Goal: Task Accomplishment & Management: Manage account settings

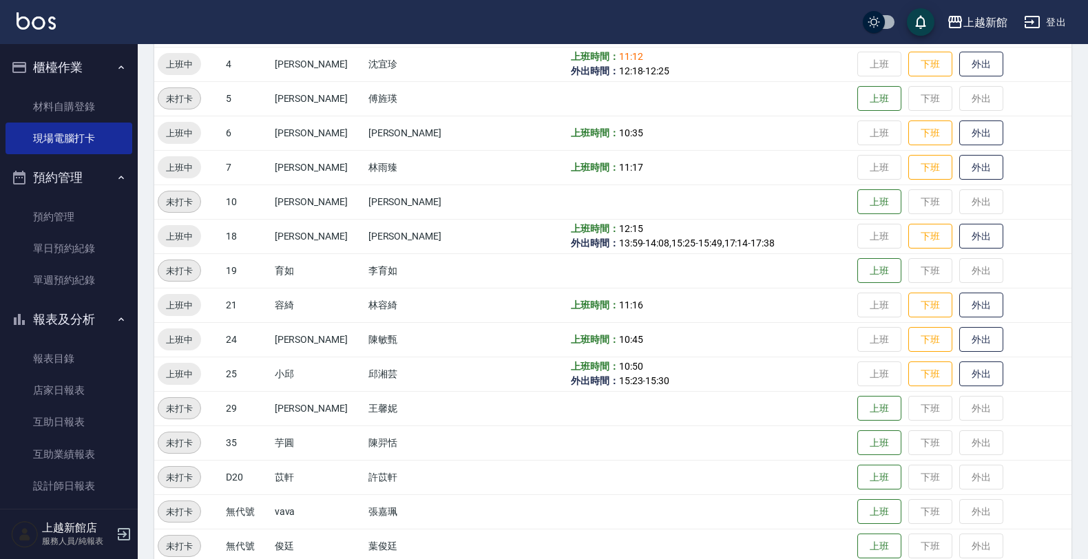
scroll to position [299, 0]
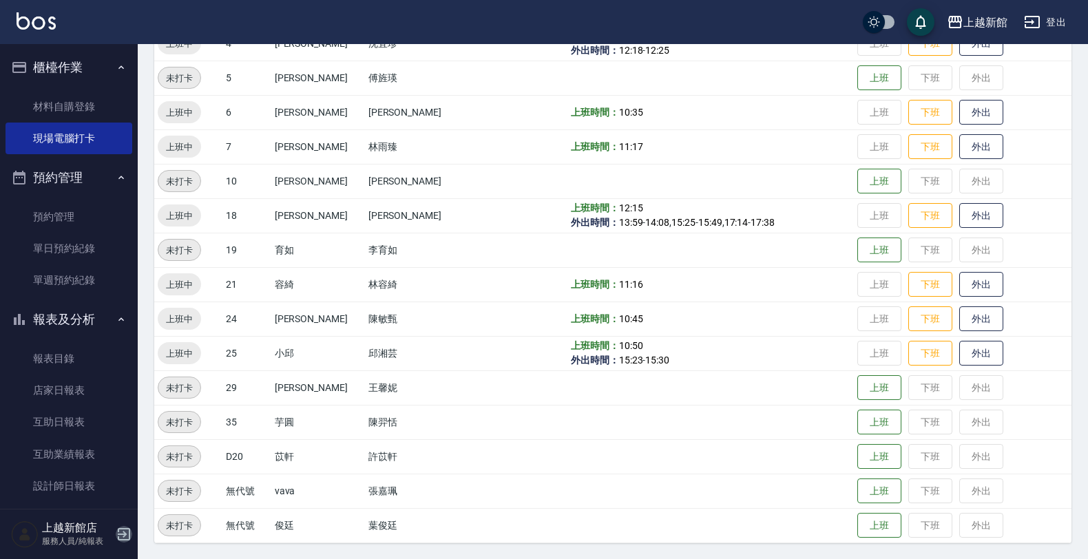
click at [127, 528] on icon "button" at bounding box center [124, 534] width 17 height 17
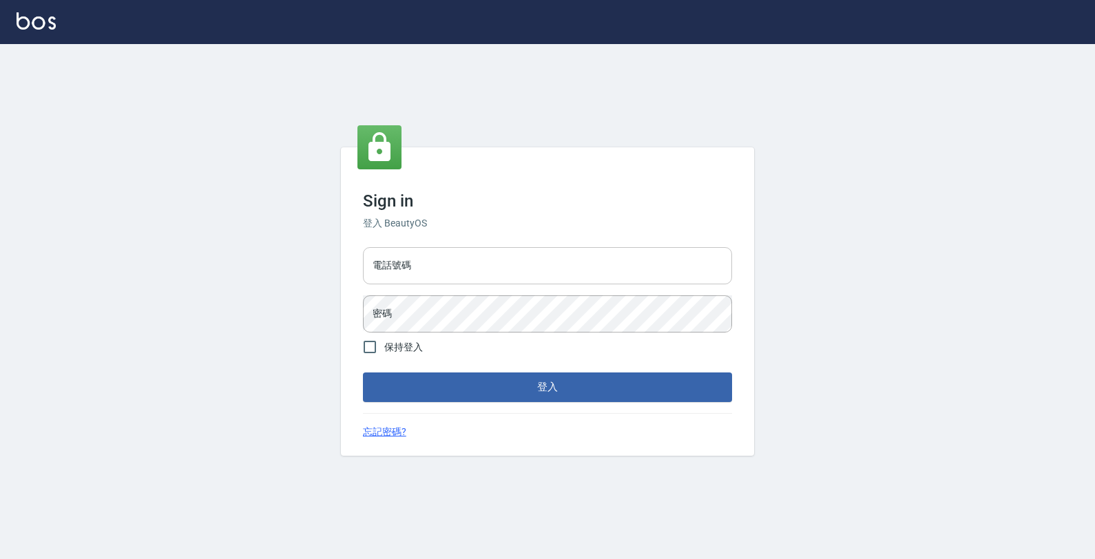
click at [554, 253] on input "電話號碼" at bounding box center [547, 265] width 369 height 37
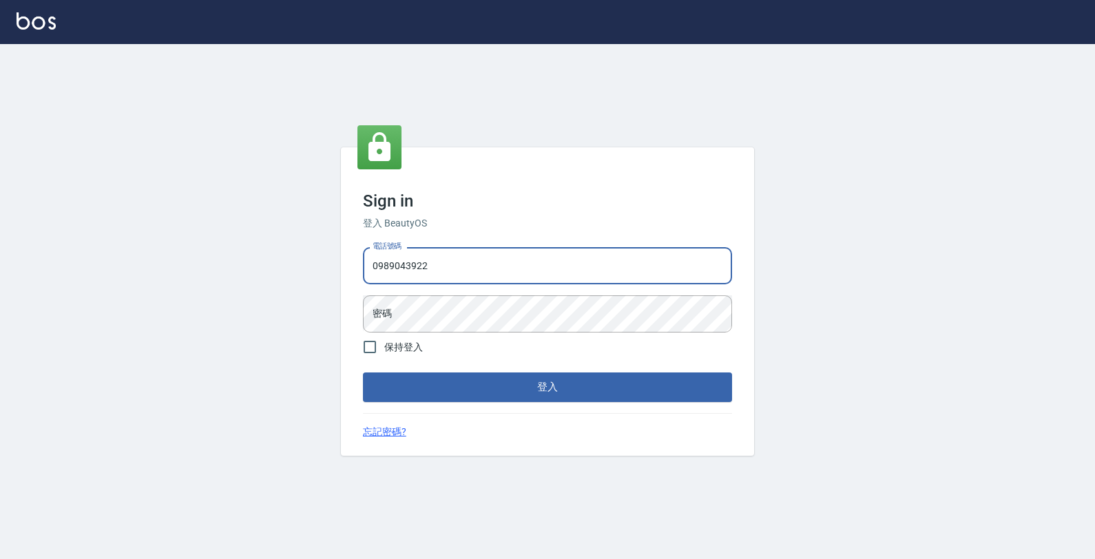
type input "0989043922"
click at [363, 372] on button "登入" at bounding box center [547, 386] width 369 height 29
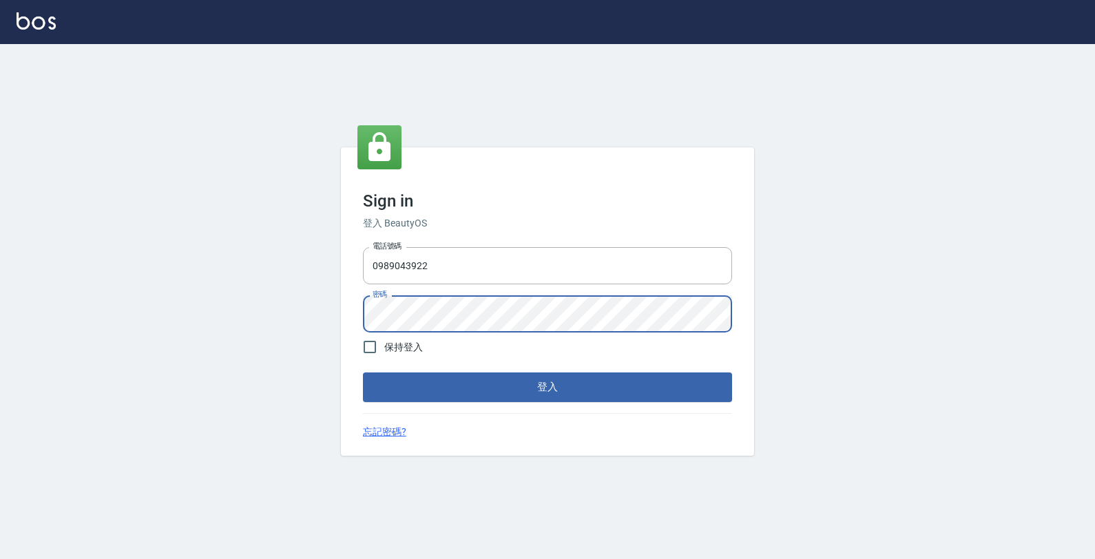
click at [363, 372] on button "登入" at bounding box center [547, 386] width 369 height 29
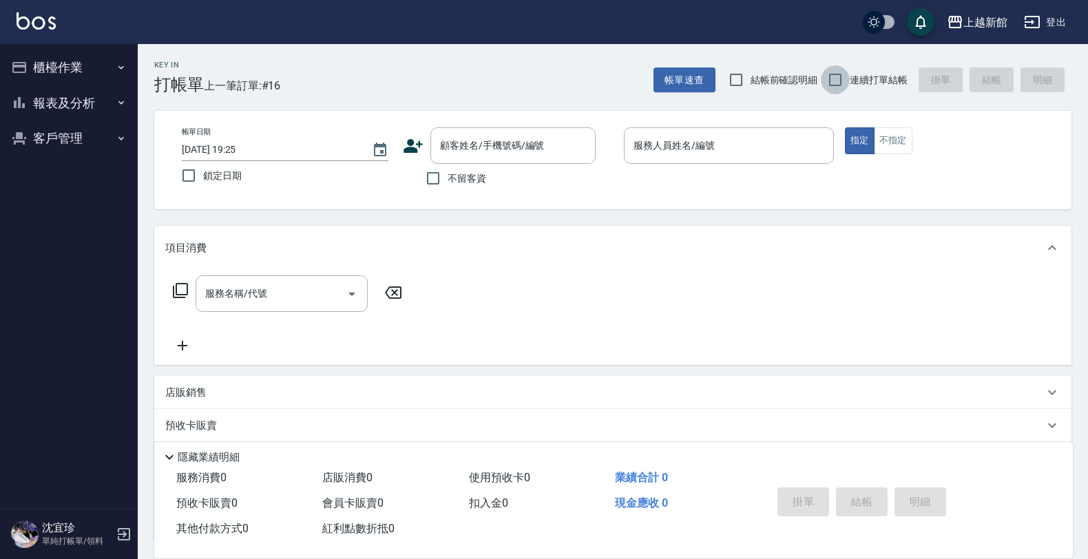
click at [837, 71] on input "連續打單結帳" at bounding box center [835, 79] width 29 height 29
checkbox input "true"
click at [76, 101] on button "報表及分析" at bounding box center [69, 103] width 127 height 36
click at [67, 273] on button "客戶管理" at bounding box center [69, 277] width 127 height 36
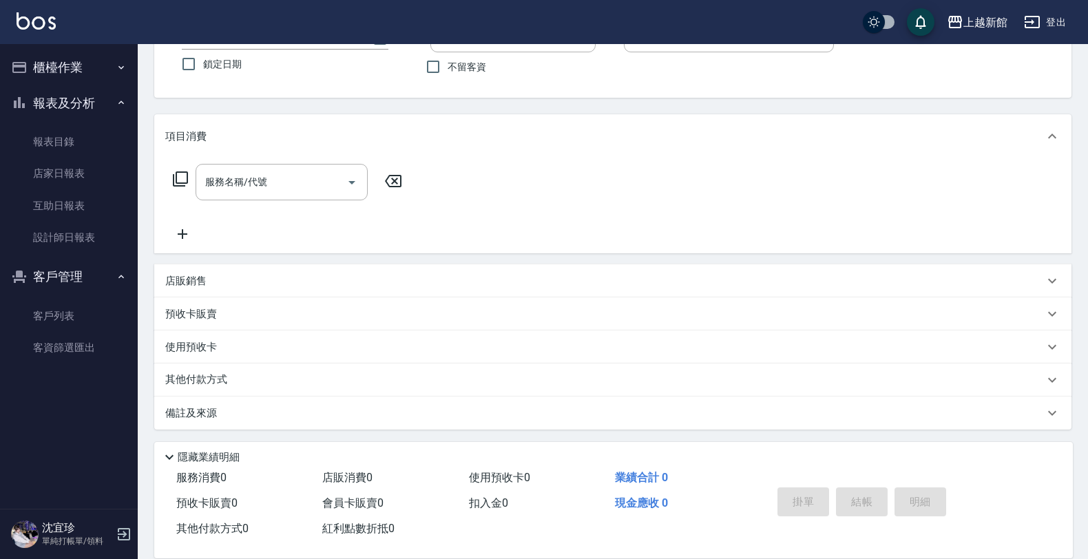
scroll to position [114, 0]
click at [63, 310] on link "客戶列表" at bounding box center [69, 316] width 127 height 32
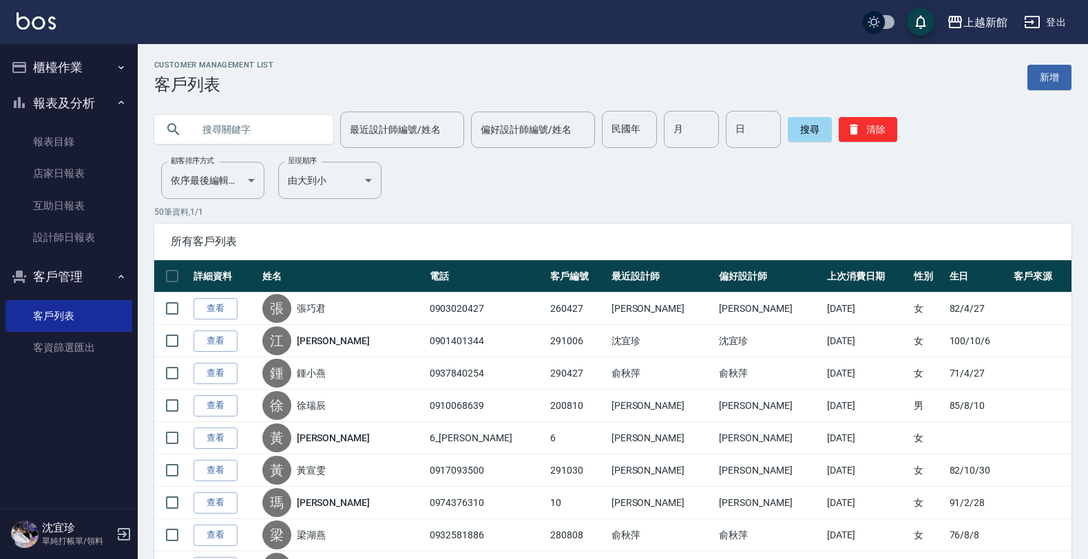
click at [252, 136] on input "text" at bounding box center [257, 129] width 129 height 37
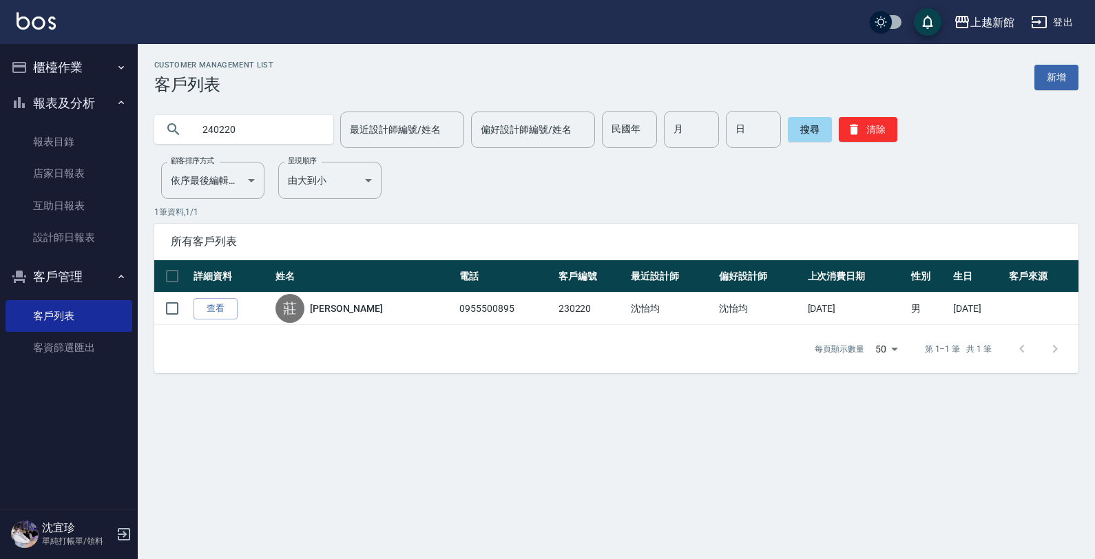
type input "240220"
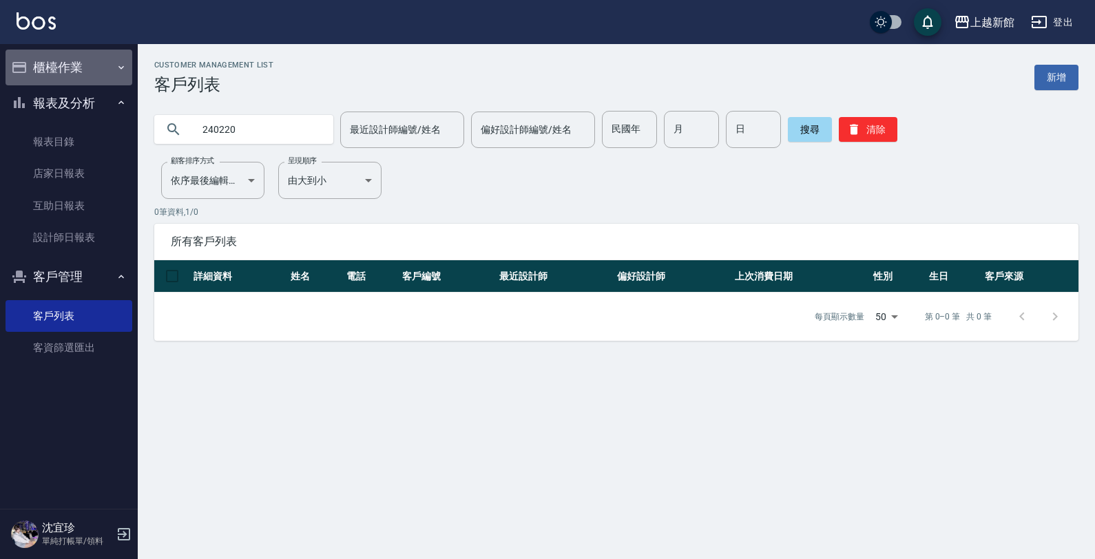
click at [83, 67] on button "櫃檯作業" at bounding box center [69, 68] width 127 height 36
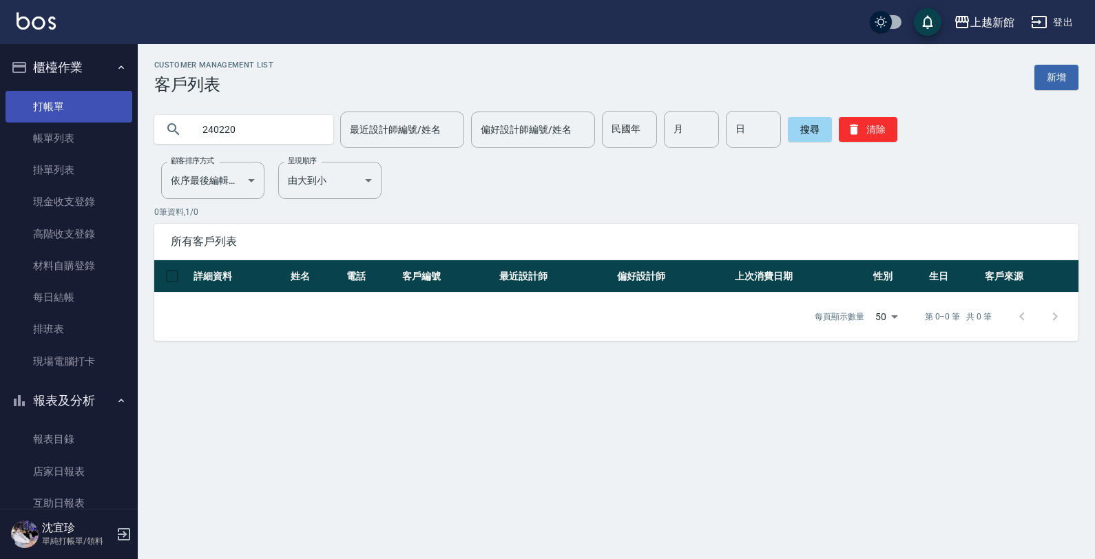
click at [65, 110] on link "打帳單" at bounding box center [69, 107] width 127 height 32
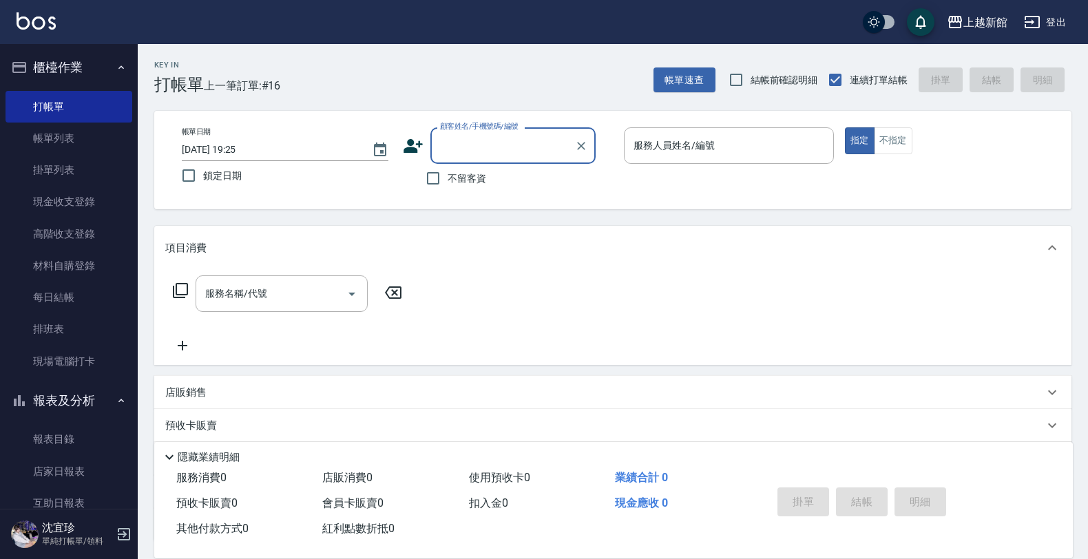
click at [408, 145] on icon at bounding box center [413, 146] width 21 height 21
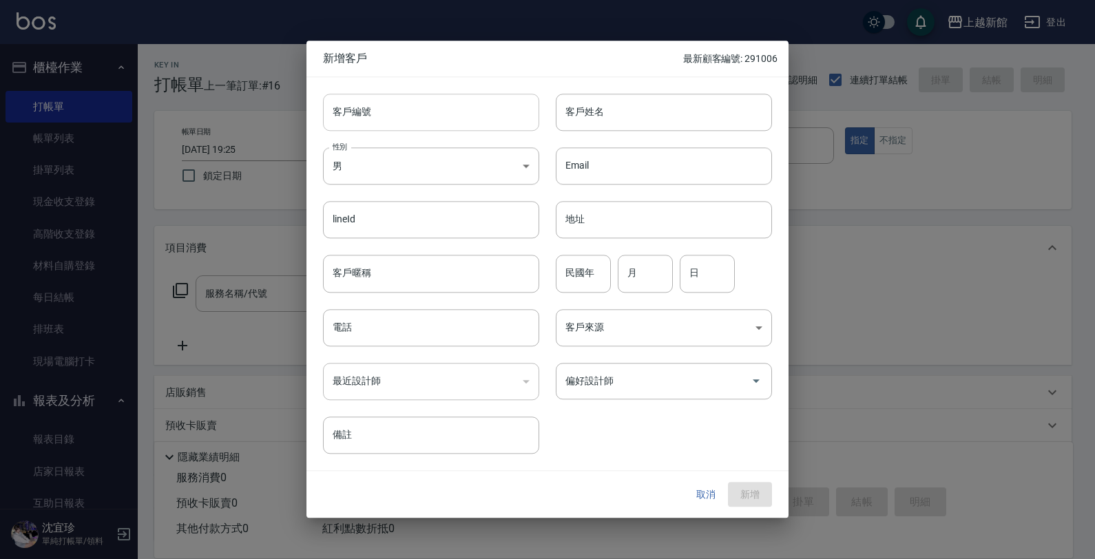
click at [424, 118] on input "客戶編號" at bounding box center [431, 112] width 216 height 37
type input "240220"
type input "x"
type input "林志慧"
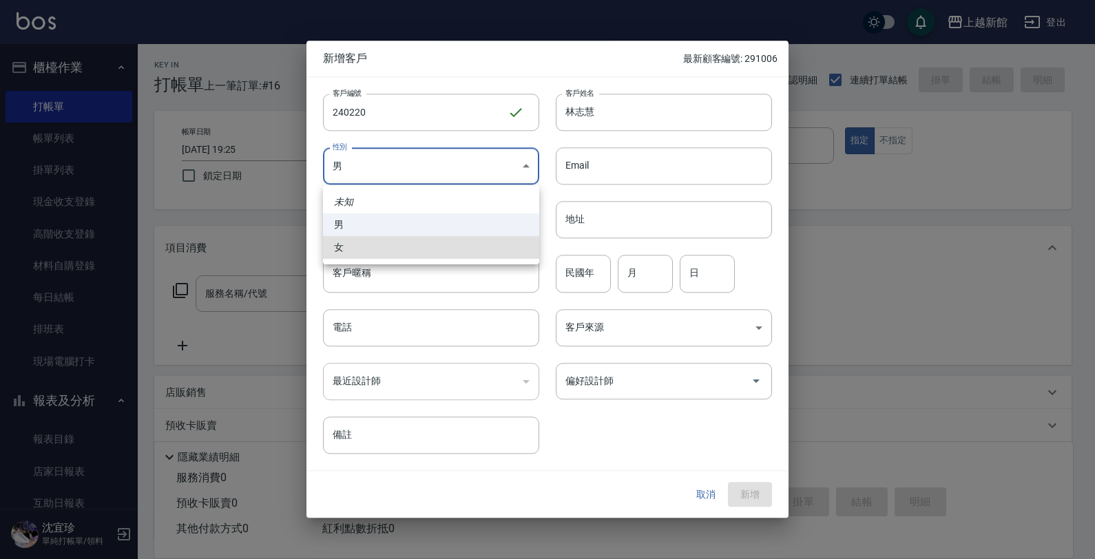
type input "FEMALE"
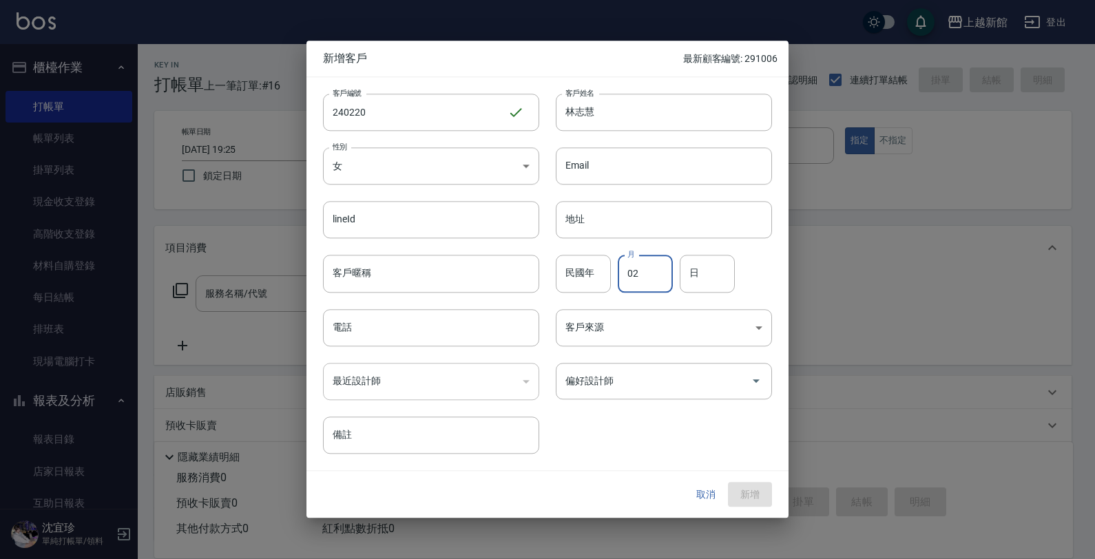
type input "02"
type input "20"
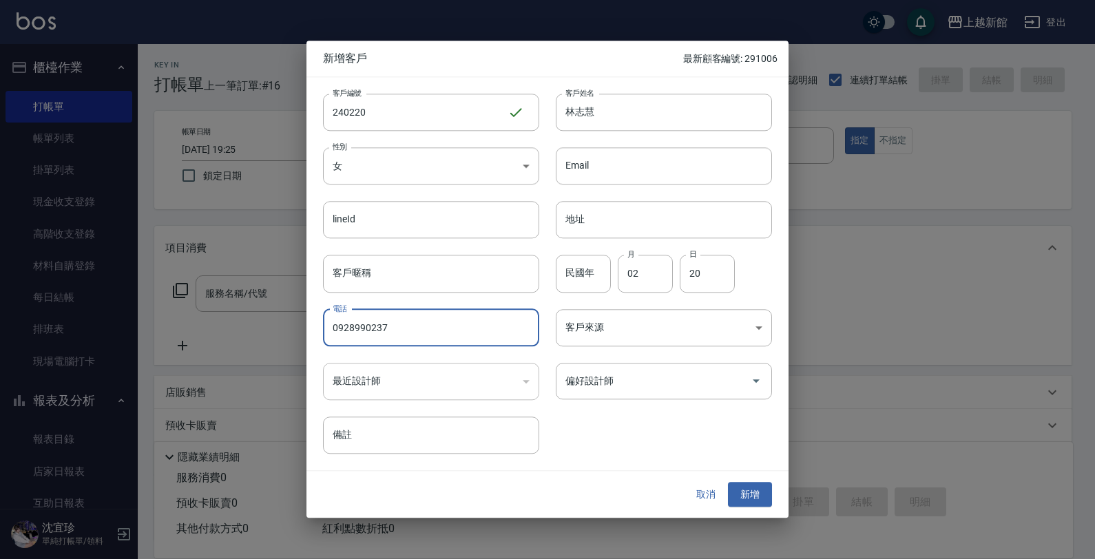
type input "0928990237"
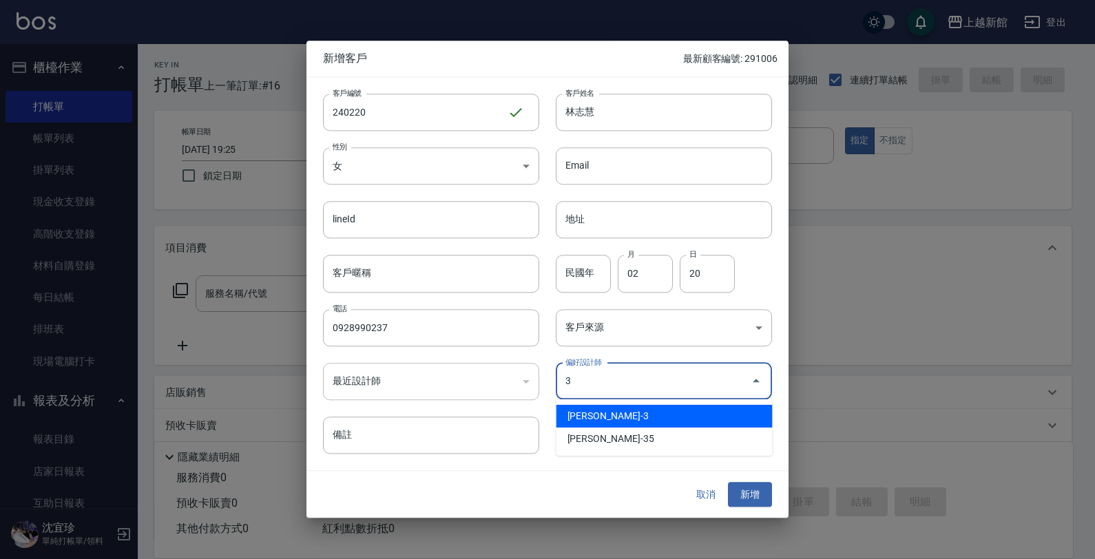
type input "俞秋萍"
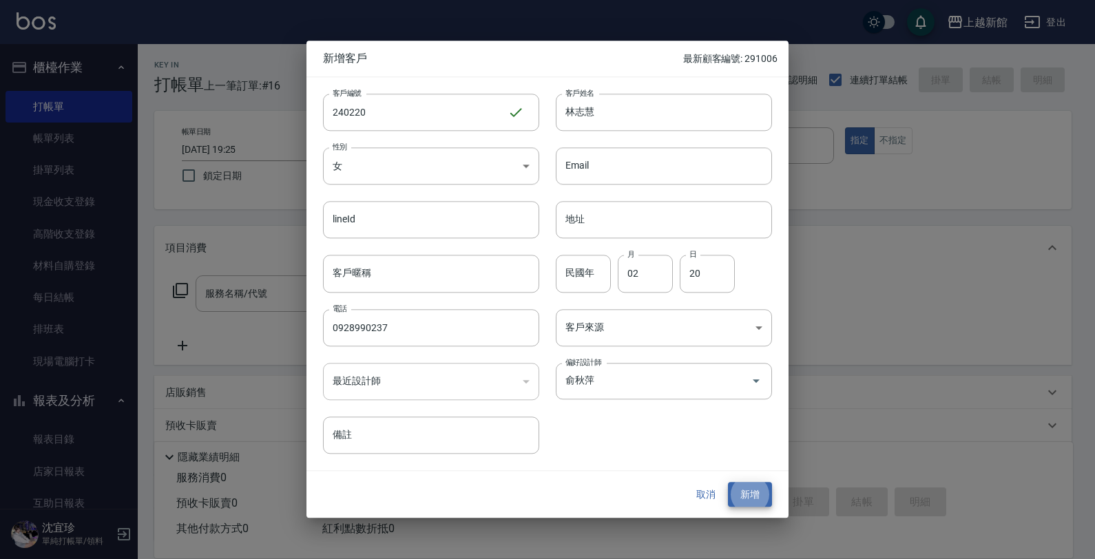
click at [728, 482] on button "新增" at bounding box center [750, 494] width 44 height 25
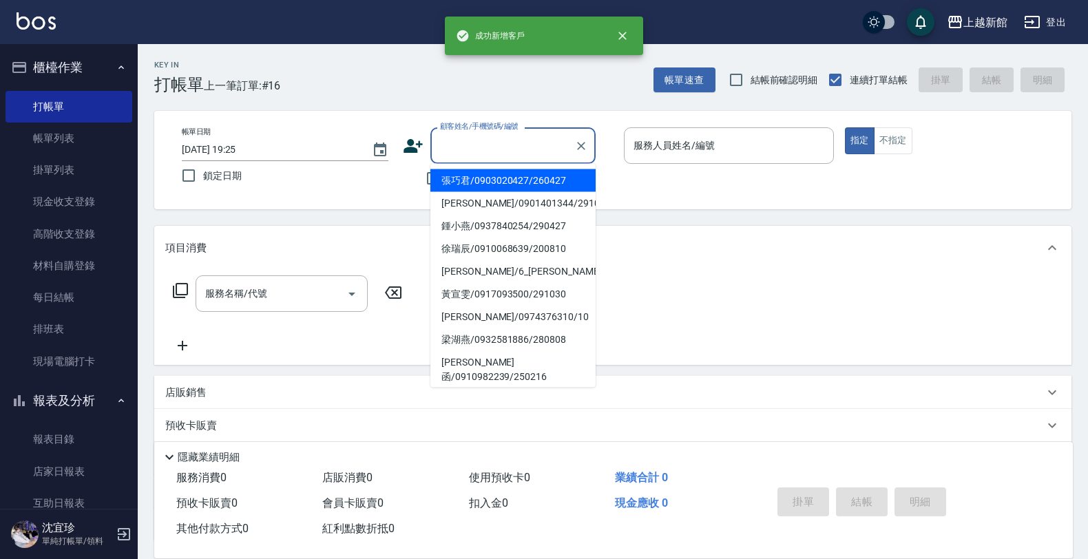
drag, startPoint x: 532, startPoint y: 145, endPoint x: 525, endPoint y: 138, distance: 9.8
click at [531, 142] on input "顧客姓名/手機號碼/編號" at bounding box center [502, 146] width 132 height 24
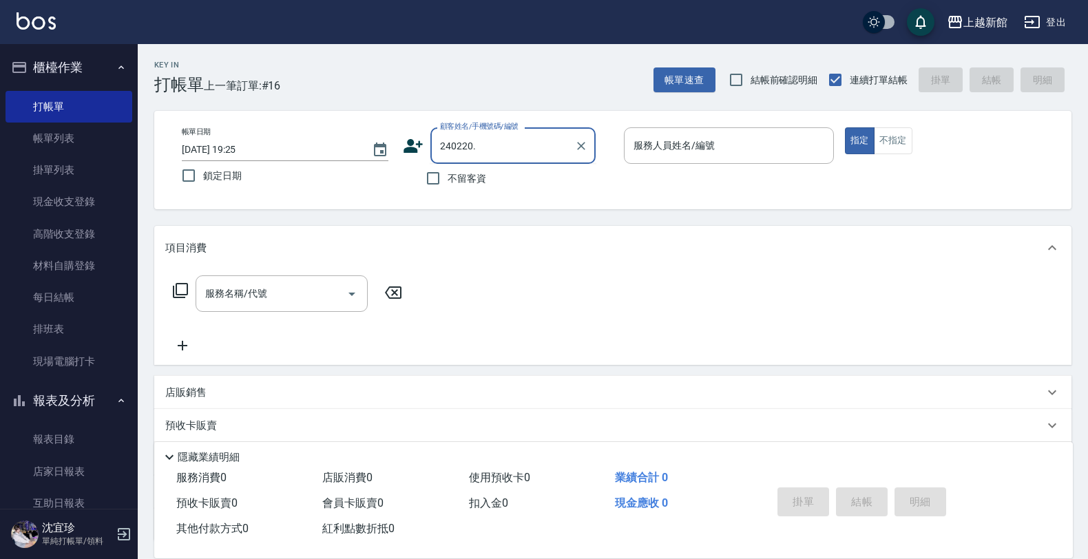
click at [539, 145] on input "240220." at bounding box center [502, 146] width 132 height 24
type input "林志慧/0928990237/240220"
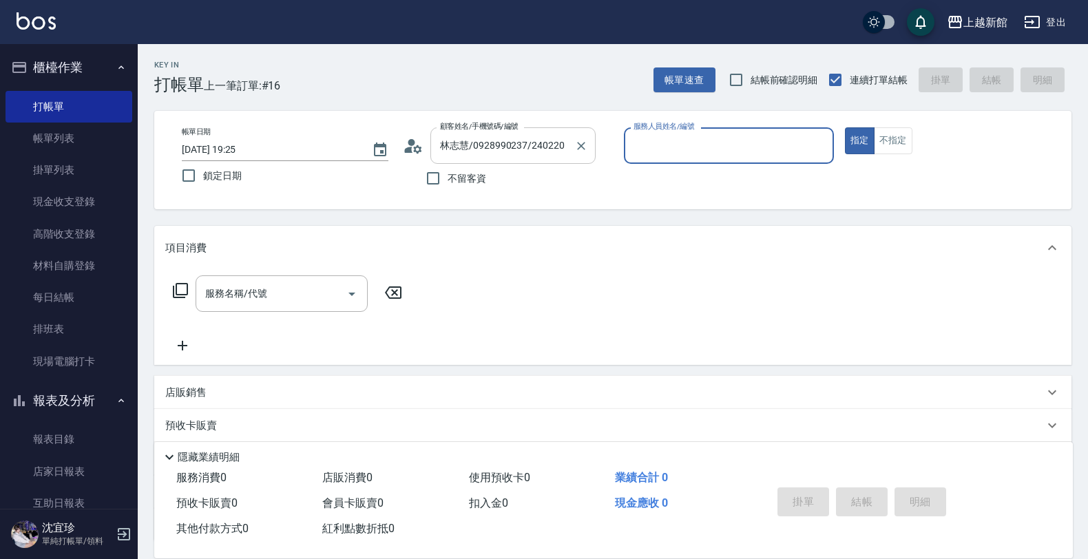
type input "A-Mia -3"
click at [845, 127] on button "指定" at bounding box center [860, 140] width 30 height 27
type button "true"
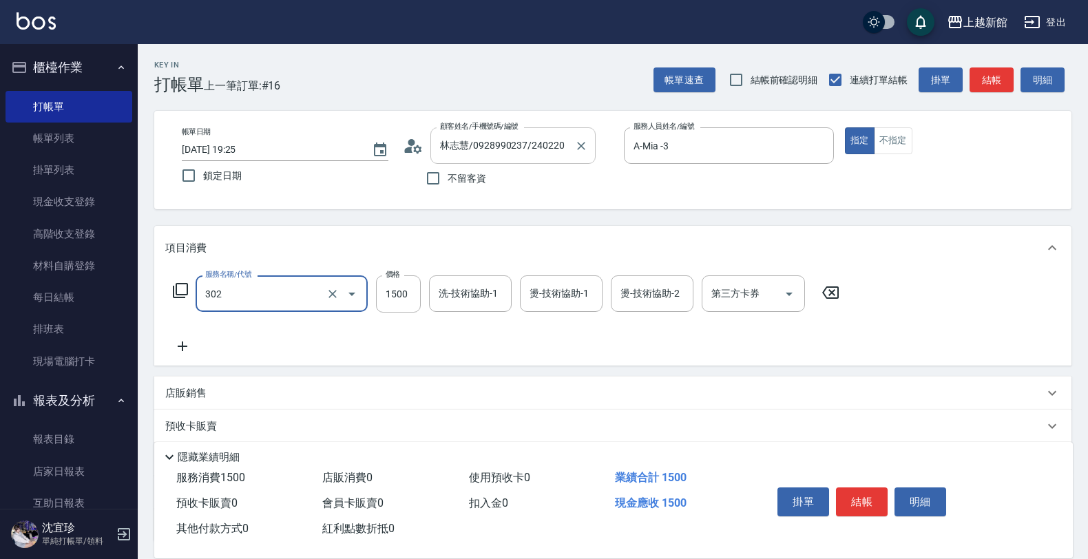
type input "設計燙髮(302)"
type input "1180"
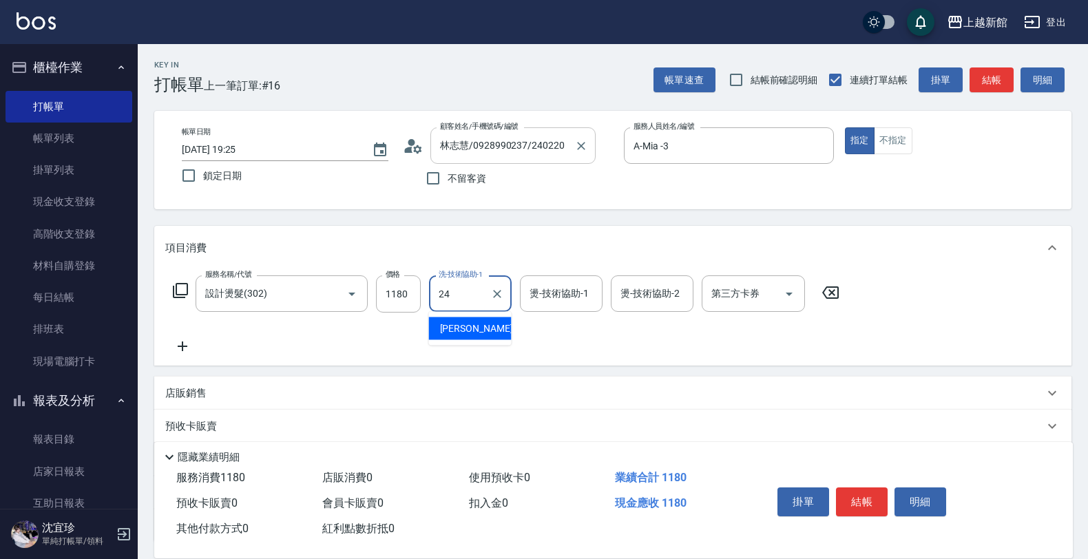
type input "小敏-24"
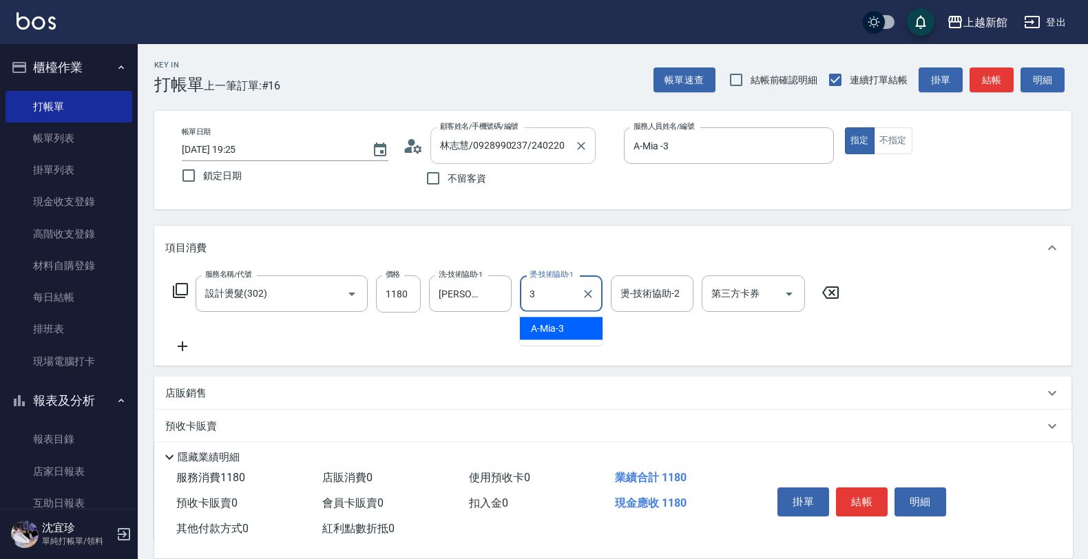
type input "A-Mia -3"
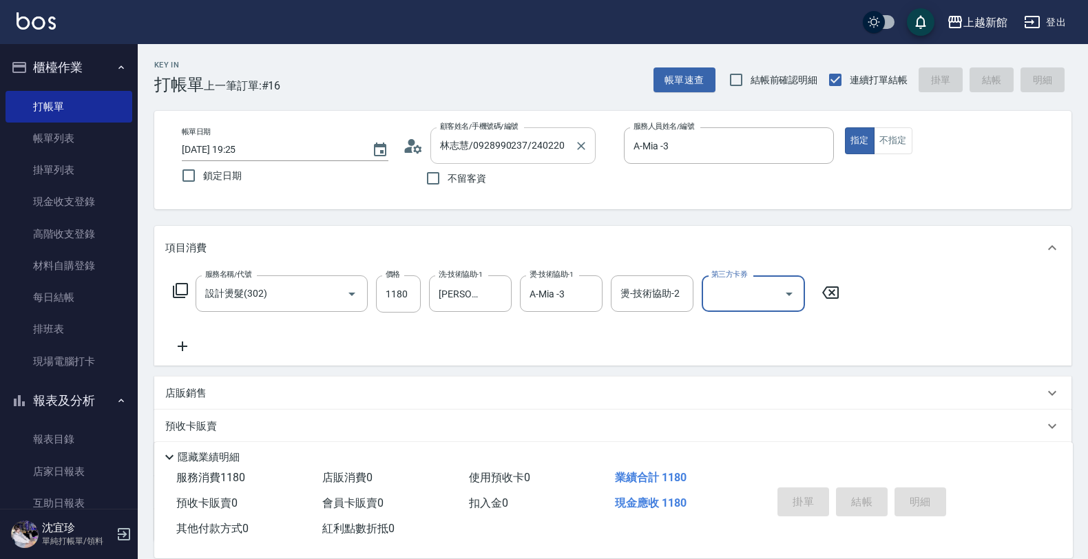
type input "2025/08/19 19:27"
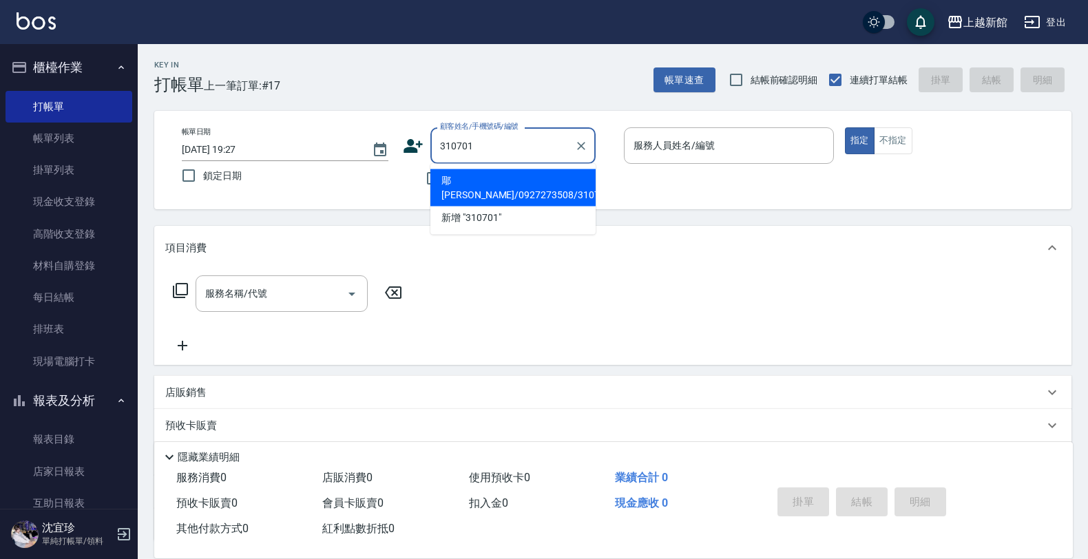
type input "郮沂蓁/0927273508/310701"
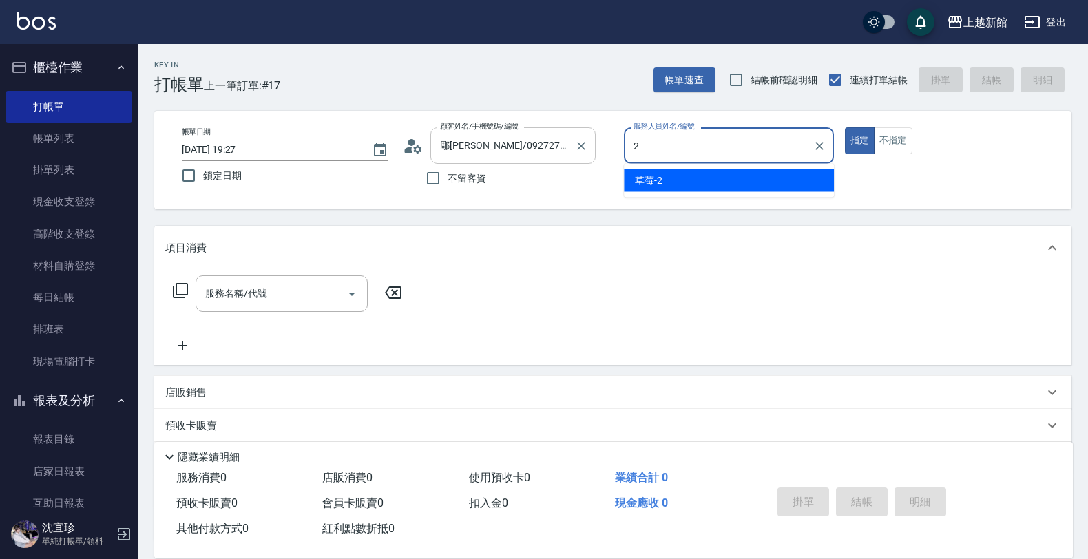
type input "草莓-2"
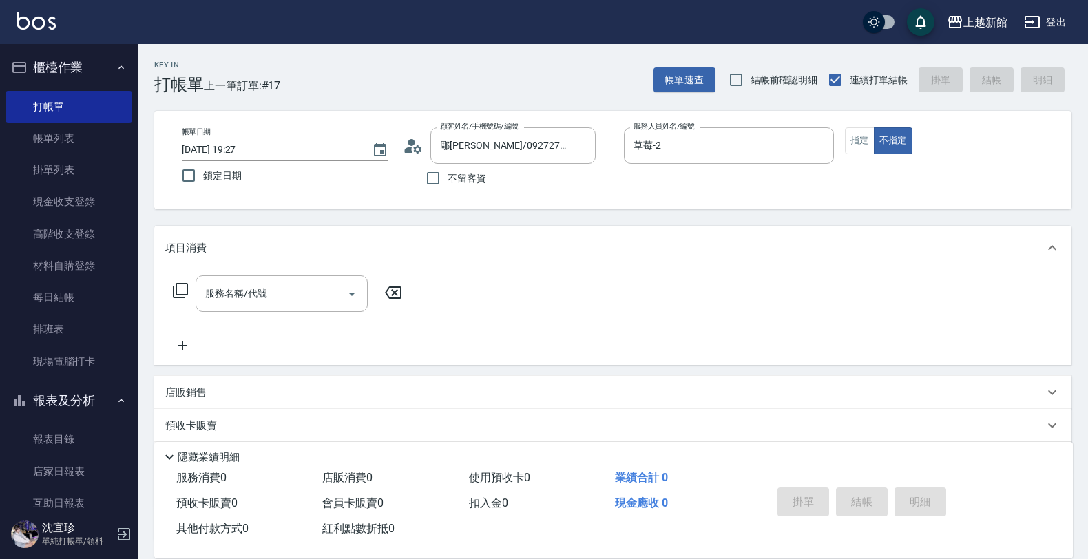
click at [178, 284] on icon at bounding box center [180, 290] width 17 height 17
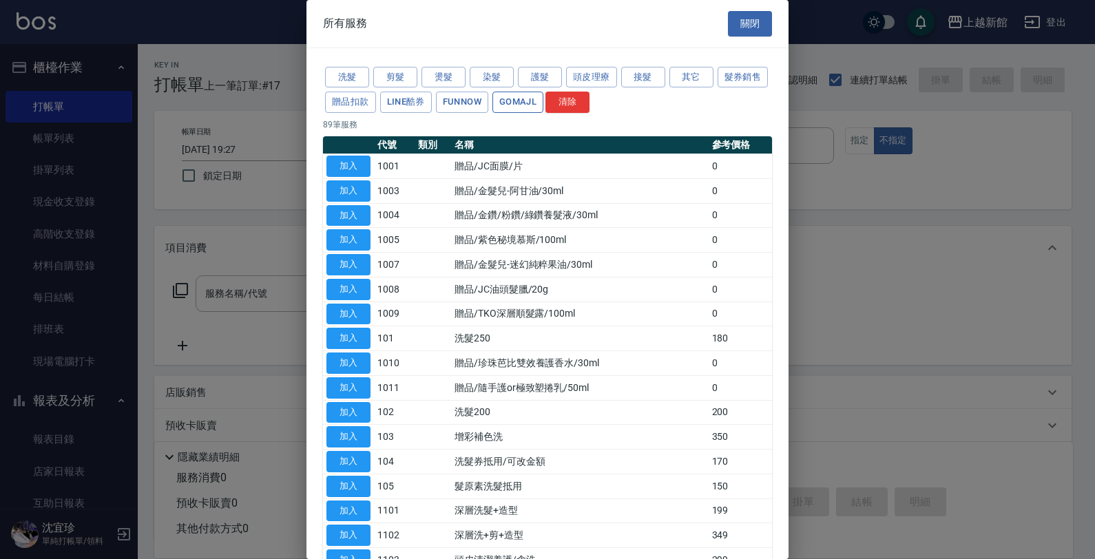
click at [543, 107] on button "GOMAJL" at bounding box center [517, 102] width 51 height 21
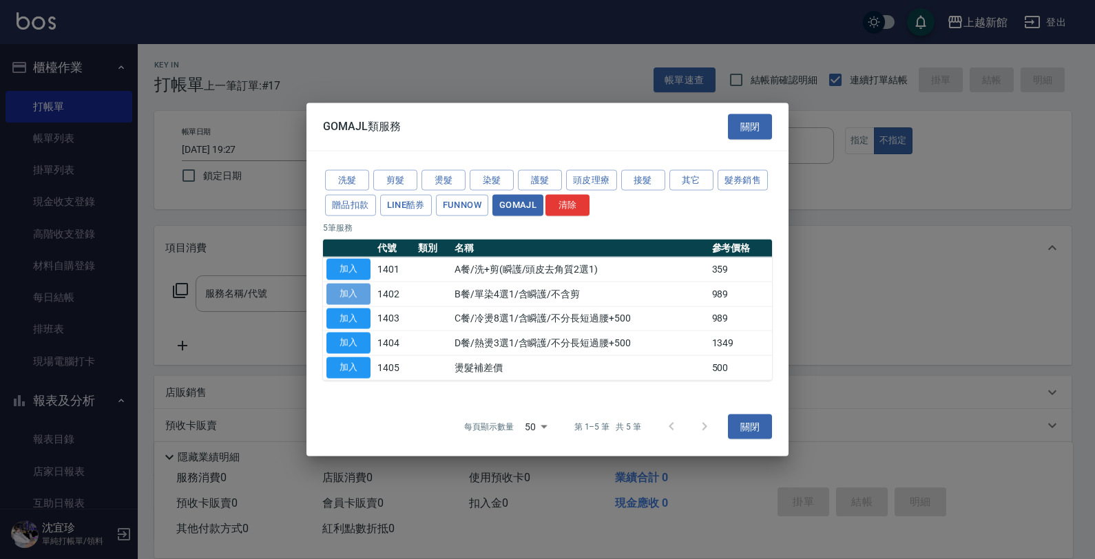
click at [344, 294] on button "加入" at bounding box center [348, 293] width 44 height 21
type input "B餐/單染4選1/含瞬護/不含剪(1402)"
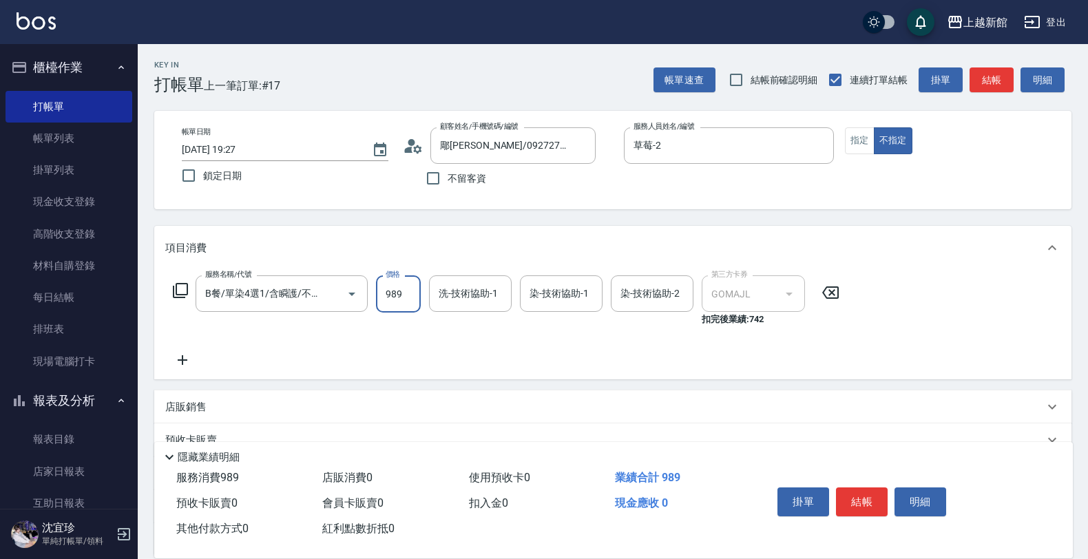
click at [412, 293] on input "989" at bounding box center [398, 293] width 45 height 37
type input "1199"
type input "小邱-25"
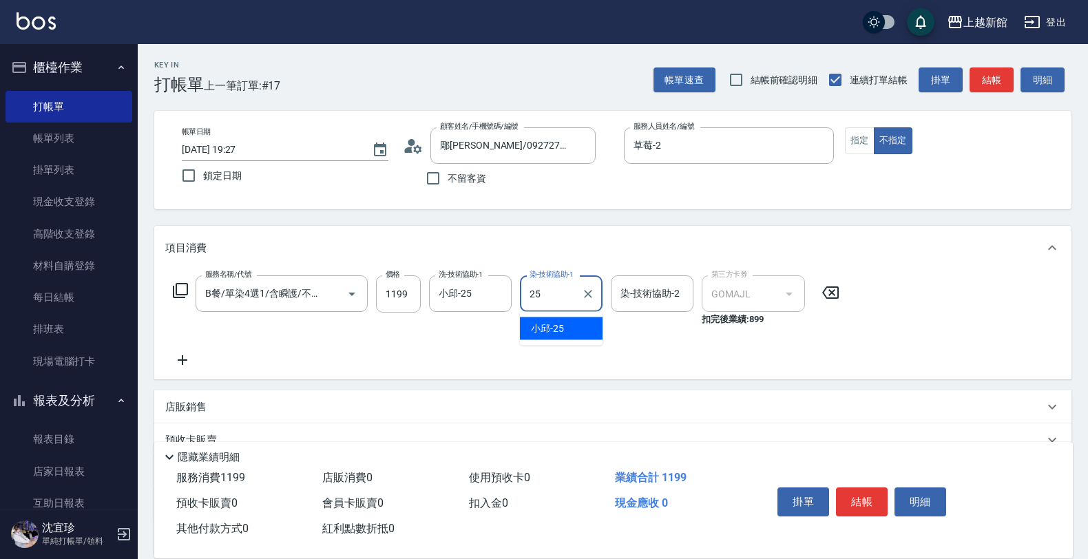
type input "小邱-25"
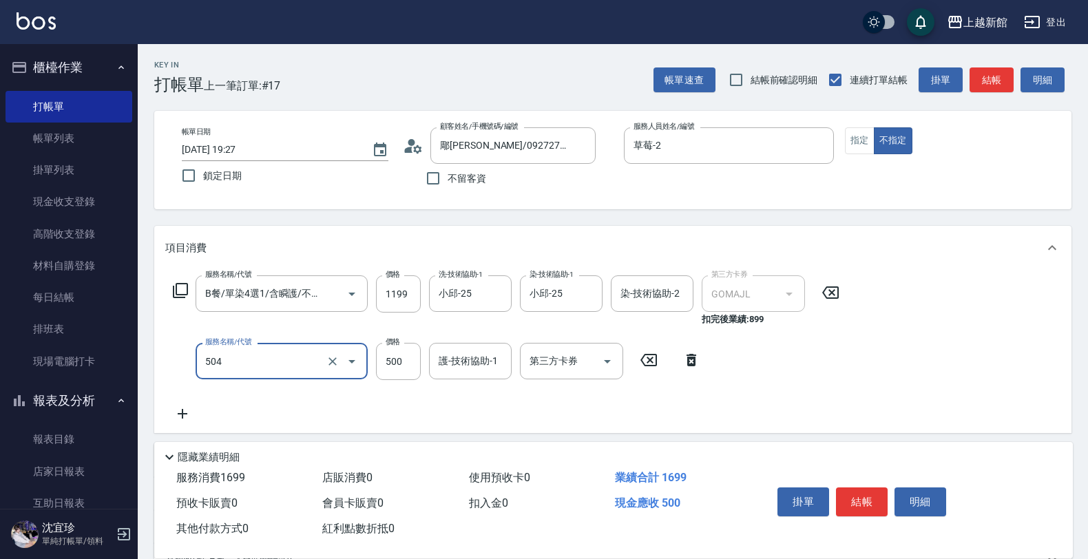
type input "順子護髮(504)"
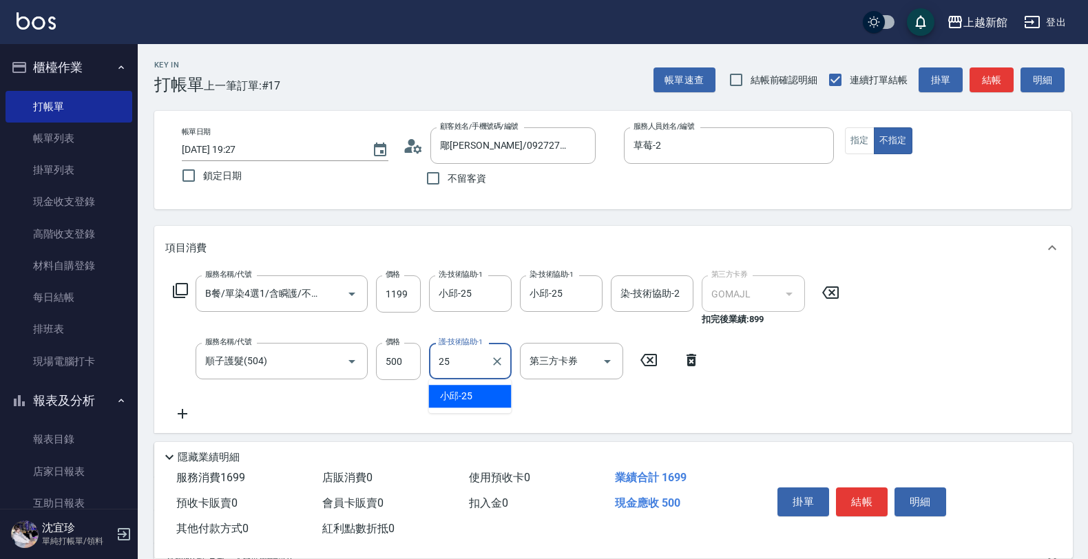
type input "小邱-25"
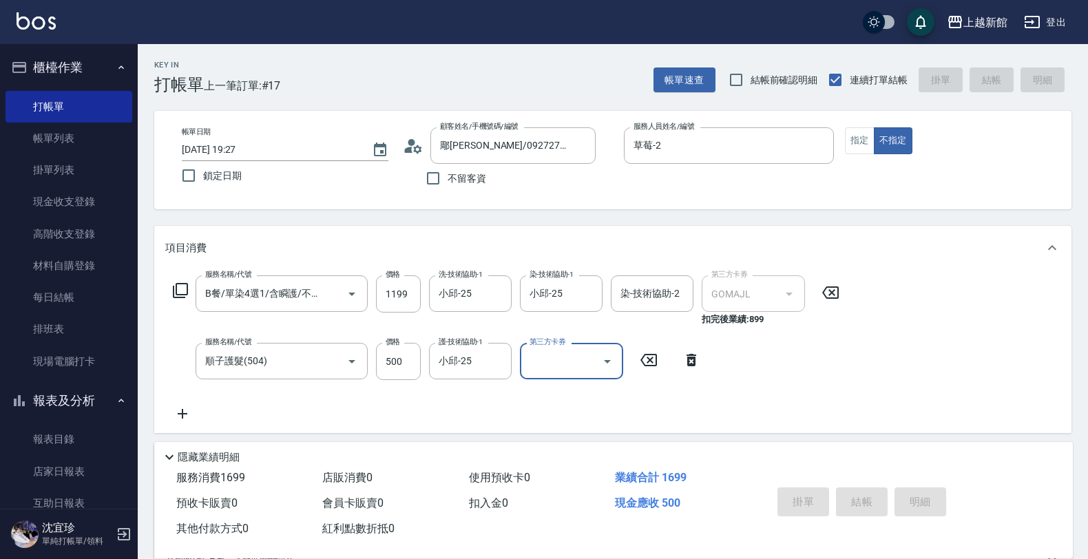
type input "2025/08/19 19:28"
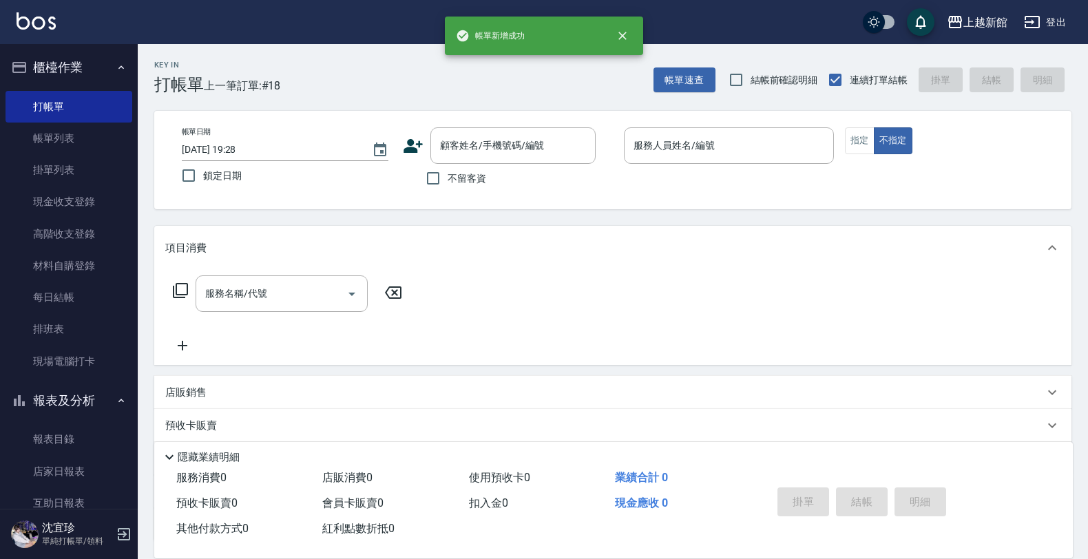
click at [57, 377] on ul "打帳單 帳單列表 掛單列表 現金收支登錄 高階收支登錄 材料自購登錄 每日結帳 排班表 現場電腦打卡" at bounding box center [69, 233] width 127 height 297
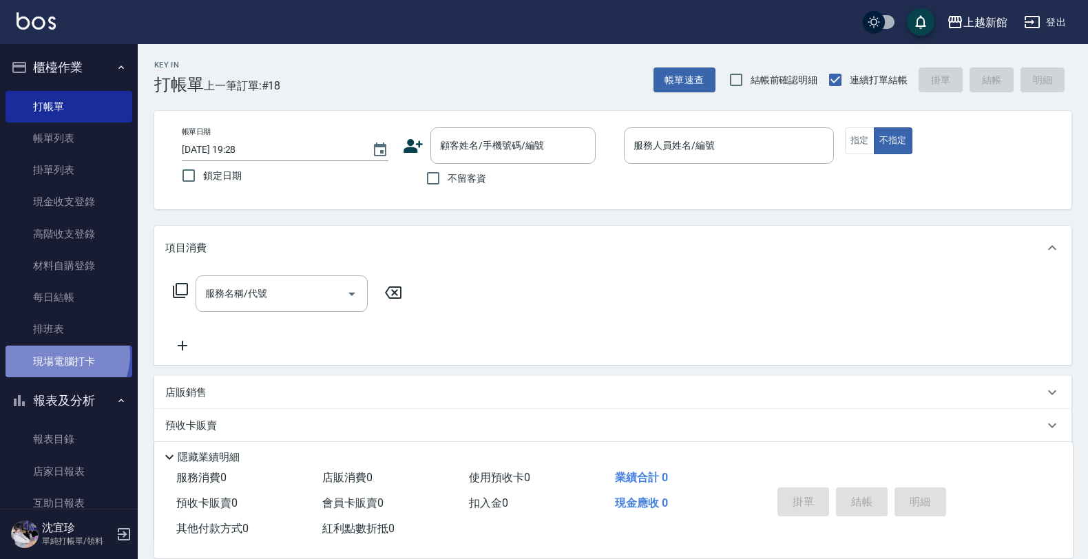
click at [61, 355] on link "現場電腦打卡" at bounding box center [69, 362] width 127 height 32
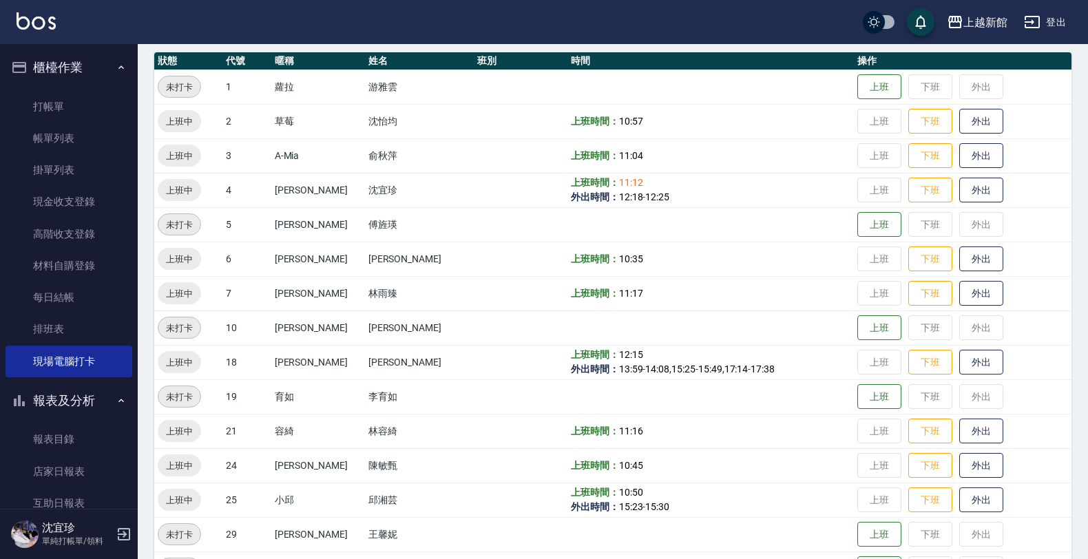
scroll to position [172, 0]
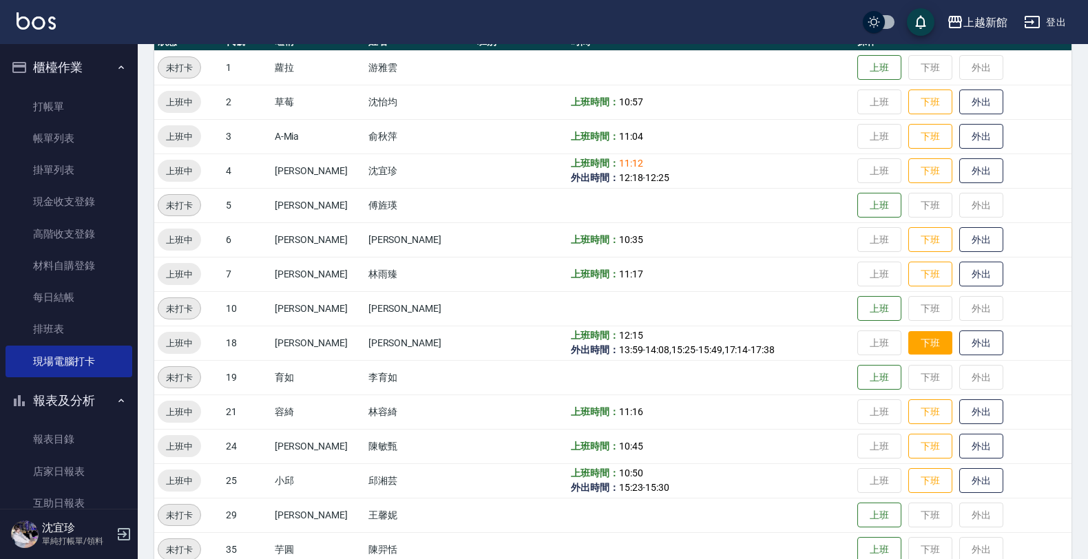
click at [912, 343] on button "下班" at bounding box center [930, 343] width 44 height 24
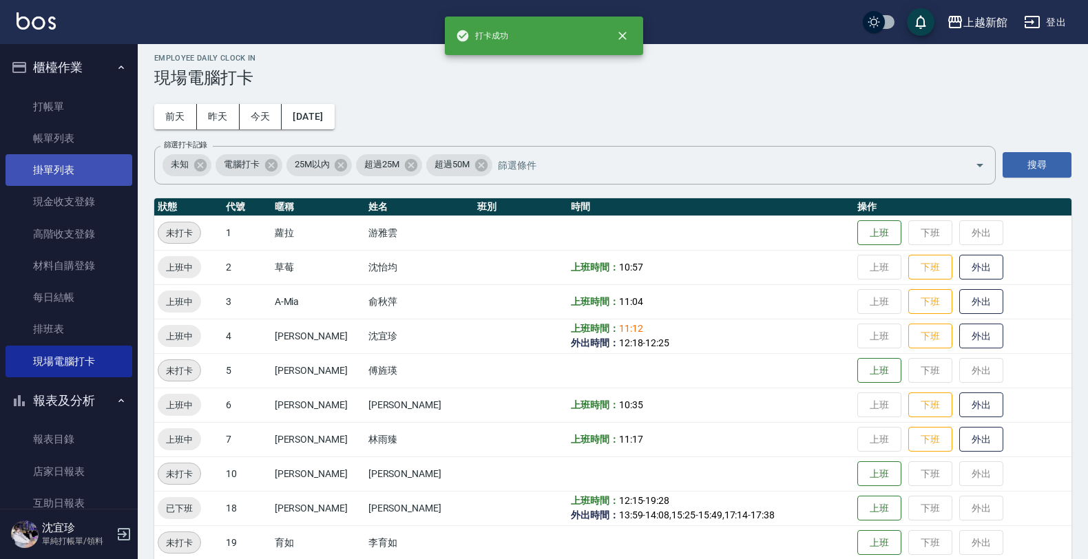
scroll to position [0, 0]
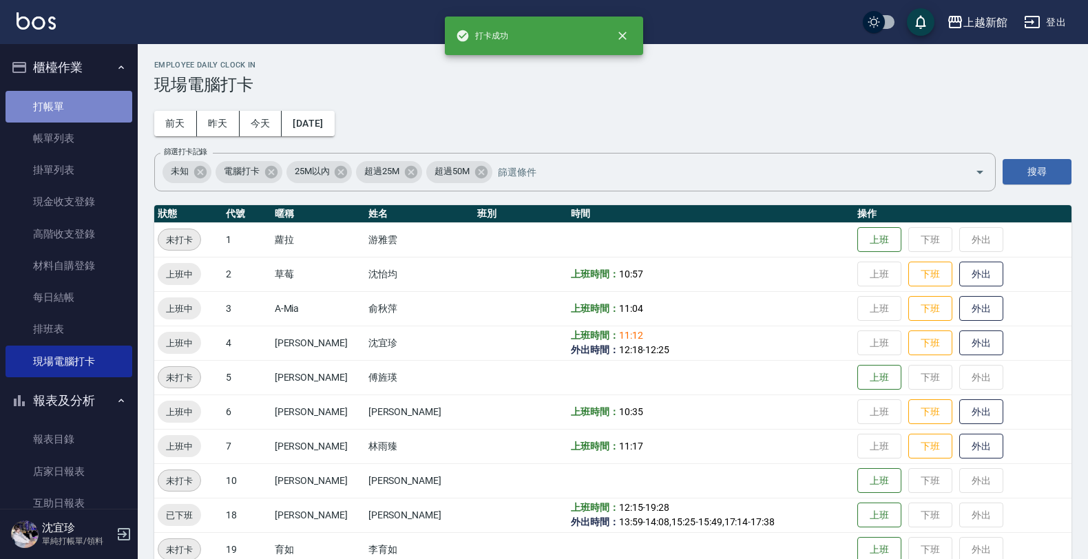
click at [77, 96] on link "打帳單" at bounding box center [69, 107] width 127 height 32
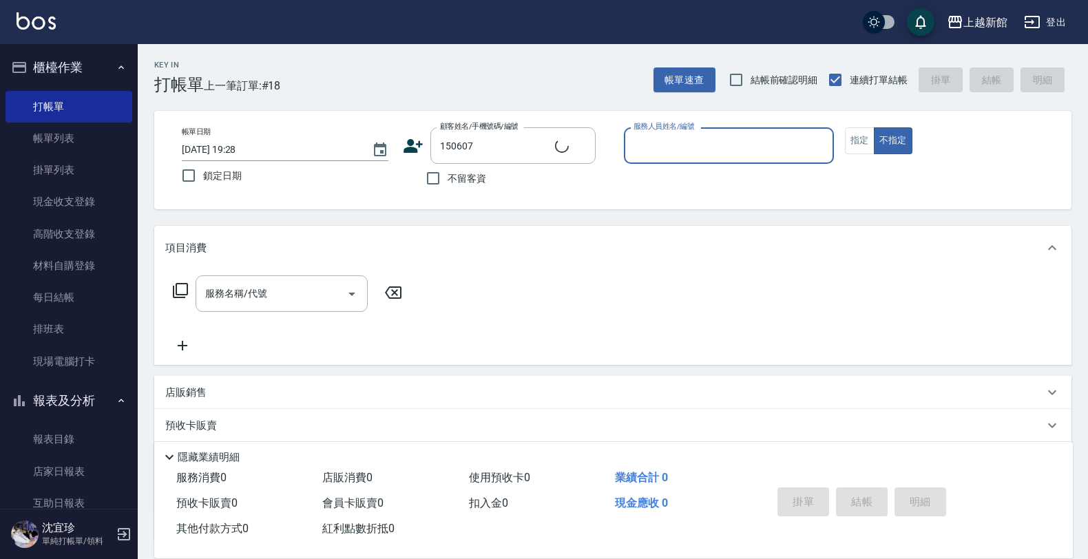
type input "徐信宇/0960710188/150607"
type input "黃柏森-18"
click at [874, 127] on button "不指定" at bounding box center [893, 140] width 39 height 27
type button "false"
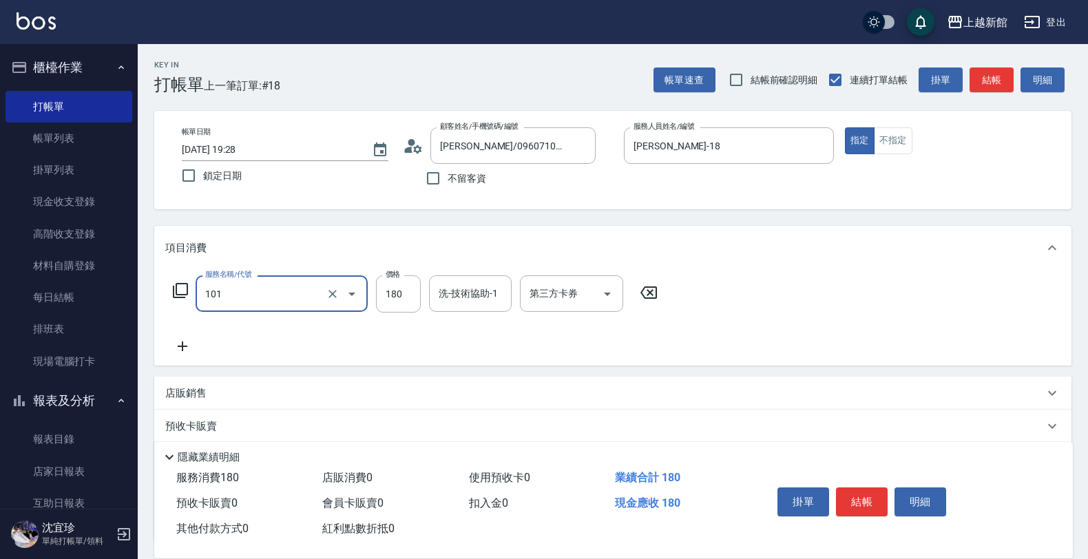
type input "洗髮250(101)"
type input "300"
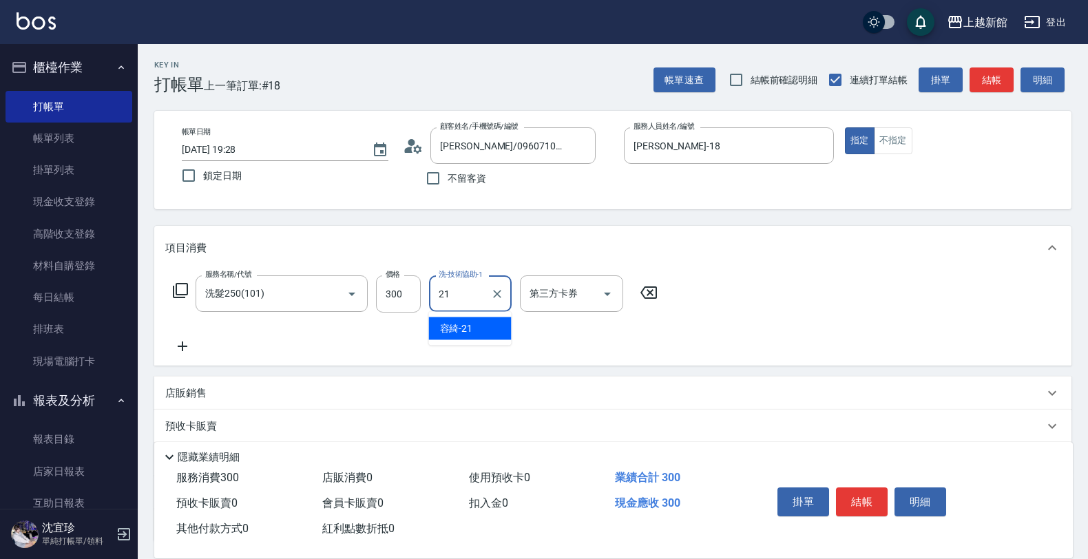
type input "容綺-21"
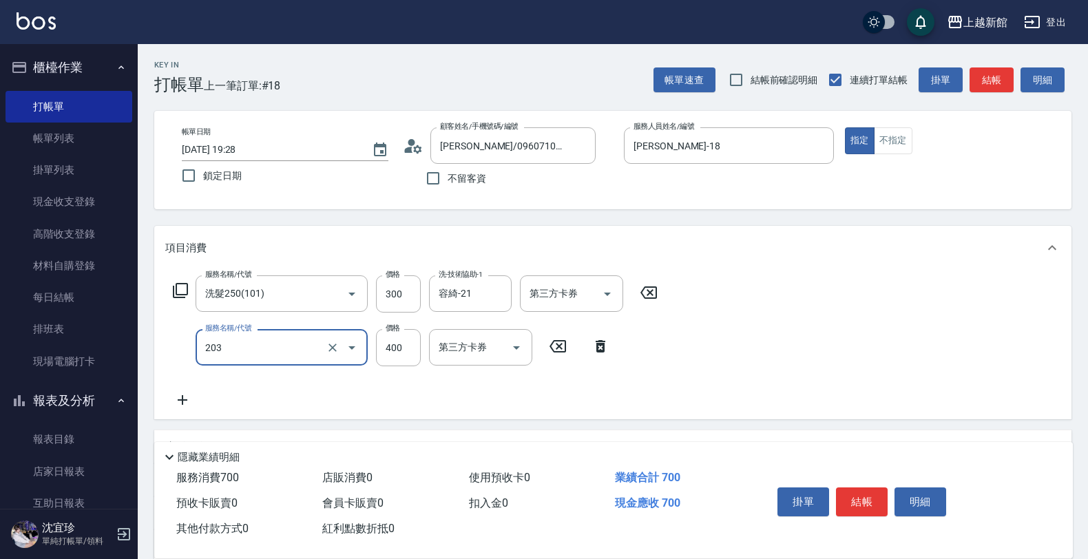
type input "指定單剪(203)"
type input "300"
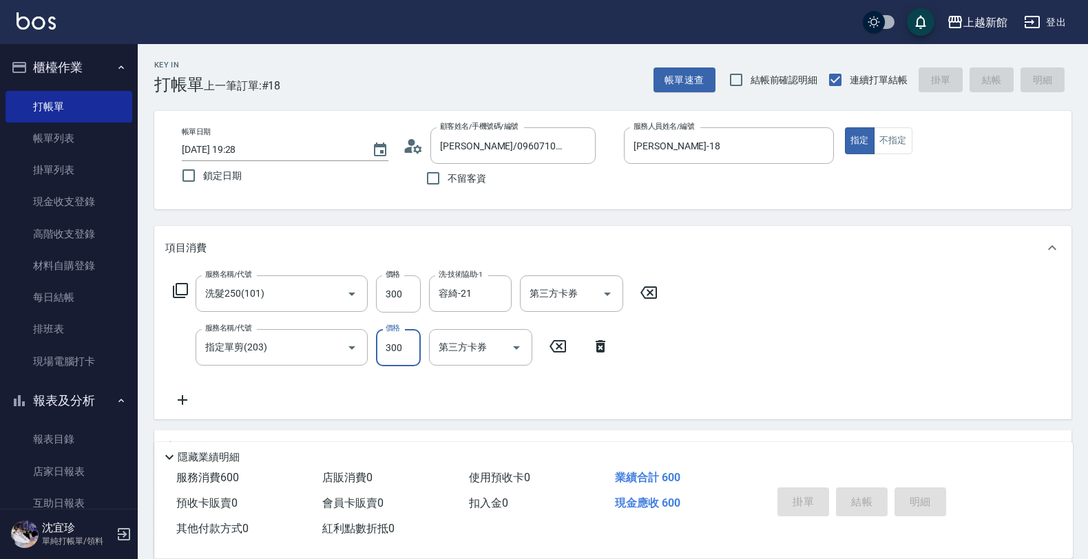
type input "2025/08/19 19:29"
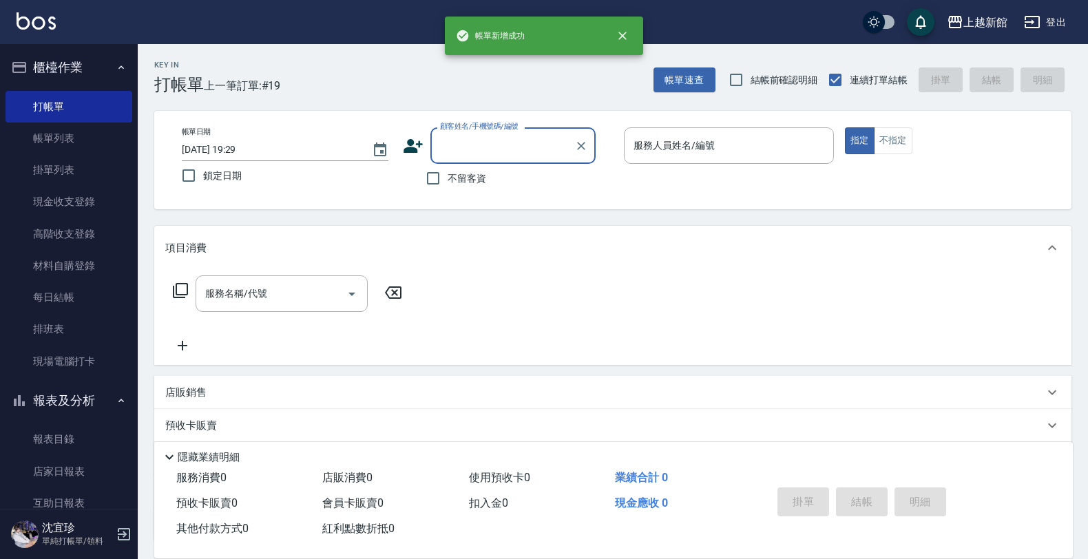
click at [494, 158] on div "顧客姓名/手機號碼/編號" at bounding box center [512, 145] width 165 height 36
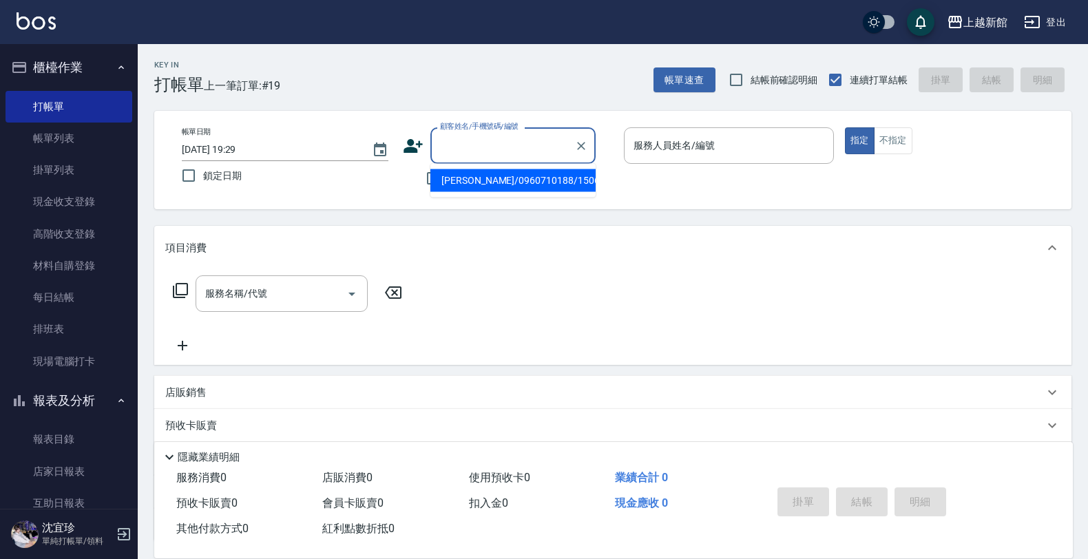
click at [489, 183] on li "徐信宇/0960710188/150607" at bounding box center [512, 180] width 165 height 23
type input "徐信宇/0960710188/150607"
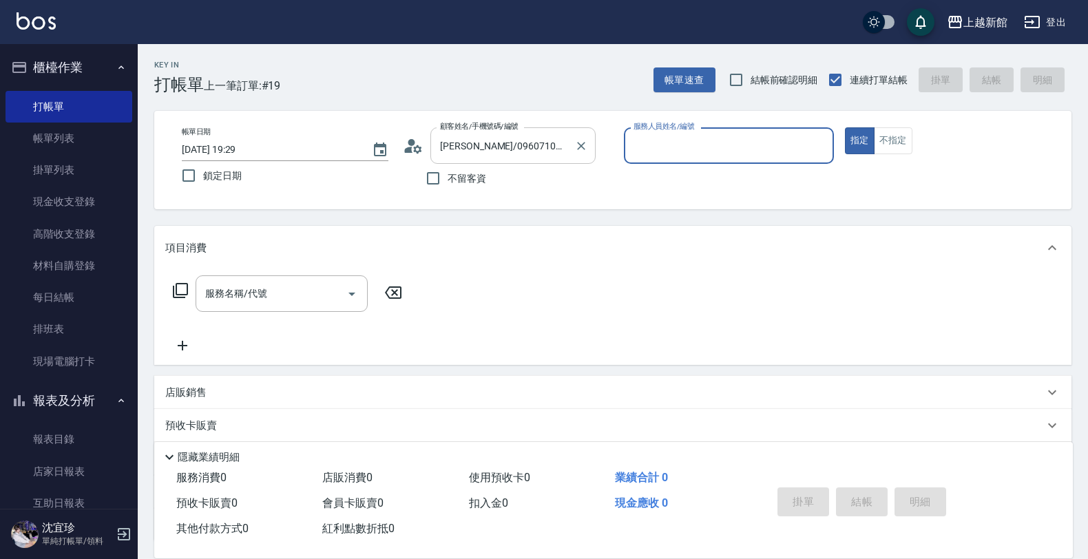
type input "黃柏森-18"
click at [845, 127] on button "指定" at bounding box center [860, 140] width 30 height 27
type button "true"
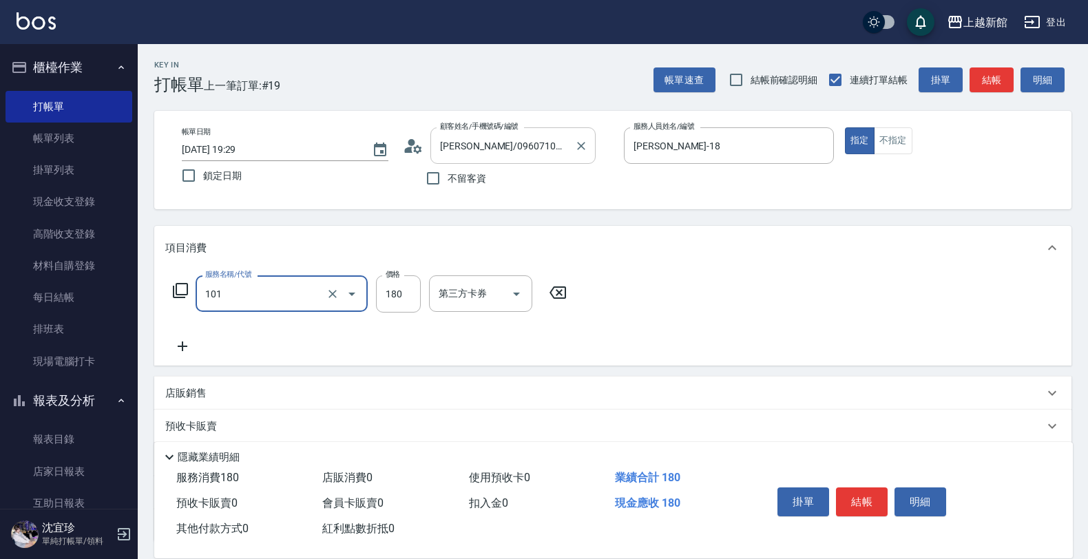
type input "洗髮250(101)"
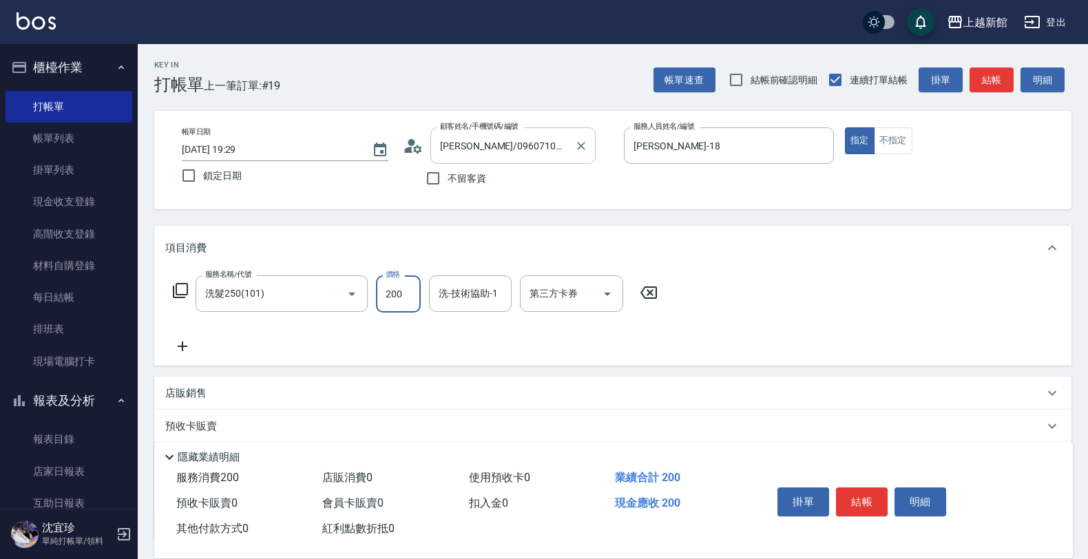
type input "200"
type input "容綺-21"
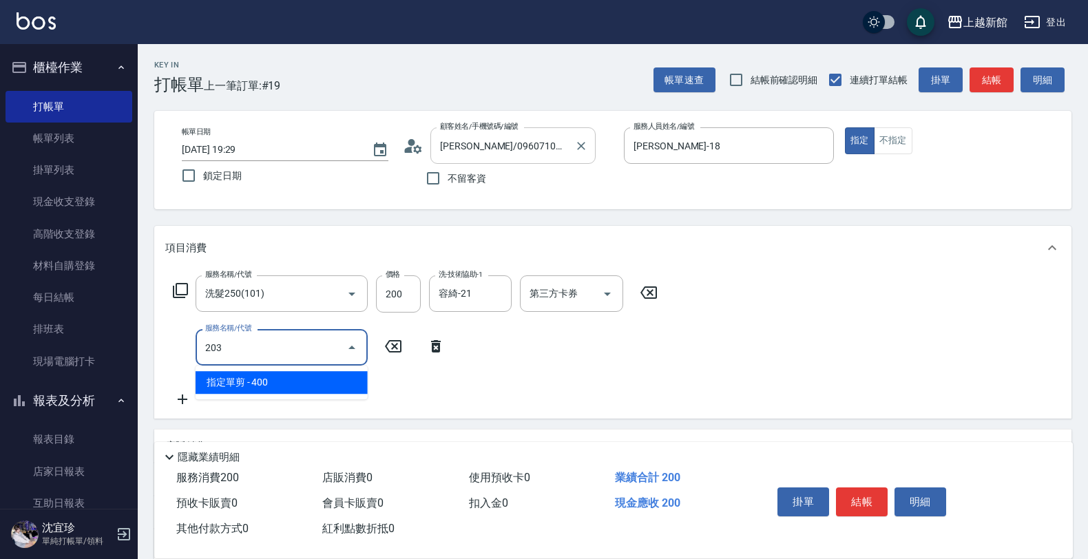
type input "指定單剪(203)"
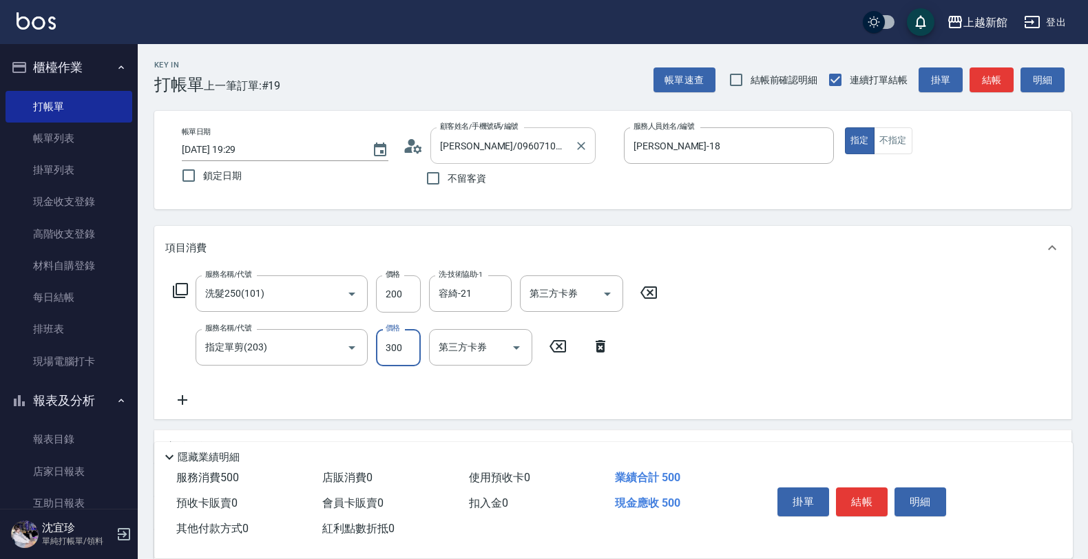
type input "300"
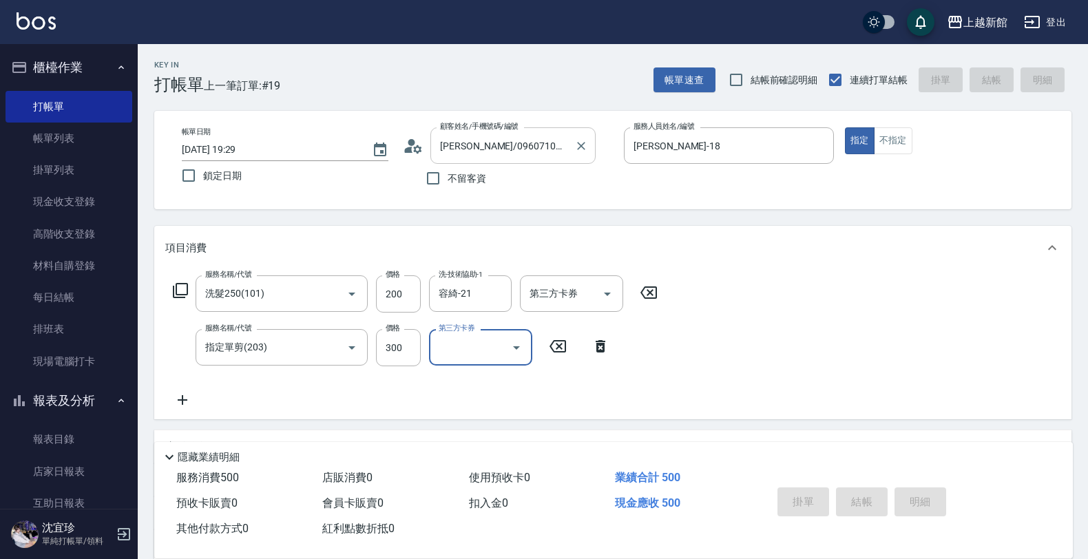
type input "2025/08/19 19:30"
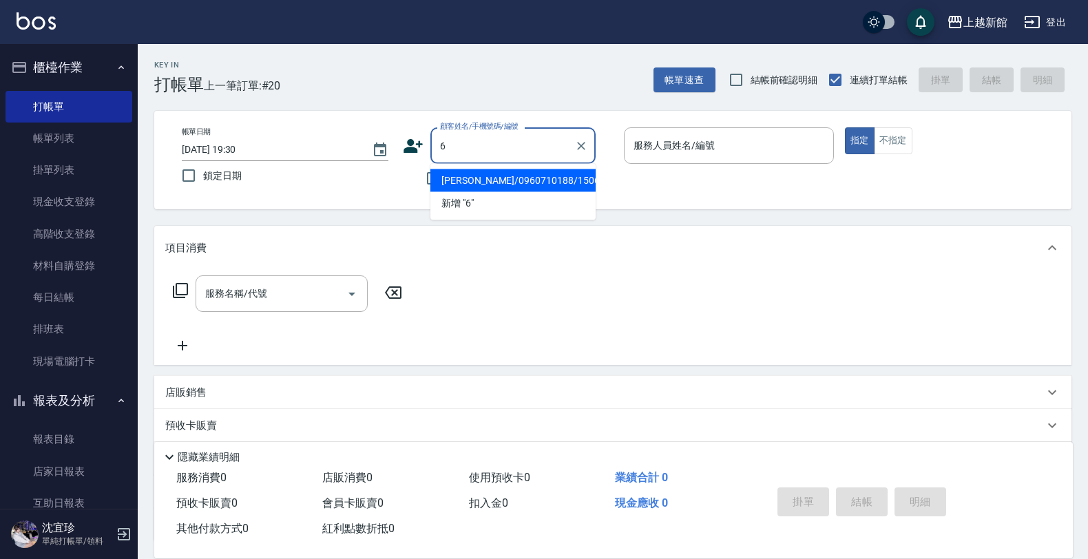
type input "徐信宇/0960710188/150607"
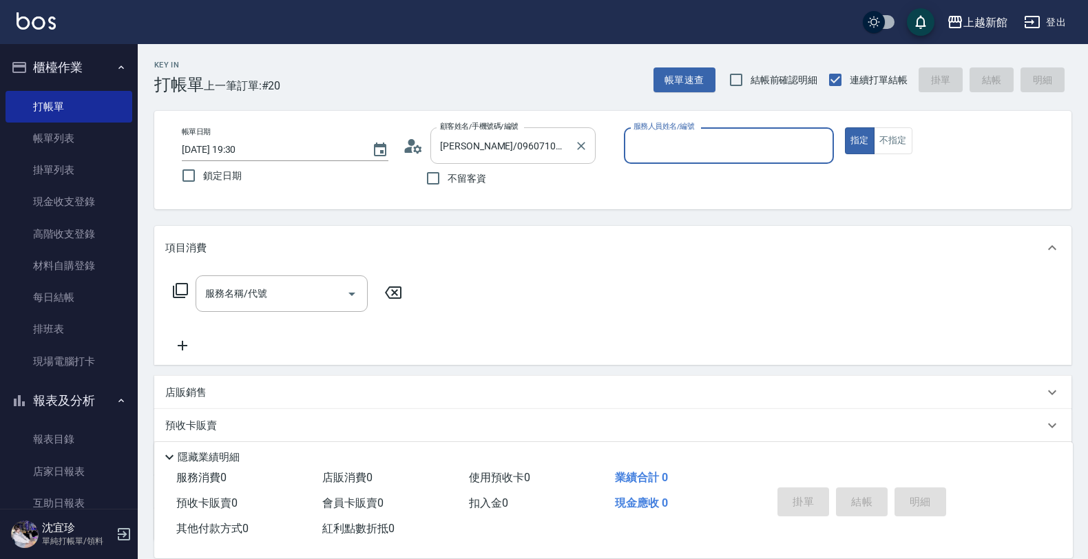
click at [845, 127] on button "指定" at bounding box center [860, 140] width 30 height 27
type input "黃柏森-18"
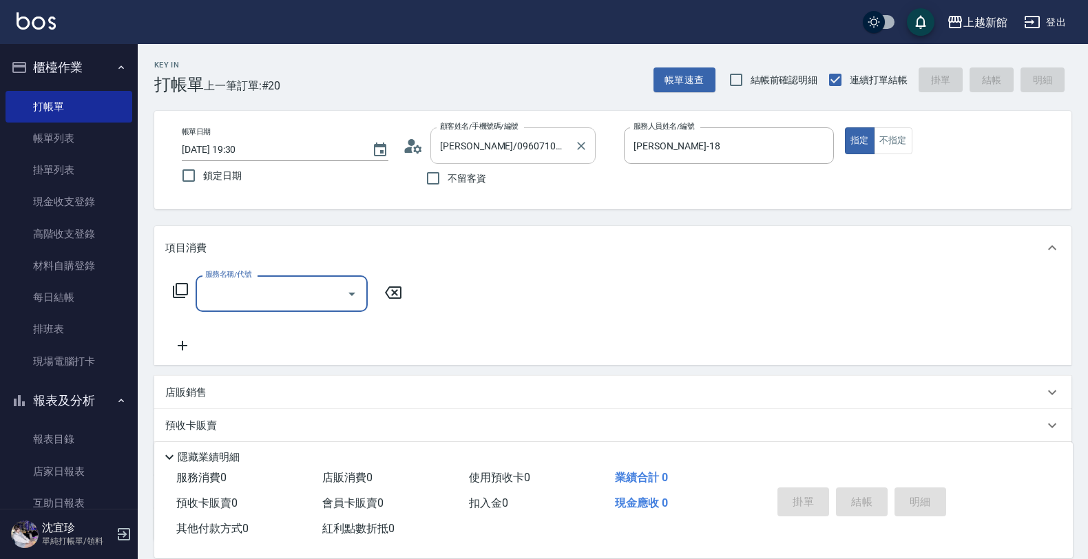
type input "黃婕寧/6_黃婕寧/6"
type input "黃婕寧-6"
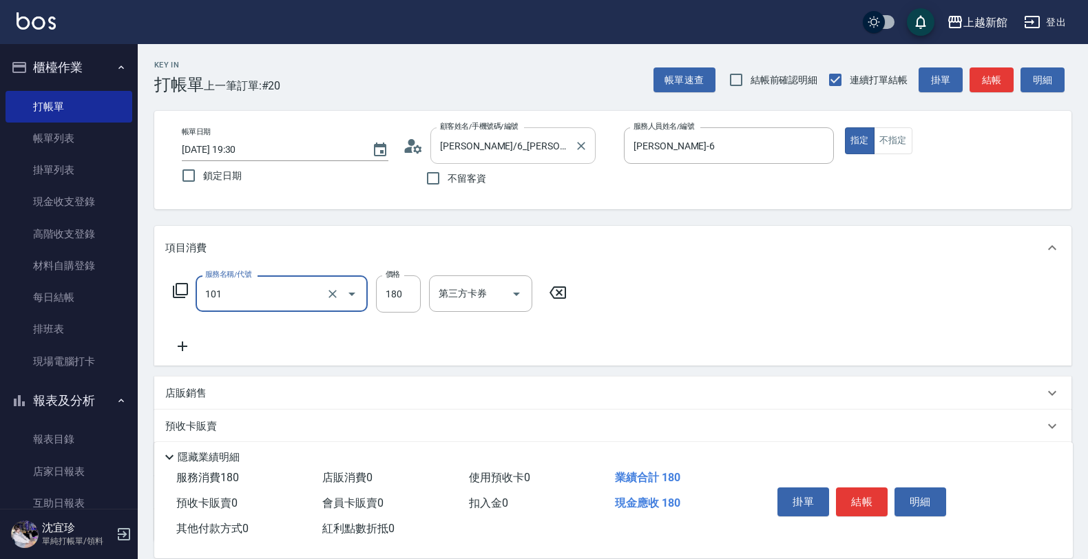
type input "洗髮250(101)"
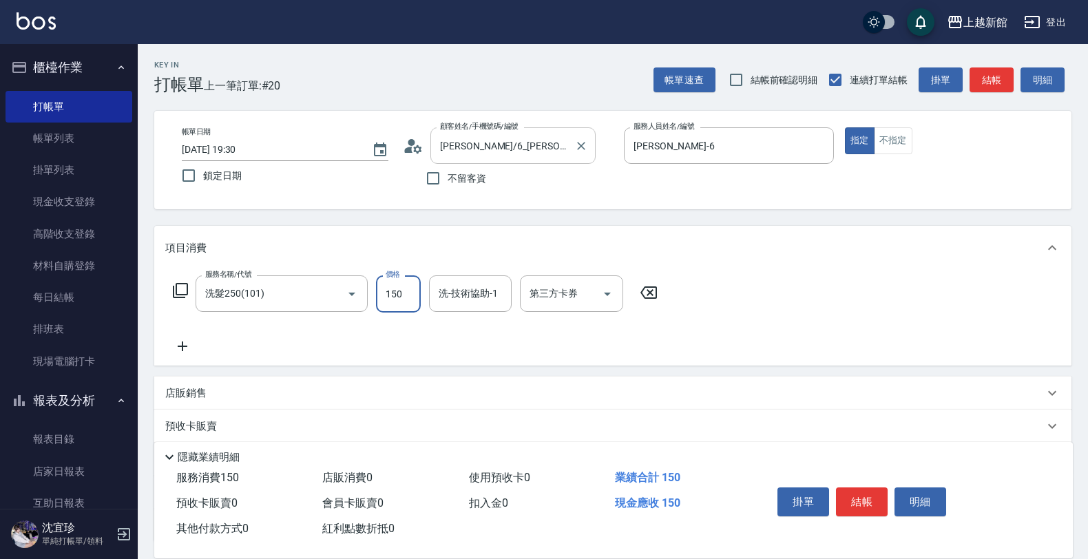
type input "150"
type input "小敏-24"
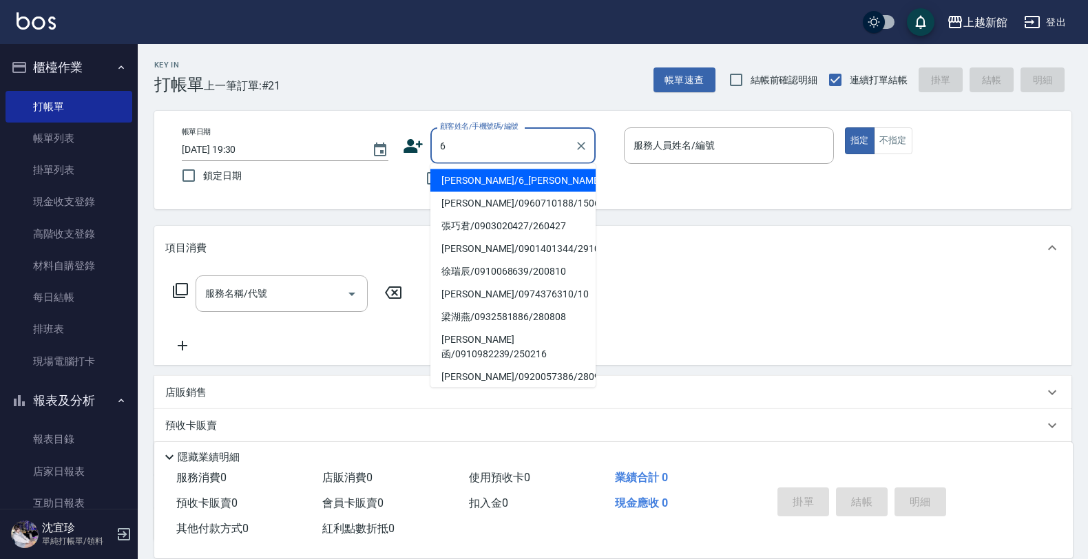
type input "黃婕寧/6_黃婕寧/6"
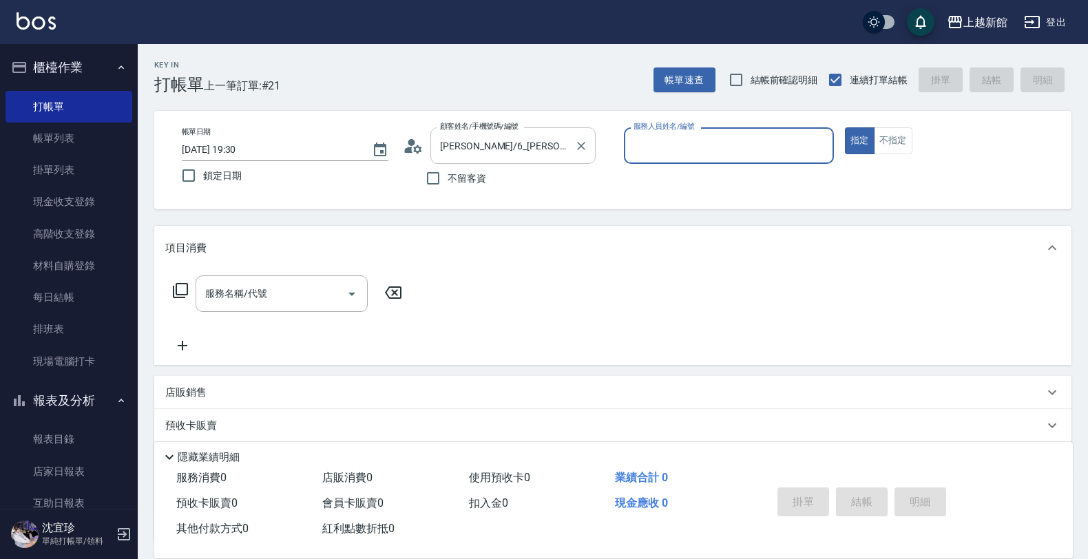
click at [845, 127] on button "指定" at bounding box center [860, 140] width 30 height 27
type input "黃婕寧-6"
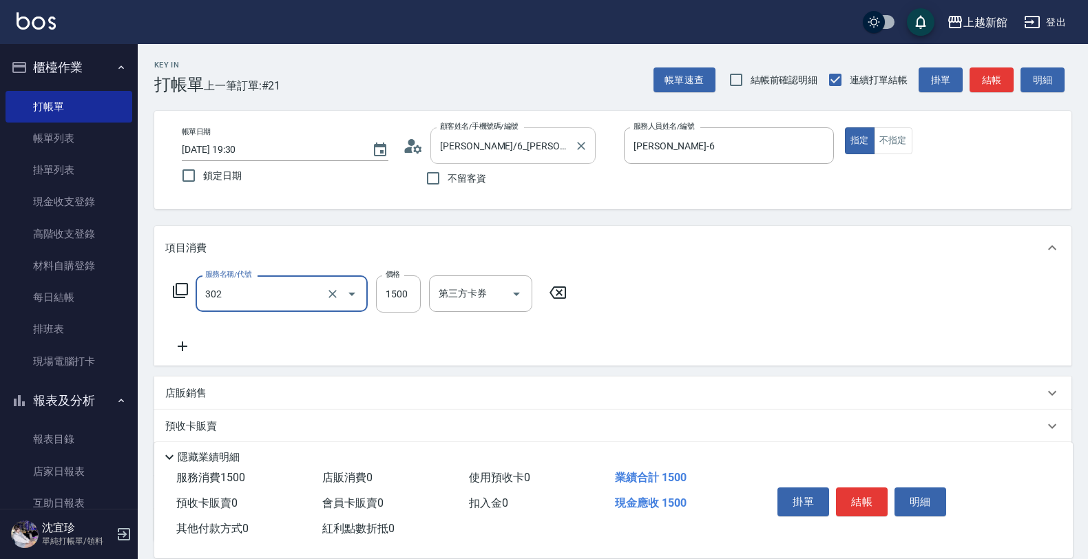
type input "設計燙髮(302)"
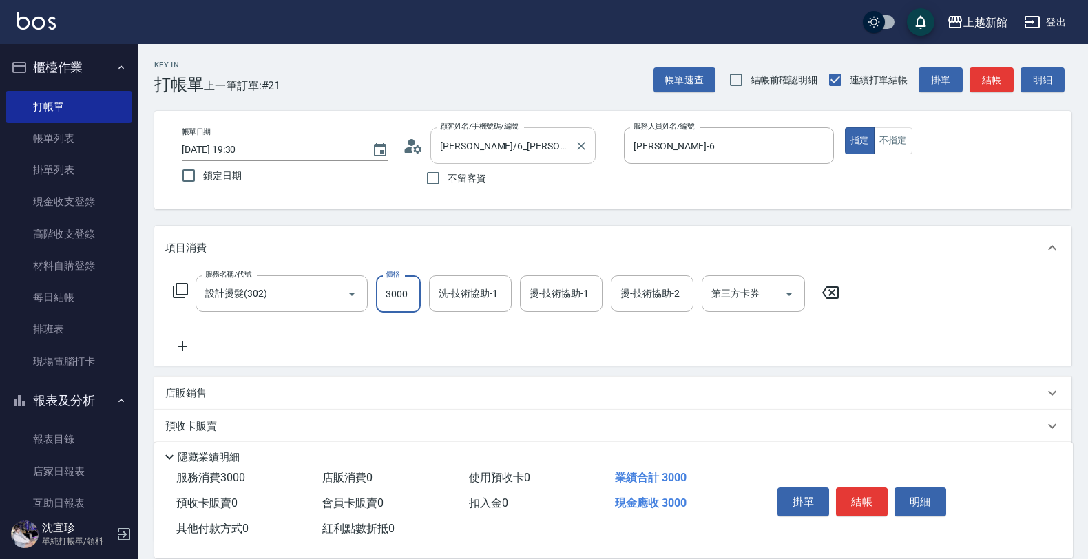
type input "3000"
type input "小敏-24"
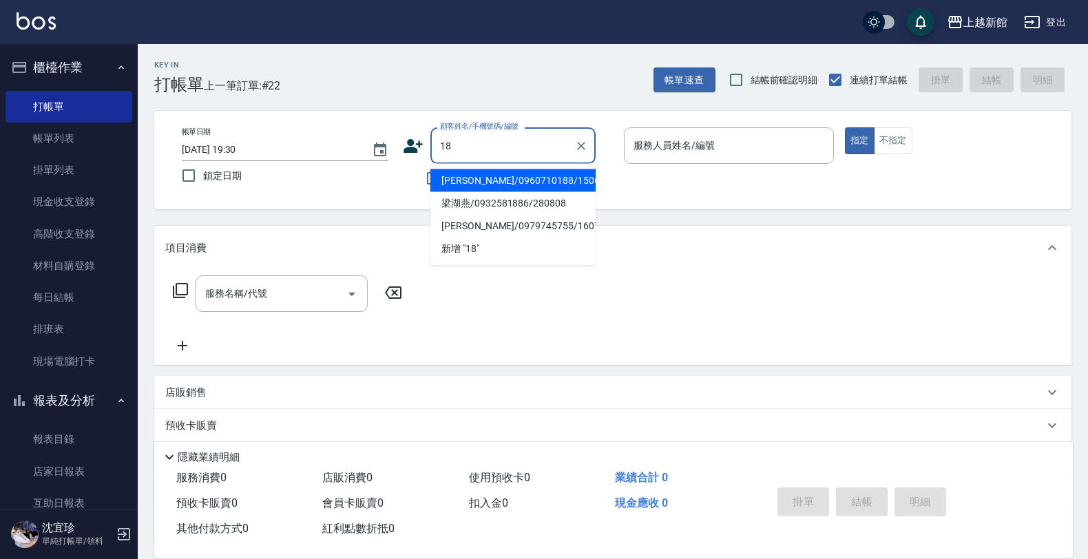
type input "徐信宇/0960710188/150607"
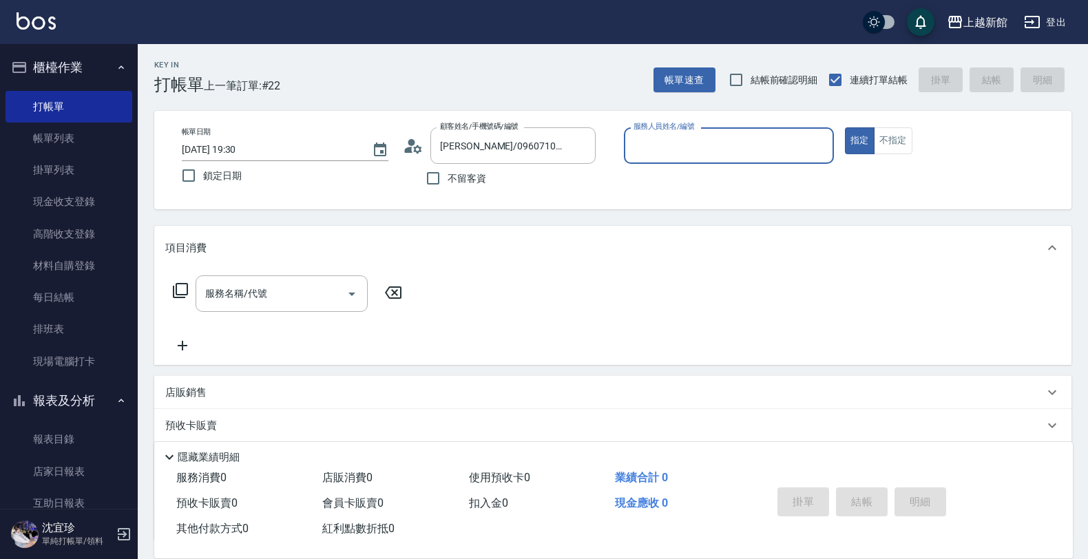
click at [845, 127] on button "指定" at bounding box center [860, 140] width 30 height 27
type input "黃柏森-18"
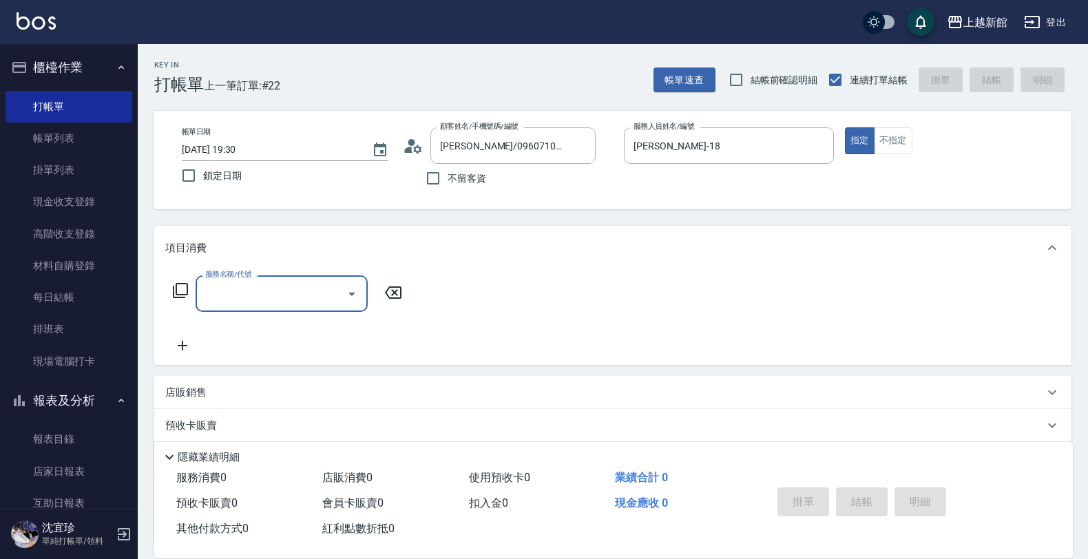
type input "2"
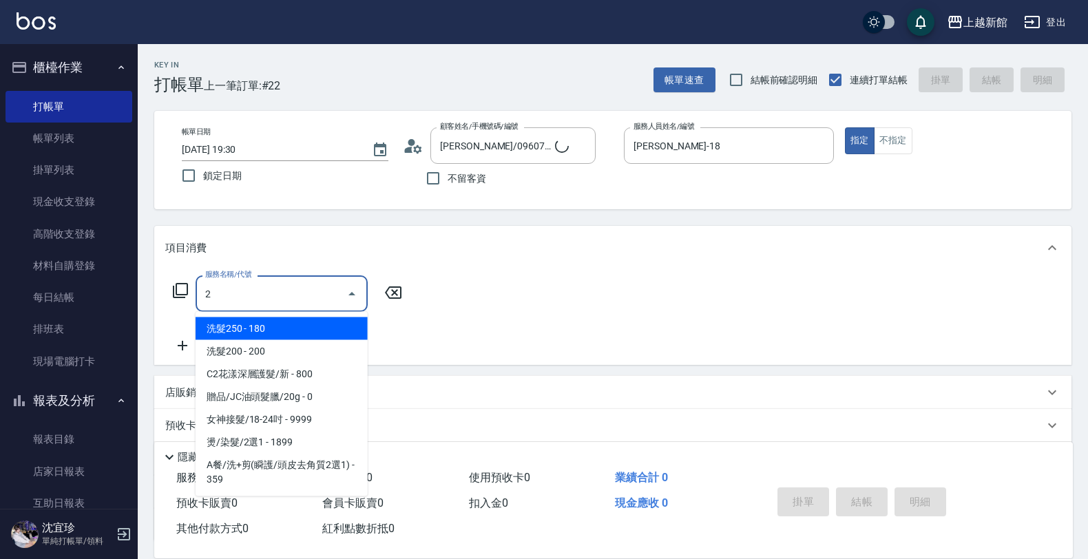
type input "ksen/095165468/18"
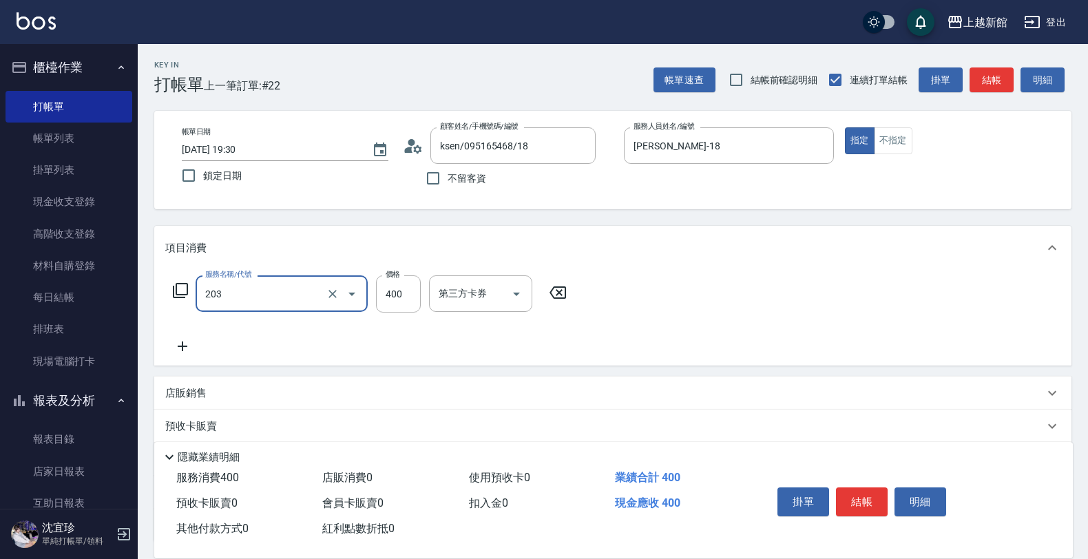
type input "指定單剪(203)"
type input "300"
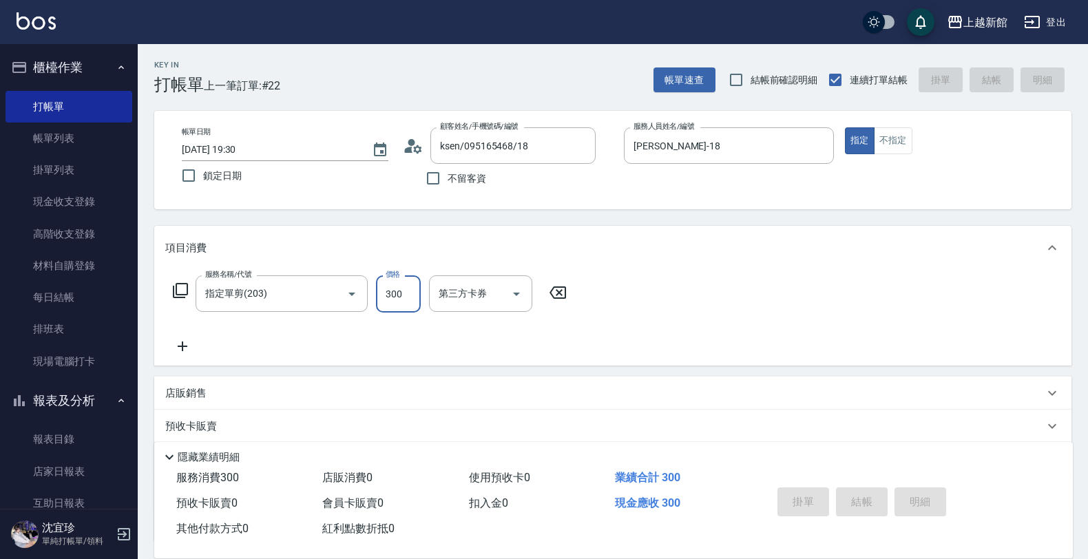
type input "2025/08/19 19:31"
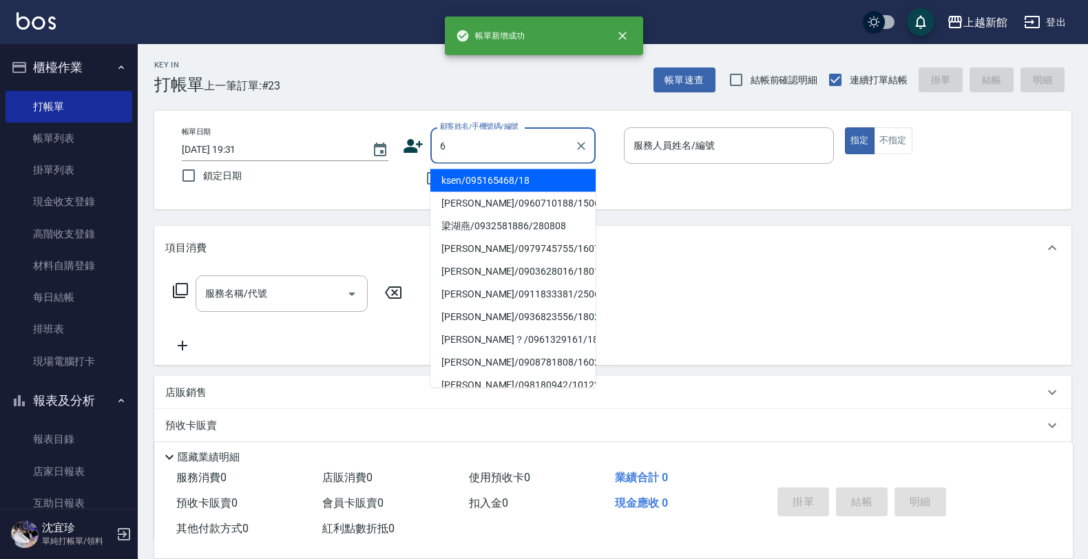
type input "ksen/095165468/18"
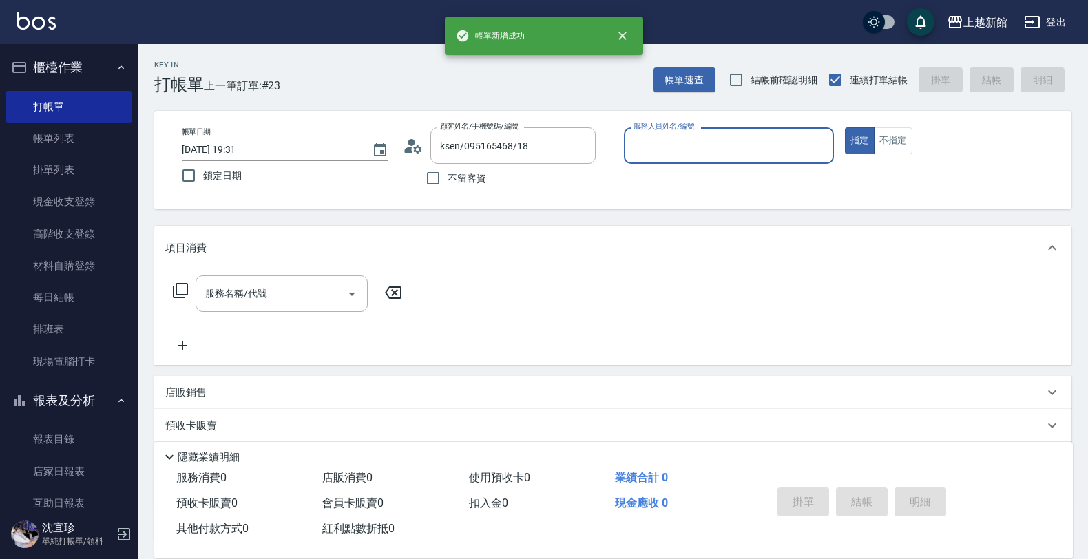
click at [845, 127] on button "指定" at bounding box center [860, 140] width 30 height 27
type input "黃柏森-18"
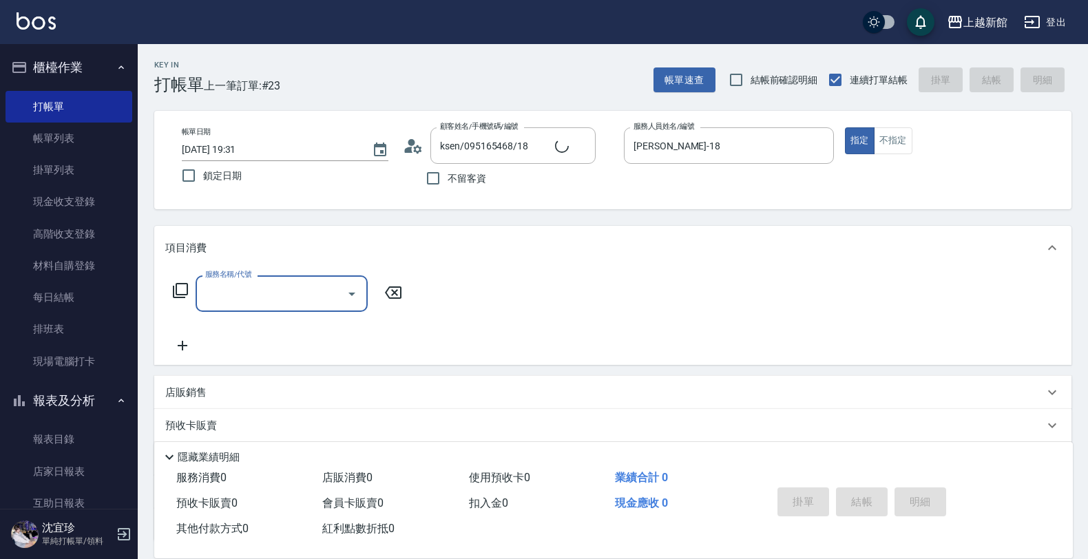
type input "黃婕寧/6_黃婕寧/6"
type input "黃婕寧-6"
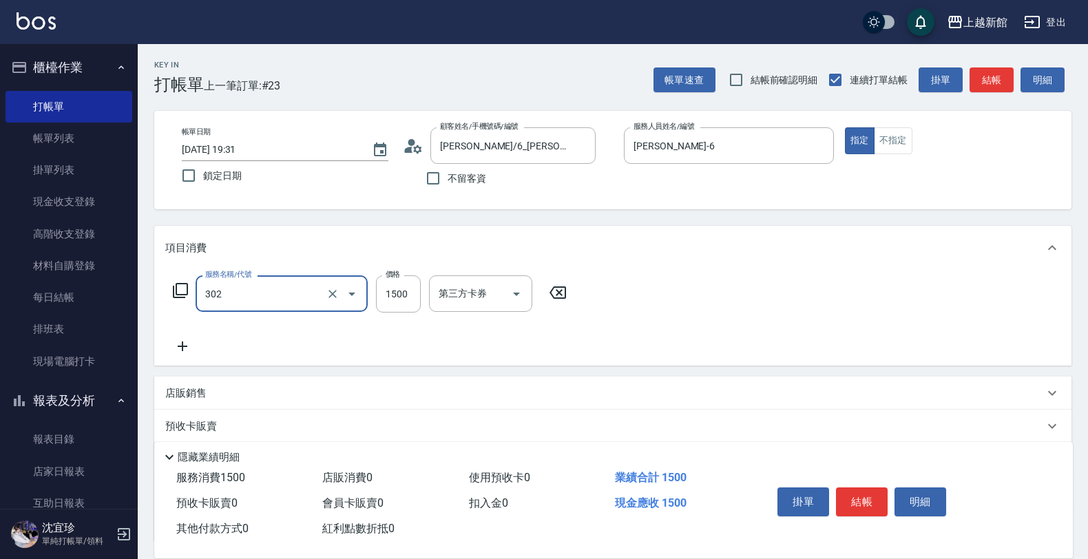
type input "設計燙髮(302)"
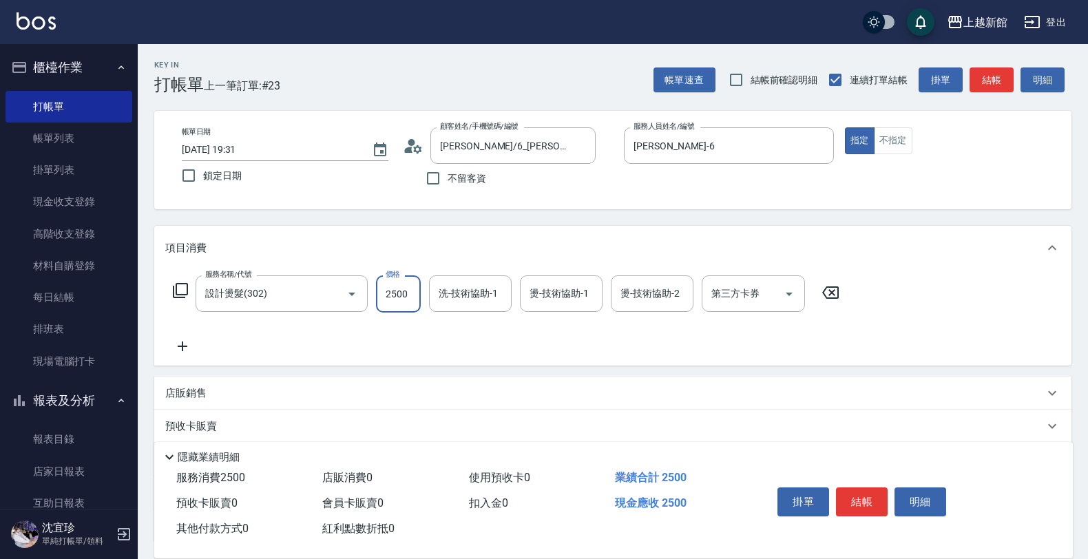
type input "2500"
type input "小敏-24"
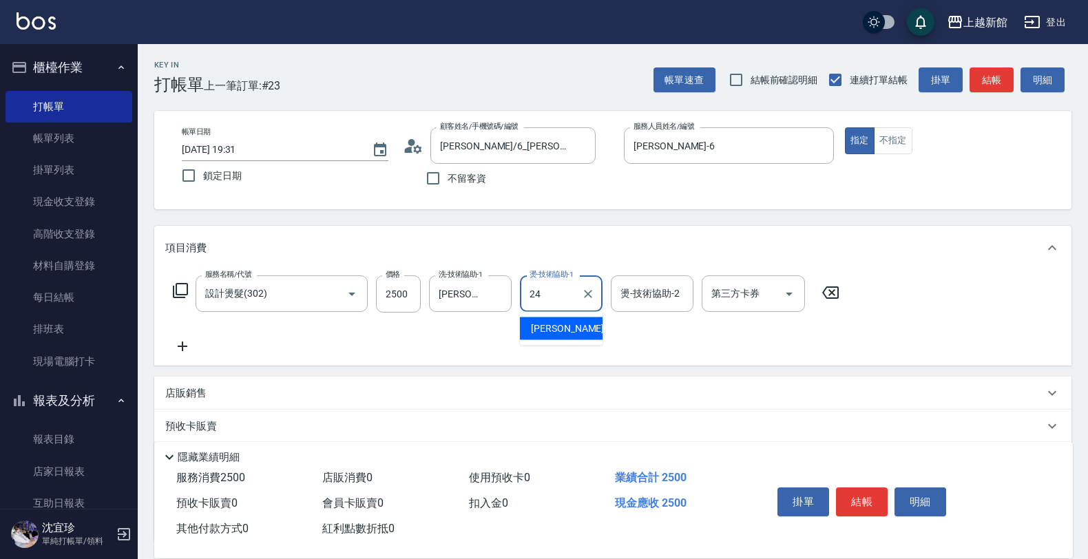
type input "小敏-24"
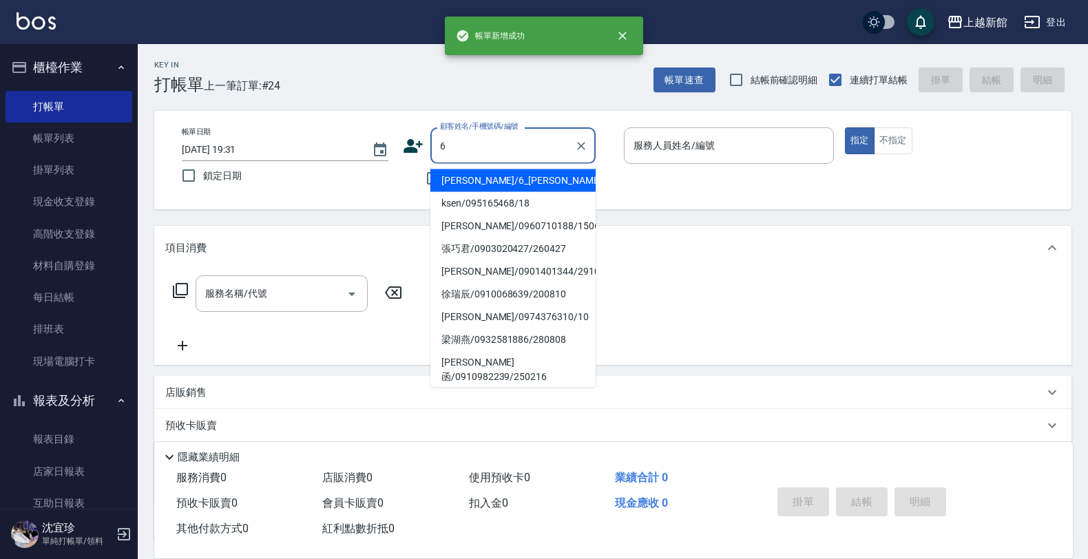
type input "黃婕寧/6_黃婕寧/6"
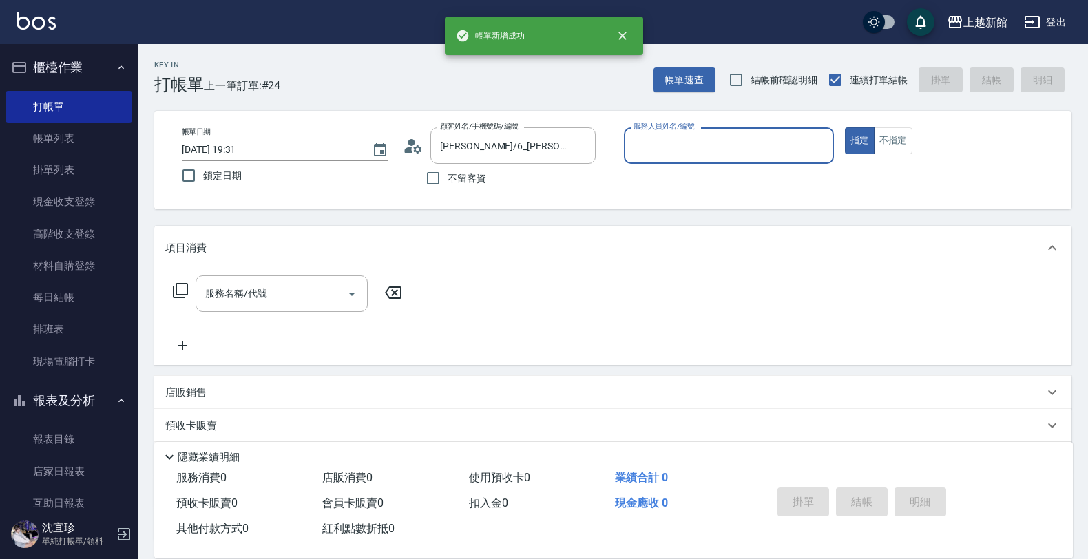
click at [845, 127] on button "指定" at bounding box center [860, 140] width 30 height 27
type input "黃婕寧-6"
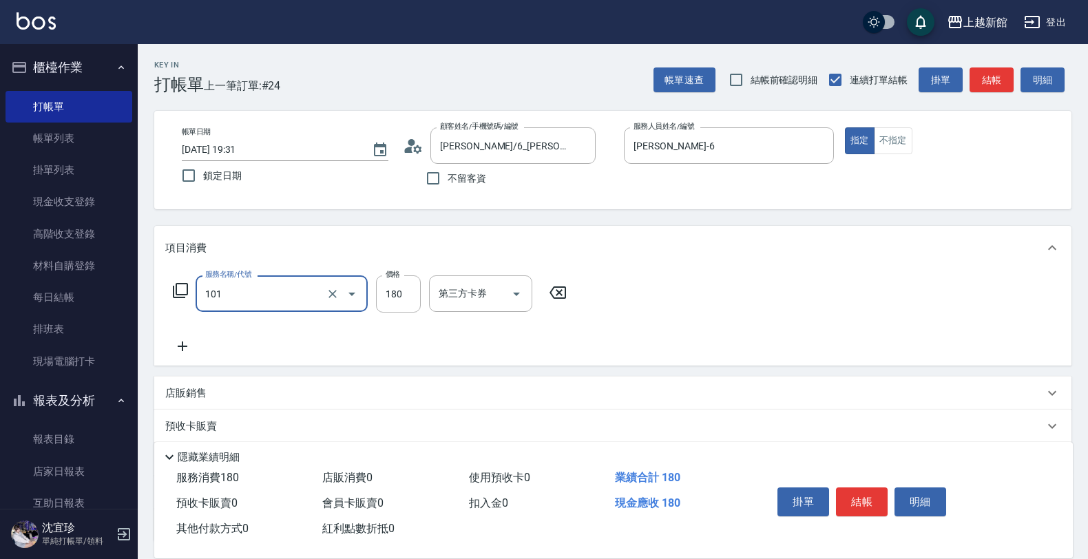
type input "洗髮250(101)"
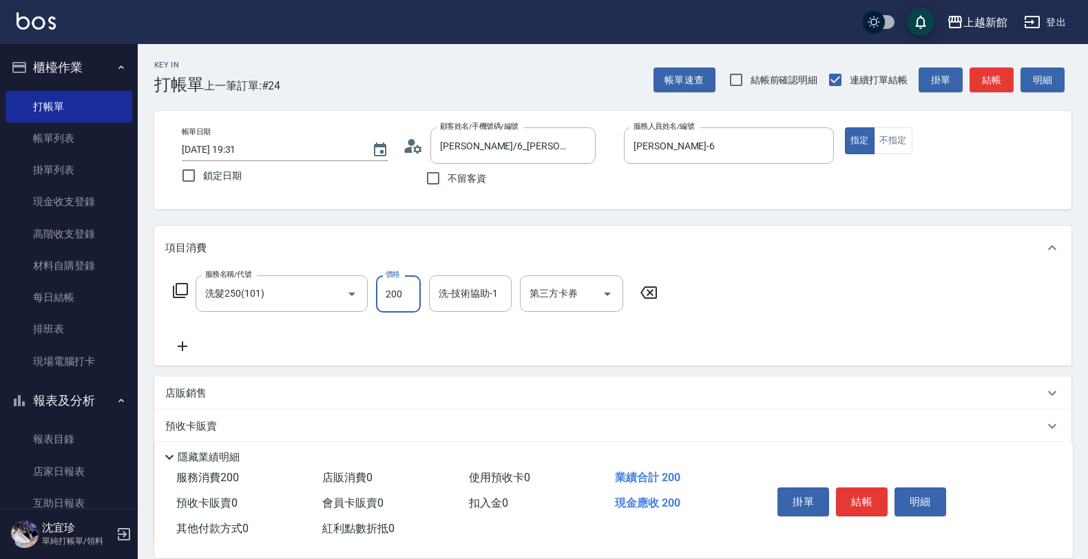
type input "200"
type input "小敏-24"
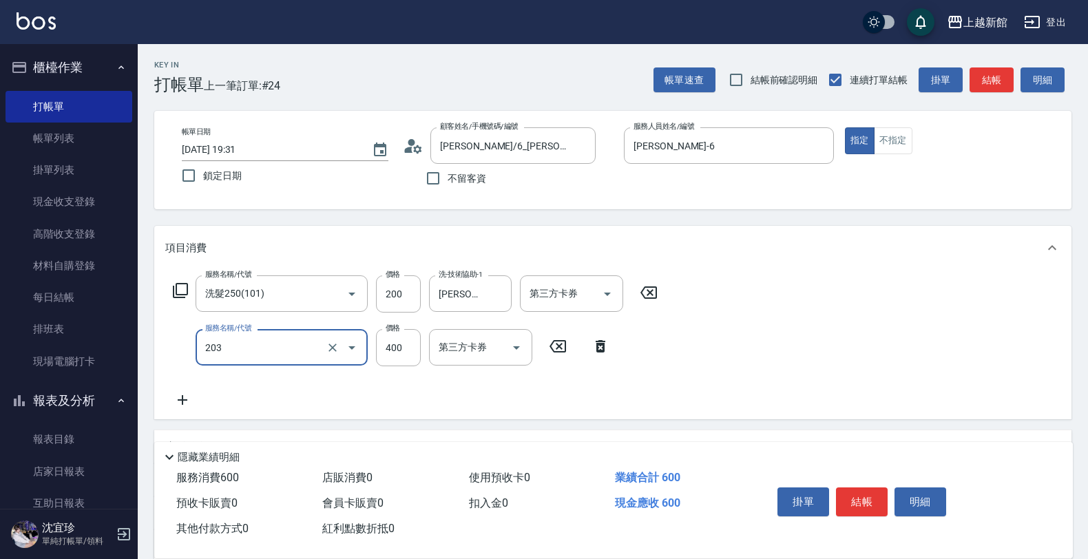
type input "指定單剪(203)"
type input "300"
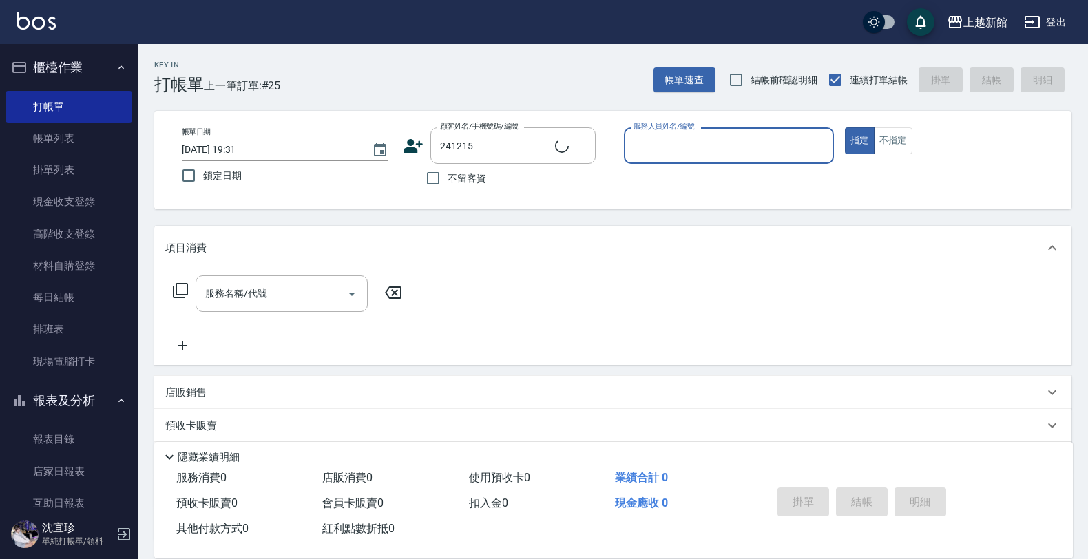
type input "劉華霏/0977395268/241215"
type input "草莓-2"
click at [845, 127] on button "指定" at bounding box center [860, 140] width 30 height 27
click at [185, 291] on icon at bounding box center [180, 290] width 17 height 17
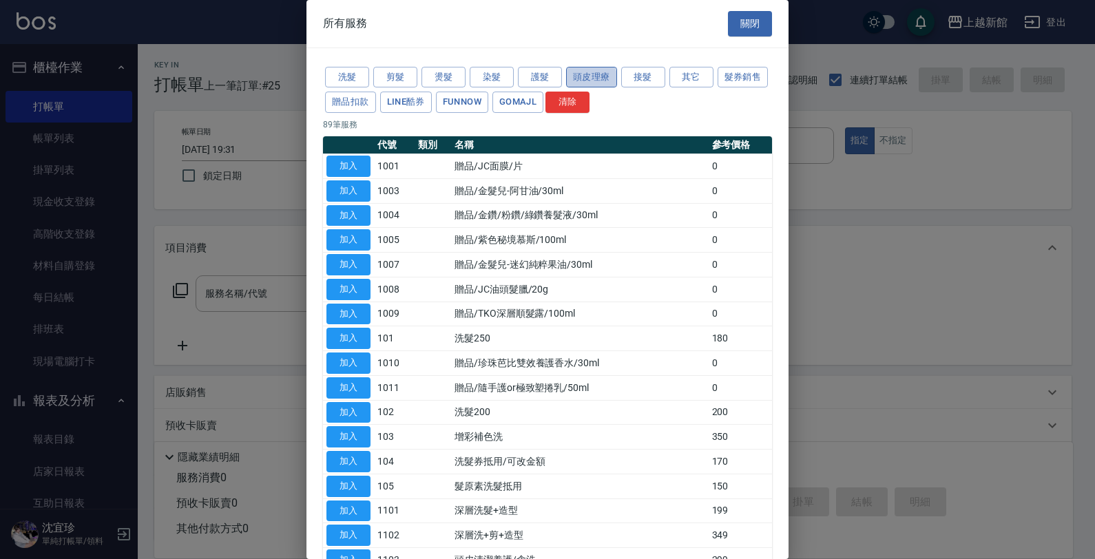
click at [576, 79] on button "頭皮理療" at bounding box center [591, 77] width 51 height 21
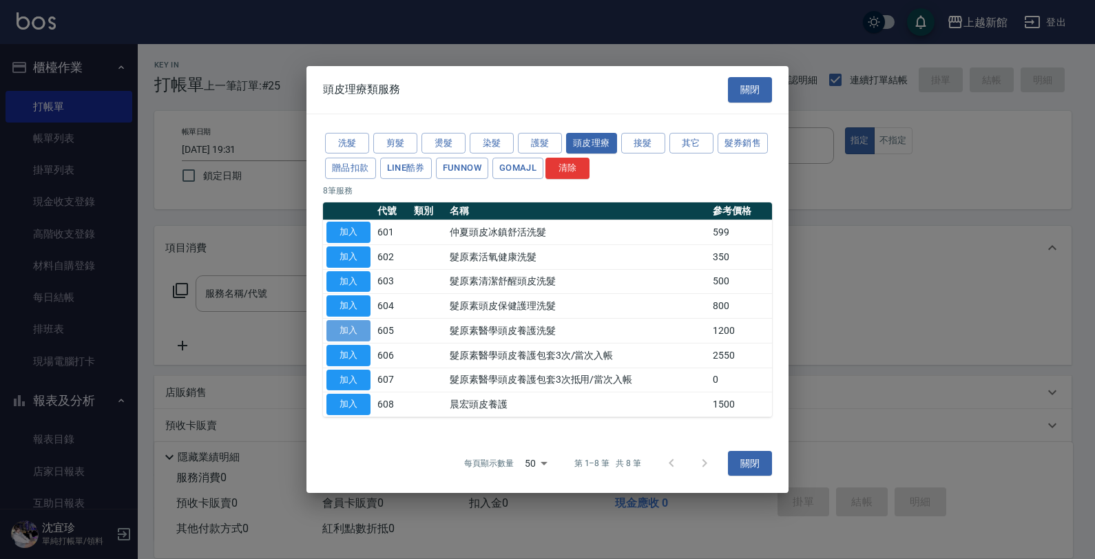
click at [362, 331] on button "加入" at bounding box center [348, 330] width 44 height 21
type input "髮原素醫學頭皮養護洗髮(605)"
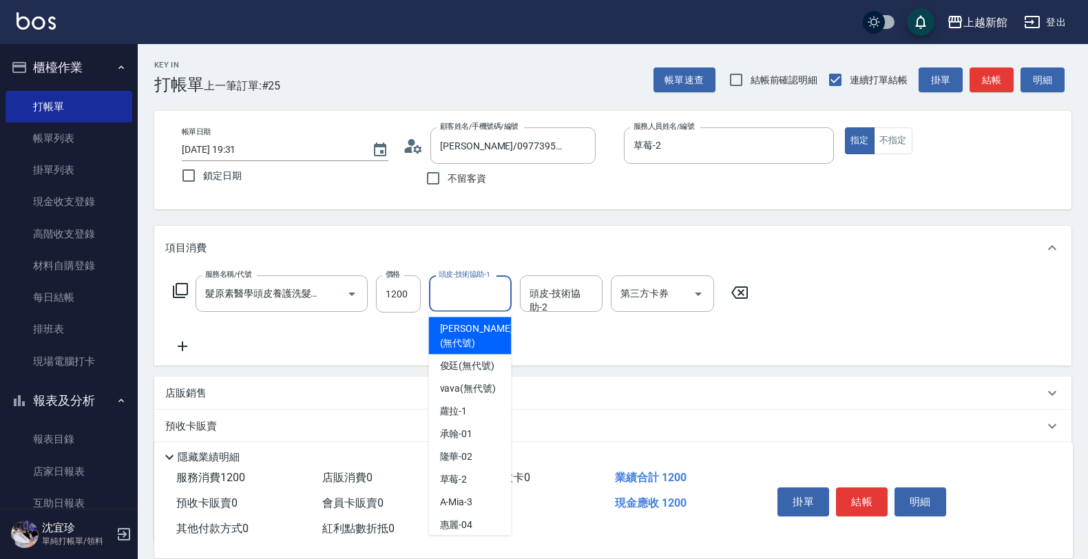
click at [459, 296] on input "頭皮-技術協助-1" at bounding box center [470, 294] width 70 height 24
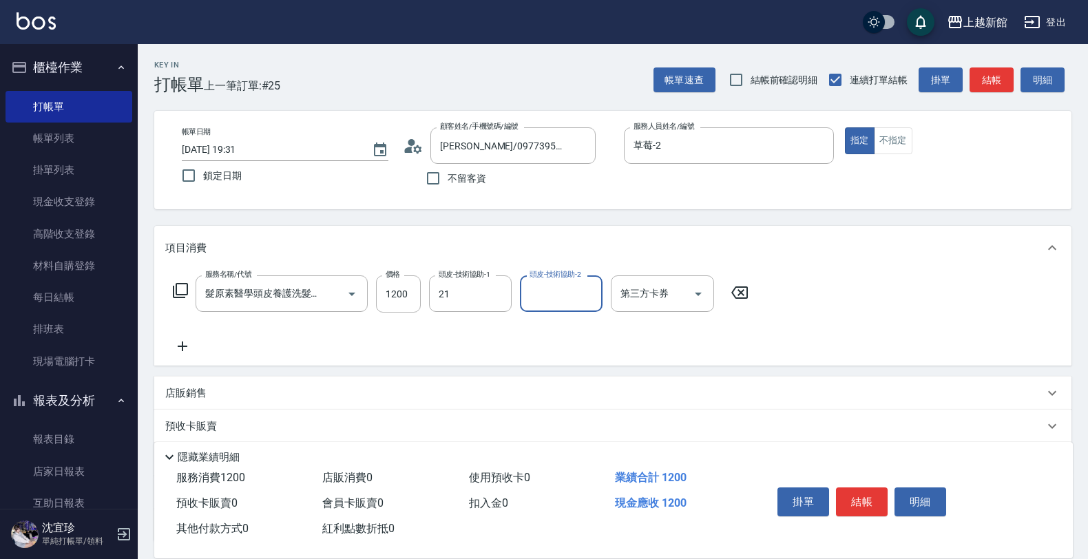
type input "容綺-21"
click at [394, 291] on input "1200" at bounding box center [398, 293] width 45 height 37
type input "1500"
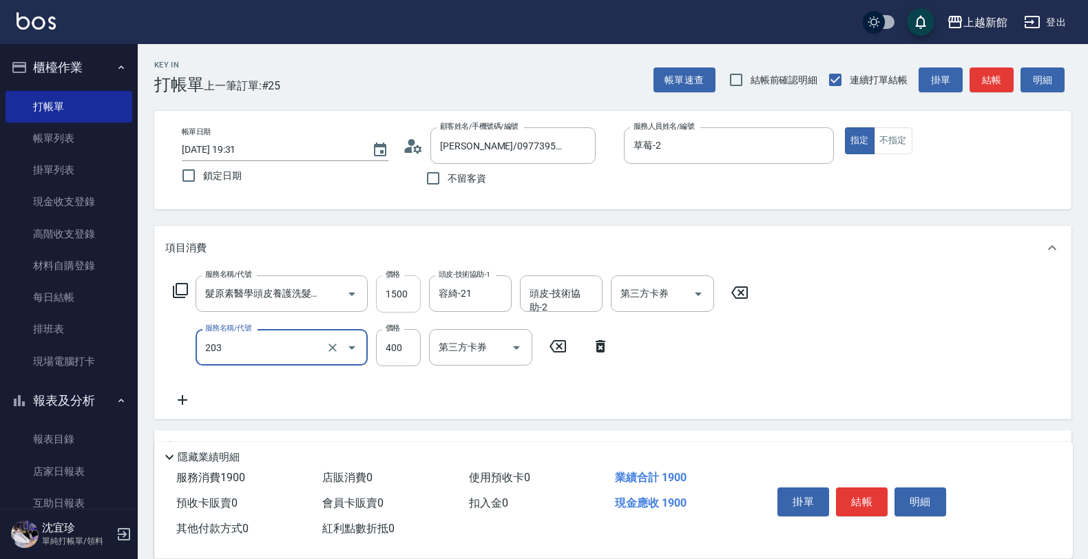
type input "指定單剪(203)"
type input "300"
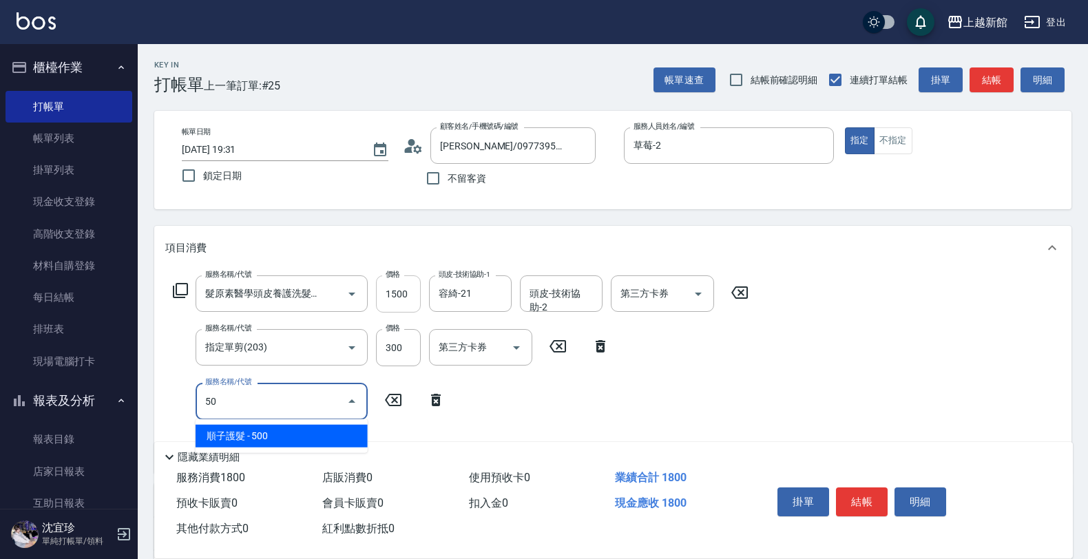
type input "5"
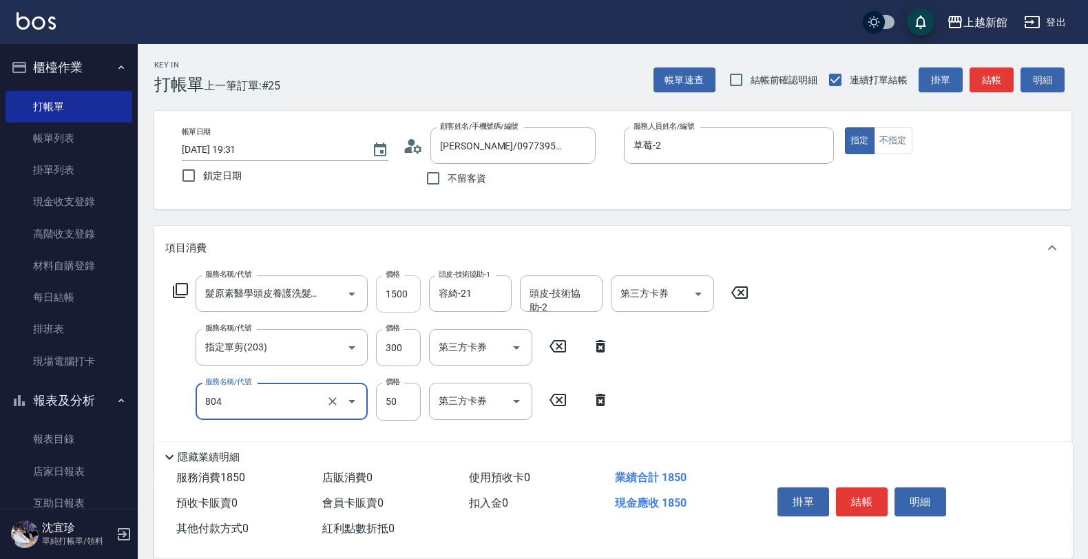
type input "吹捲/夾直/青捲/電棒/夾玉米鬚(804)"
type input "500"
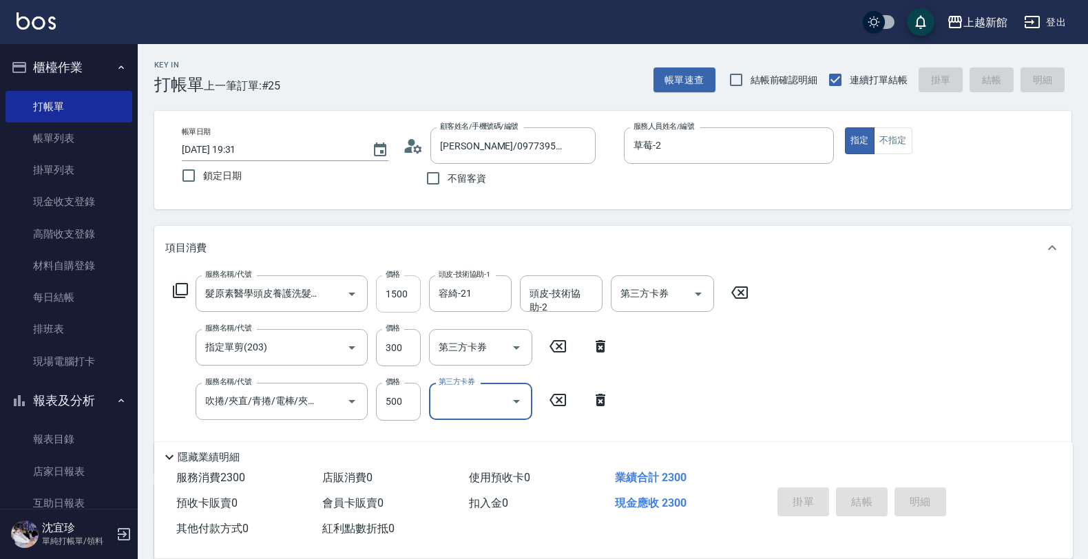
type input "2025/08/19 19:32"
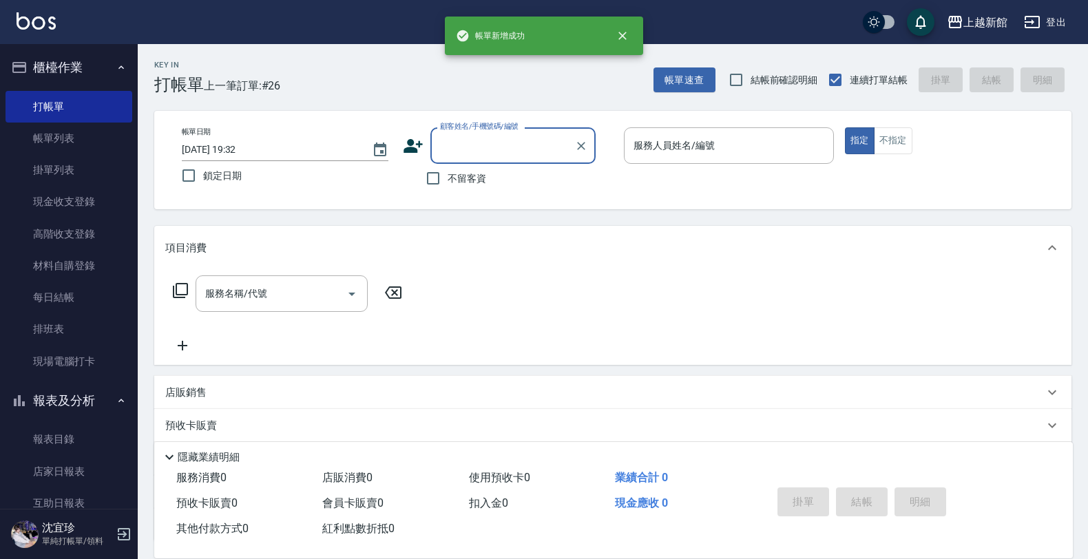
click at [486, 139] on input "顧客姓名/手機號碼/編號" at bounding box center [502, 146] width 132 height 24
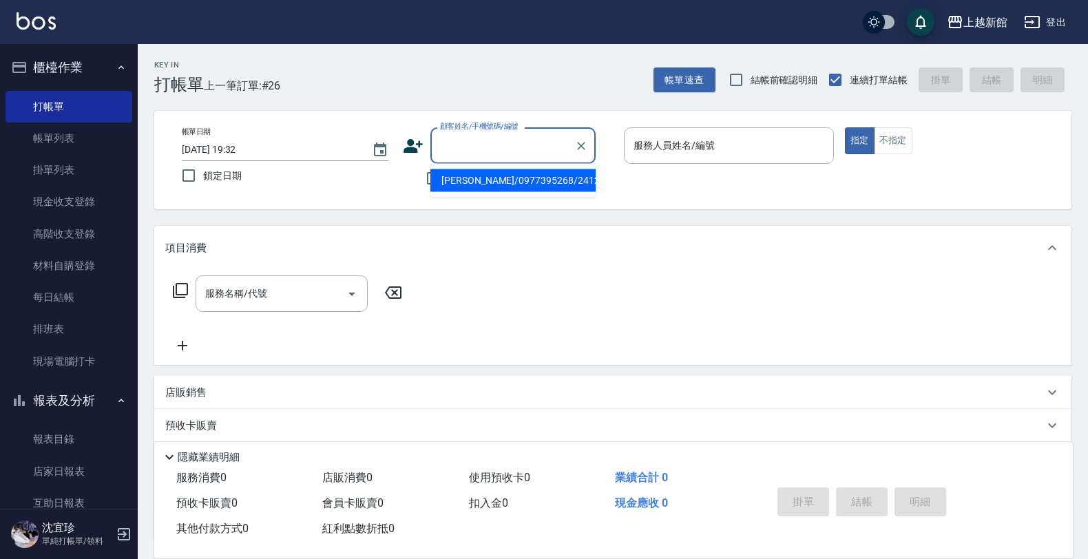
click at [472, 183] on li "劉華霏/0977395268/241215" at bounding box center [512, 180] width 165 height 23
type input "劉華霏/0977395268/241215"
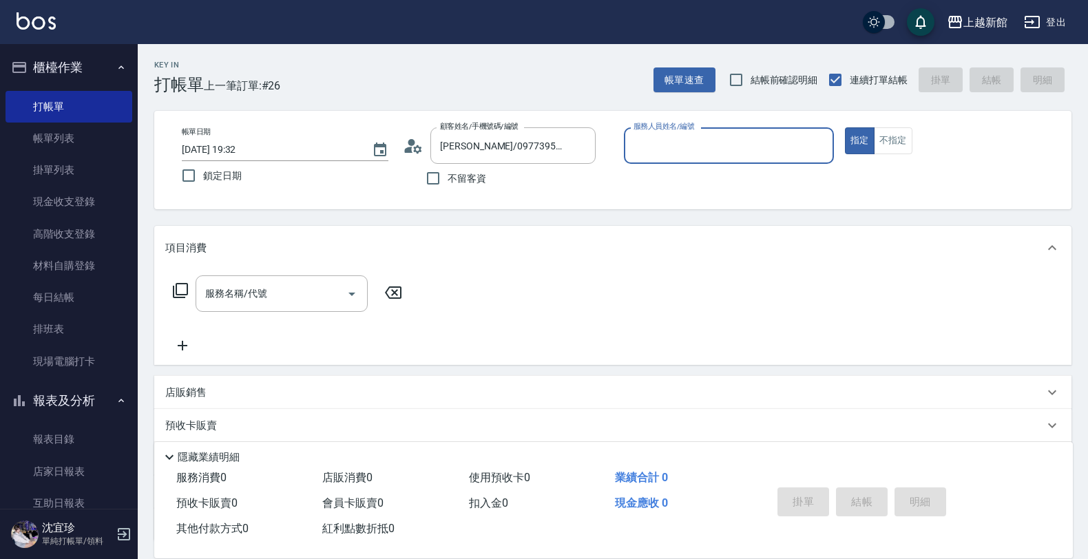
type input "草莓-2"
click at [845, 127] on button "指定" at bounding box center [860, 140] width 30 height 27
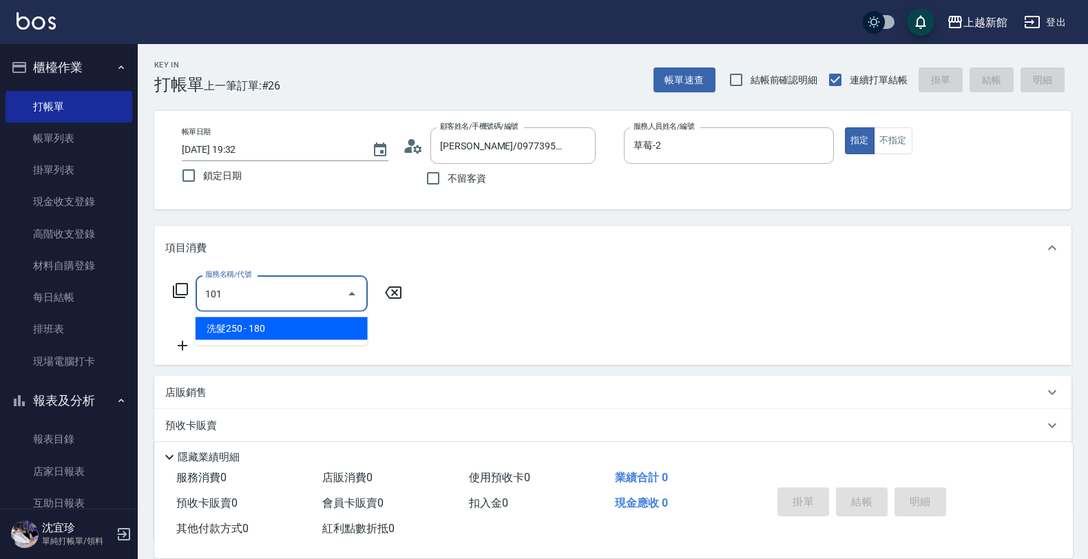
type input "洗髮250(101)"
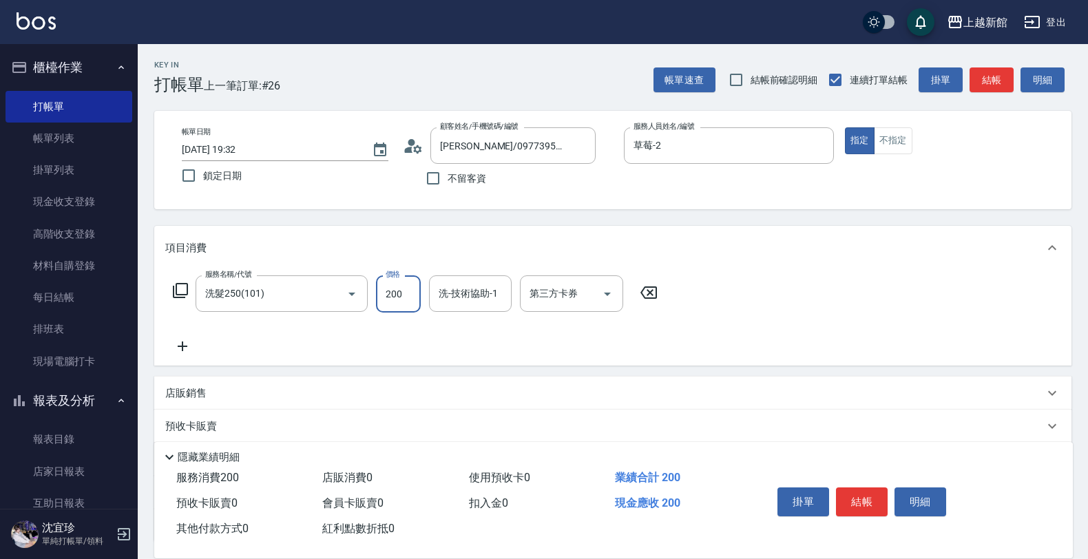
type input "200"
type input "小邱-25"
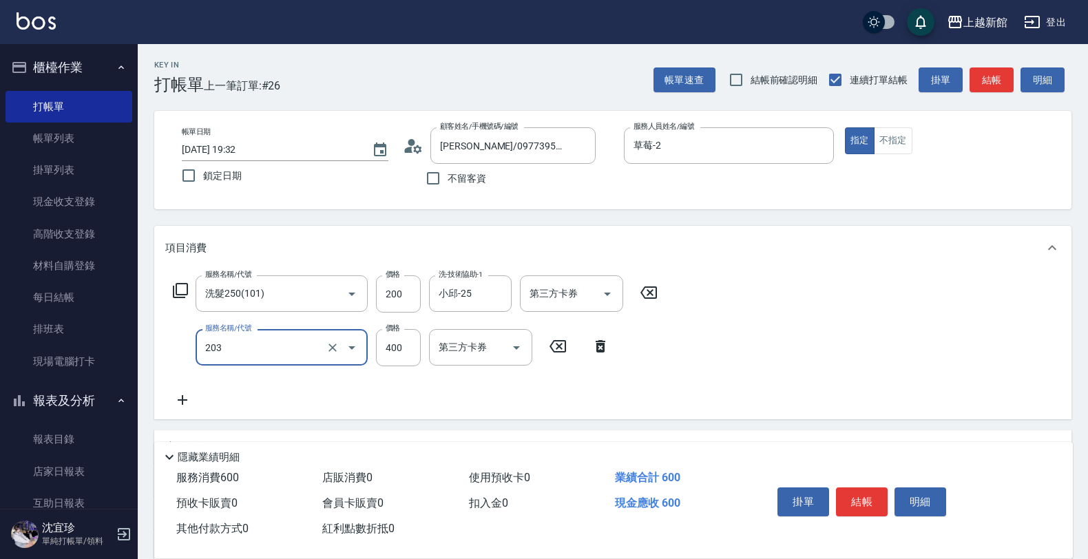
type input "指定單剪(203)"
type input "300"
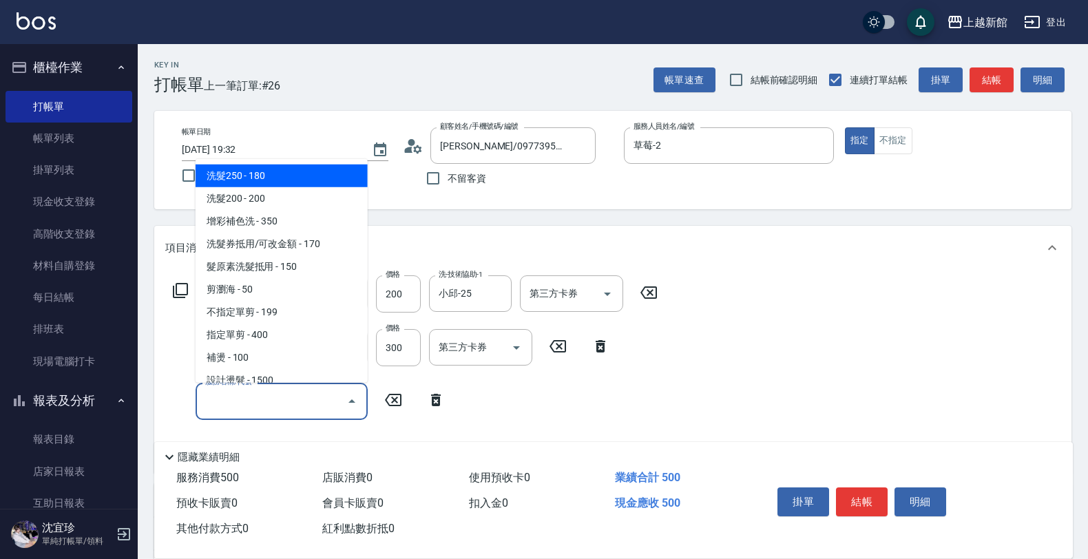
click at [236, 401] on input "服務名稱/代號" at bounding box center [271, 401] width 139 height 24
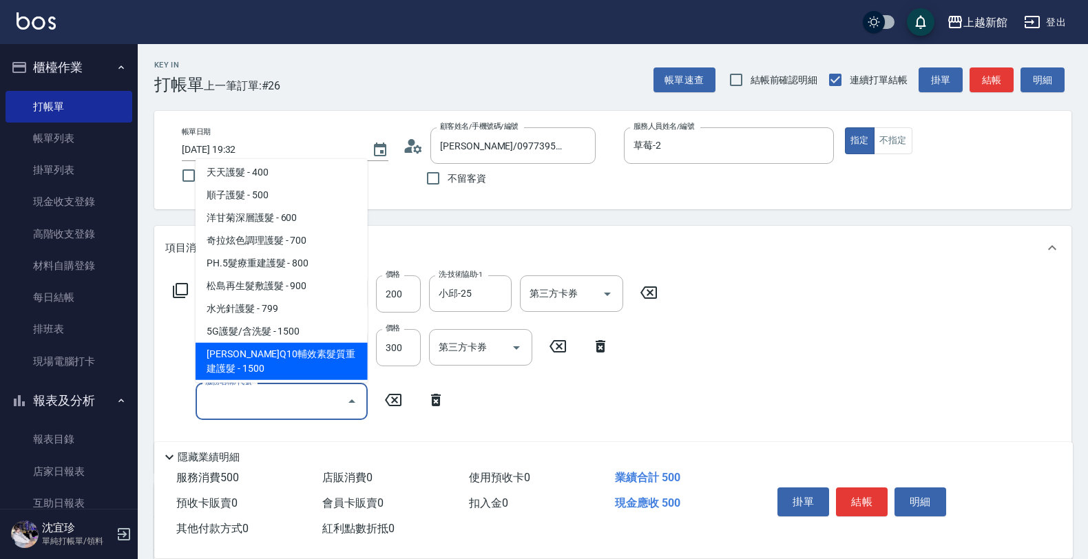
scroll to position [430, 0]
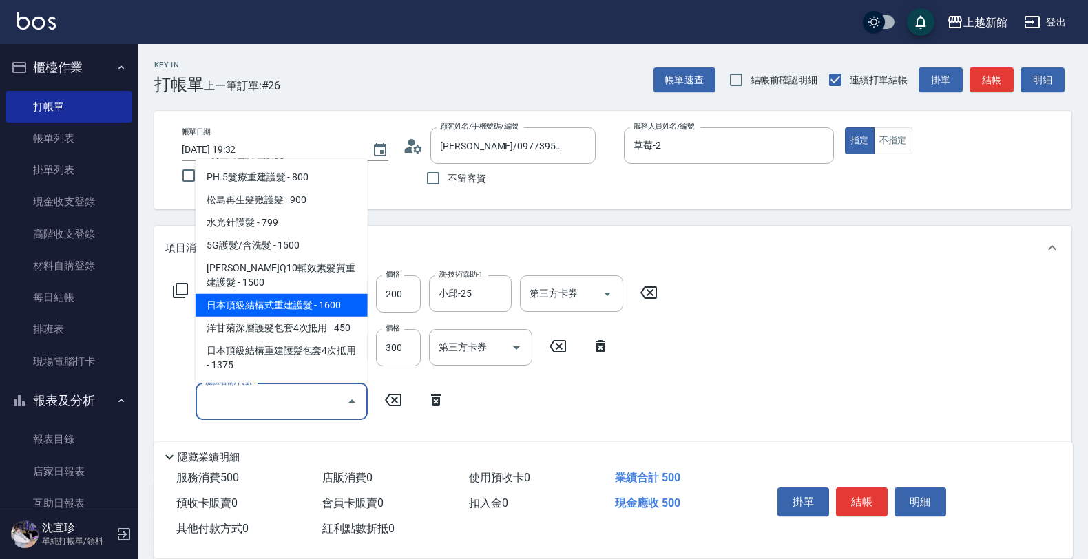
click at [307, 304] on span "日本頂級結構式重建護髮 - 1600" at bounding box center [282, 305] width 172 height 23
type input "日本頂級結構式重建護髮(512)"
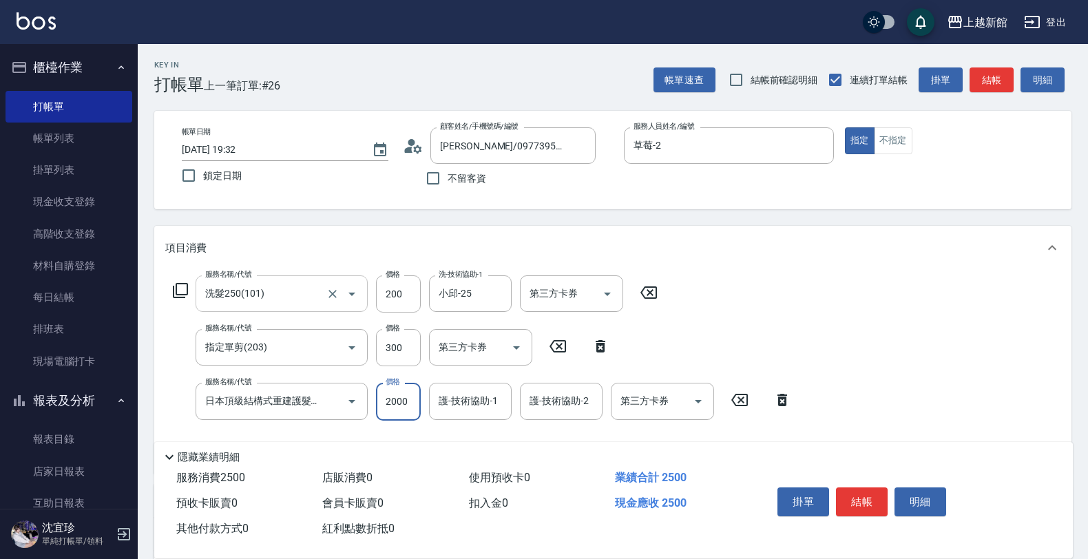
type input "2000"
type input "小邱-25"
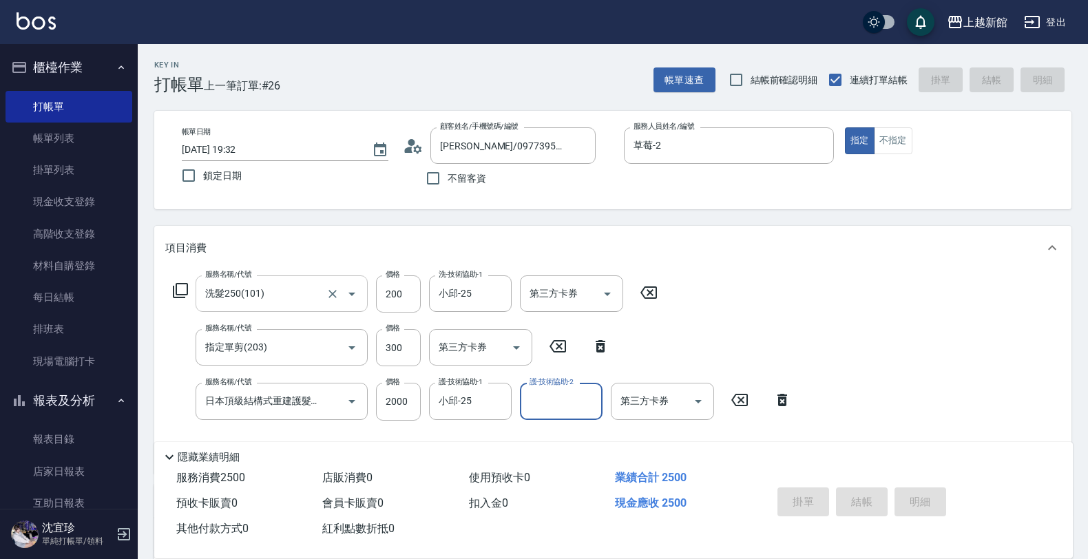
type input "2025/08/19 19:33"
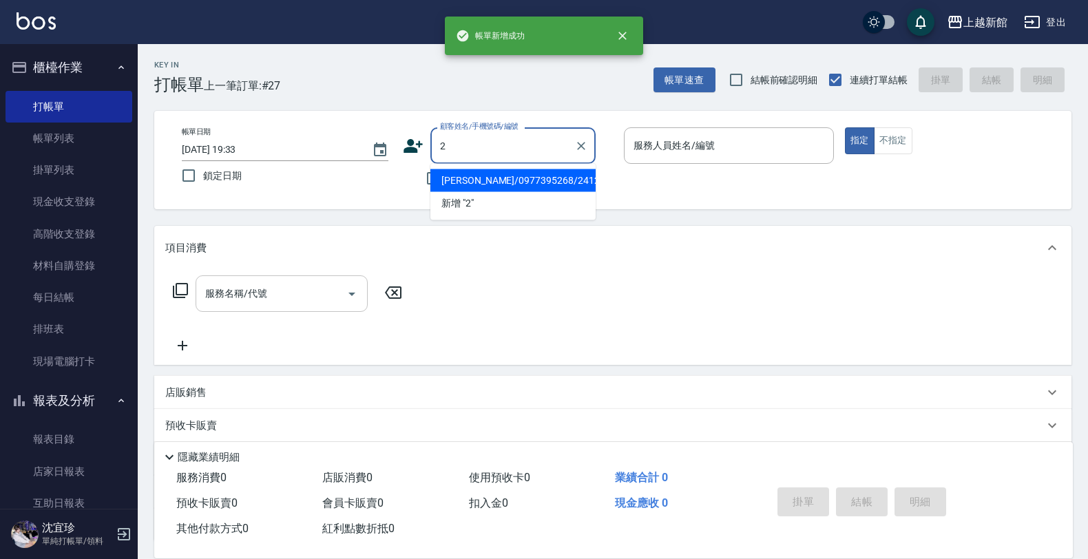
type input "劉華霏/0977395268/241215"
click at [845, 127] on button "指定" at bounding box center [860, 140] width 30 height 27
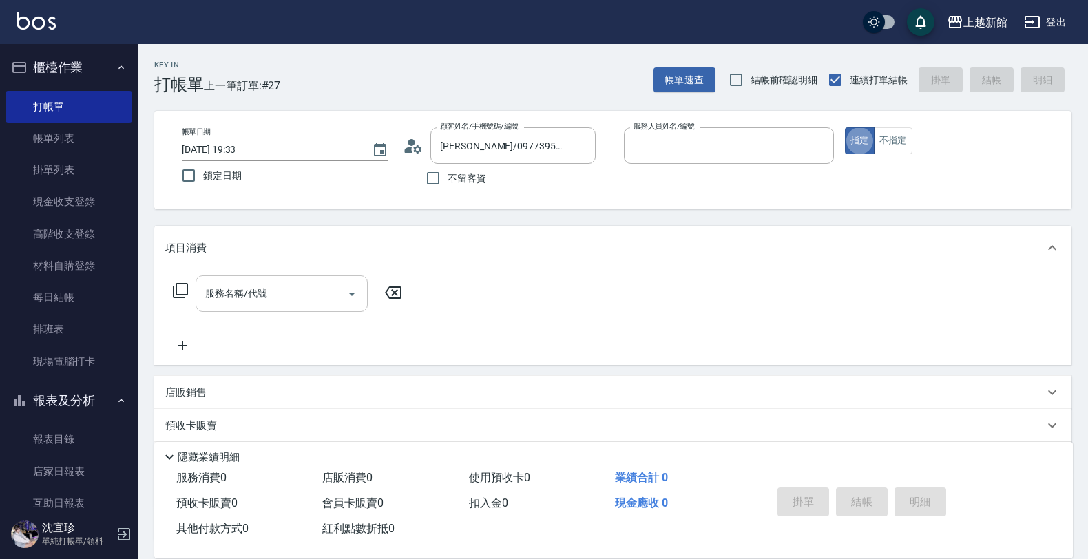
type input "草莓-2"
type input "店花草霉/0930557925/2"
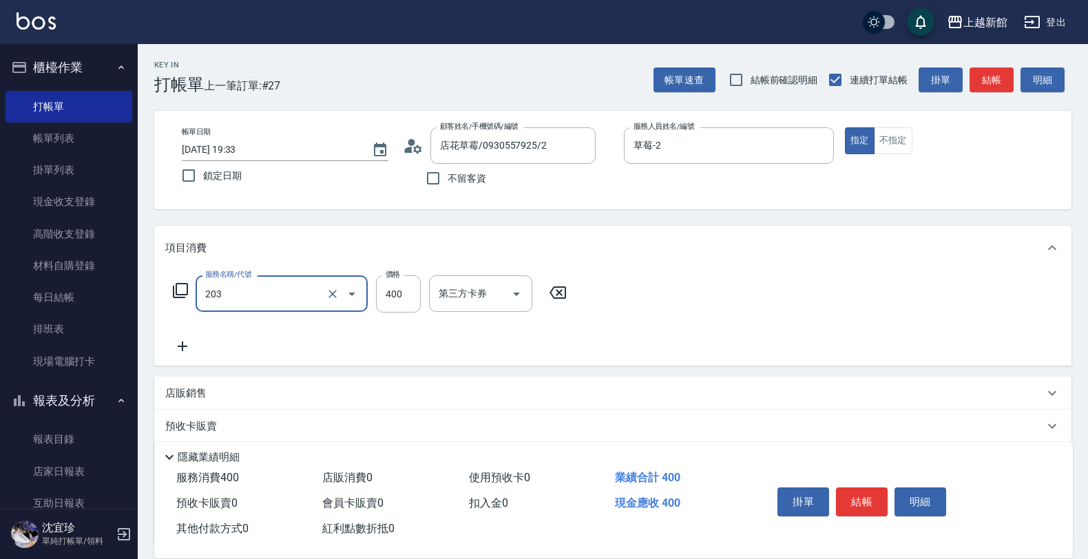
type input "指定單剪(203)"
type input "300"
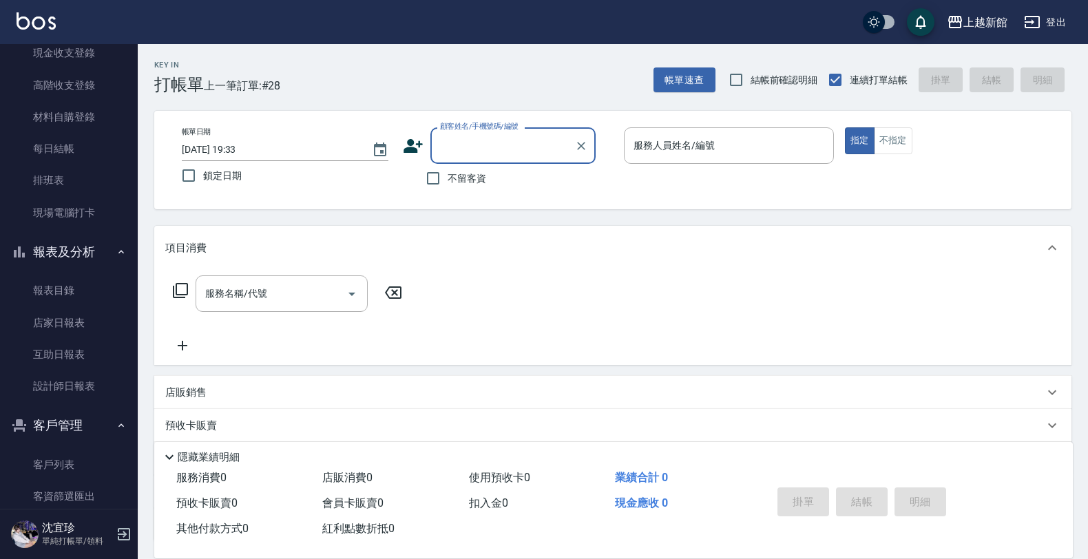
scroll to position [172, 0]
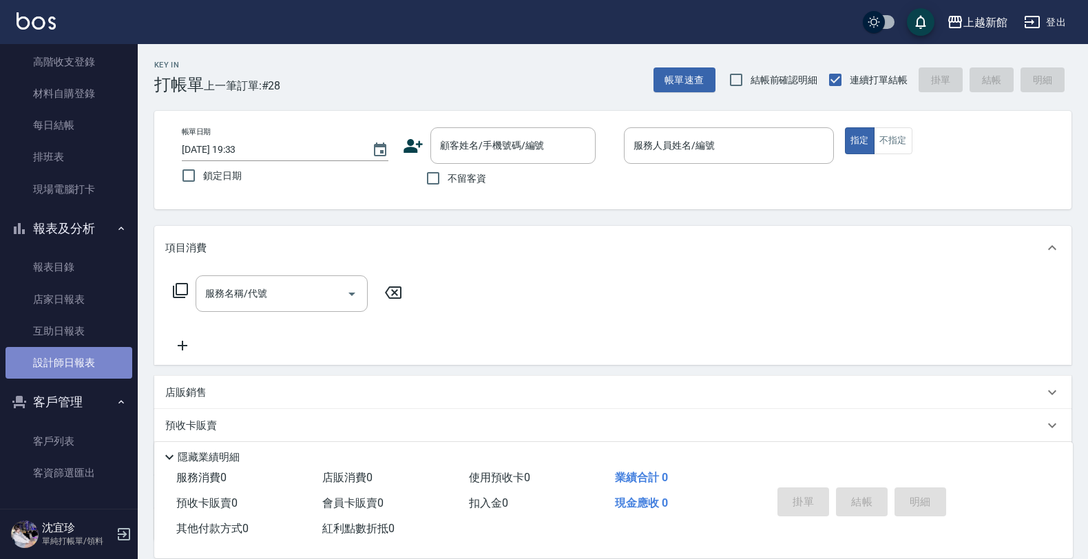
click at [70, 364] on link "設計師日報表" at bounding box center [69, 363] width 127 height 32
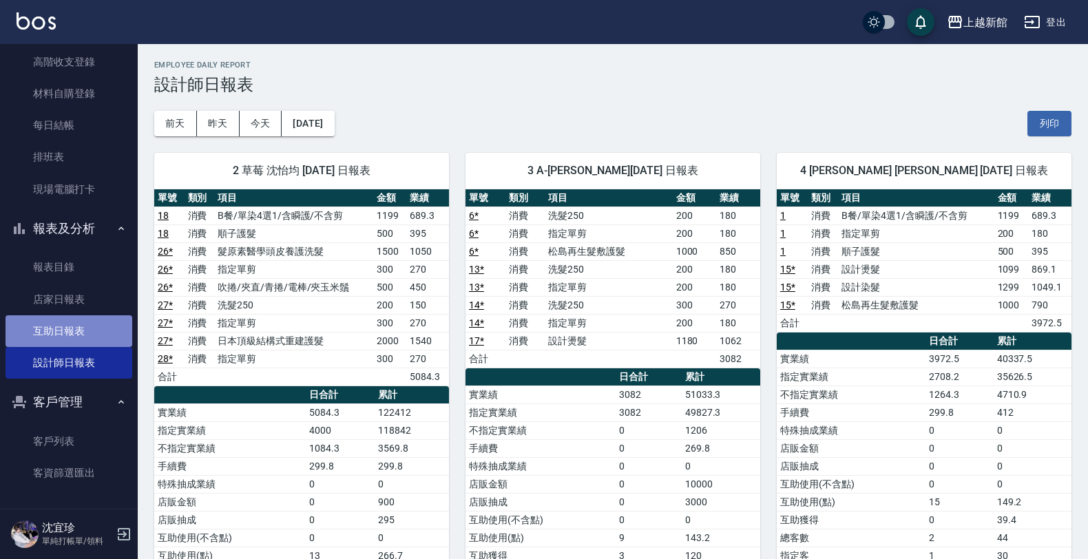
click at [77, 327] on link "互助日報表" at bounding box center [69, 331] width 127 height 32
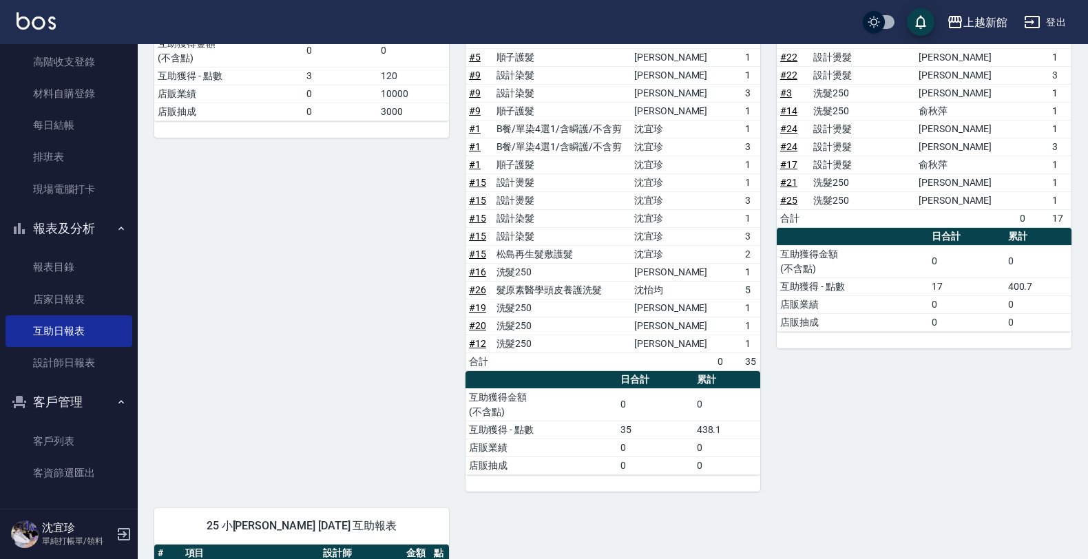
scroll to position [172, 0]
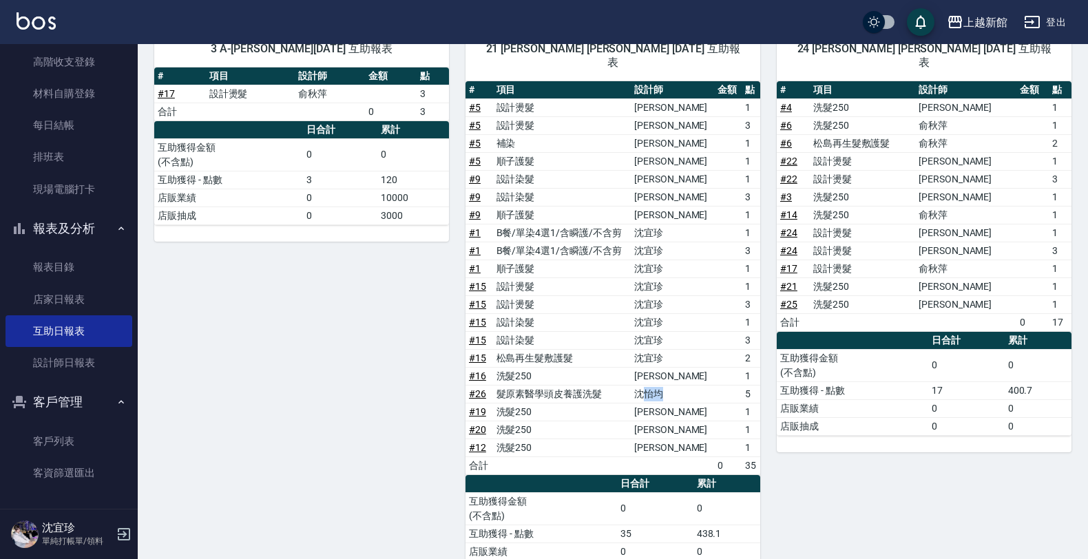
drag, startPoint x: 670, startPoint y: 381, endPoint x: 730, endPoint y: 375, distance: 60.8
click at [730, 385] on tr "# 26 髮原素醫學頭皮養護洗髮 沈怡均 5" at bounding box center [612, 394] width 295 height 18
click at [749, 367] on td "1" at bounding box center [750, 376] width 19 height 18
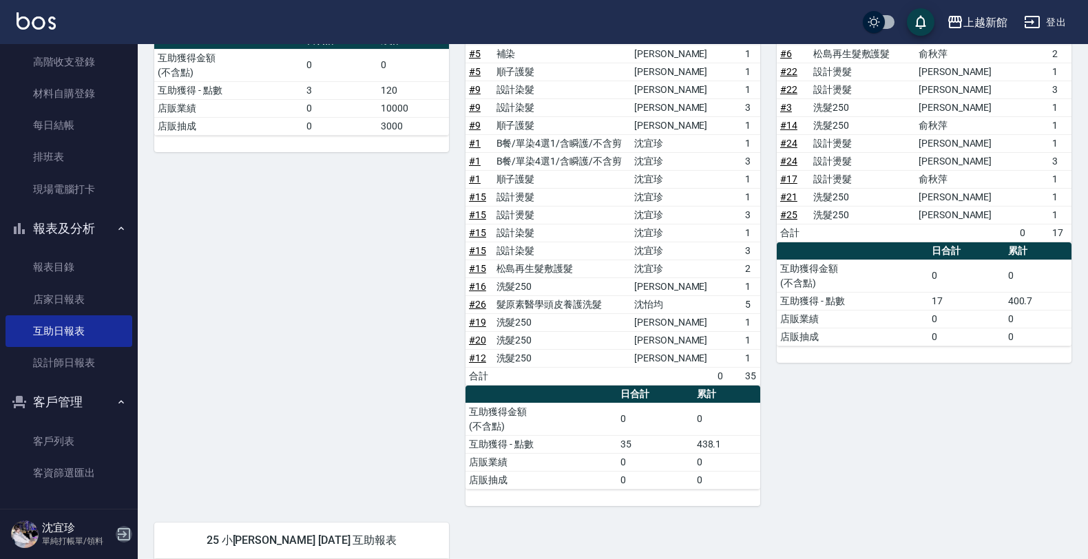
click at [122, 540] on icon "button" at bounding box center [124, 534] width 12 height 12
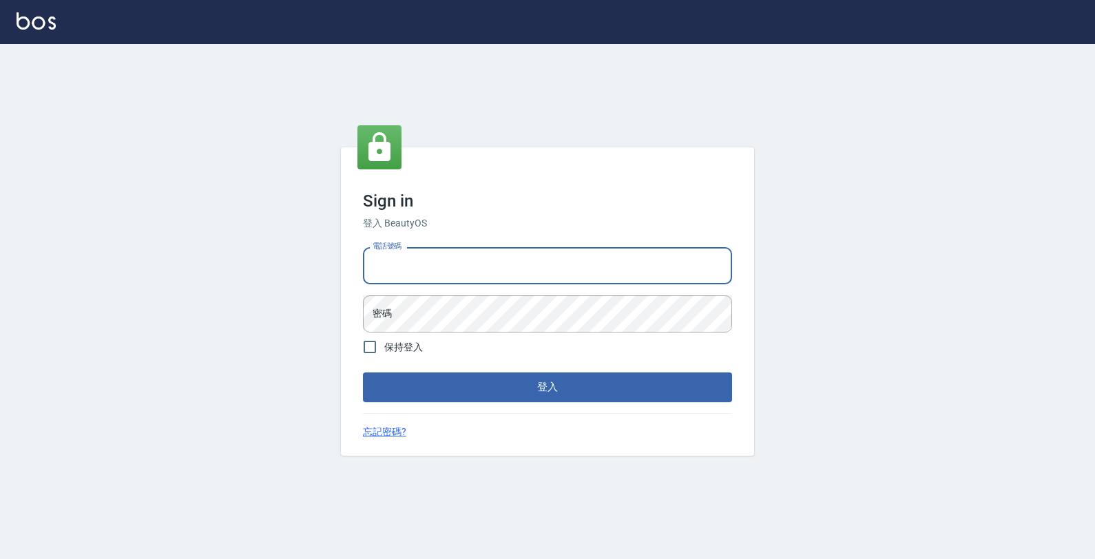
click at [421, 262] on input "電話號碼" at bounding box center [547, 265] width 369 height 37
type input "0933303551"
click at [363, 372] on button "登入" at bounding box center [547, 386] width 369 height 29
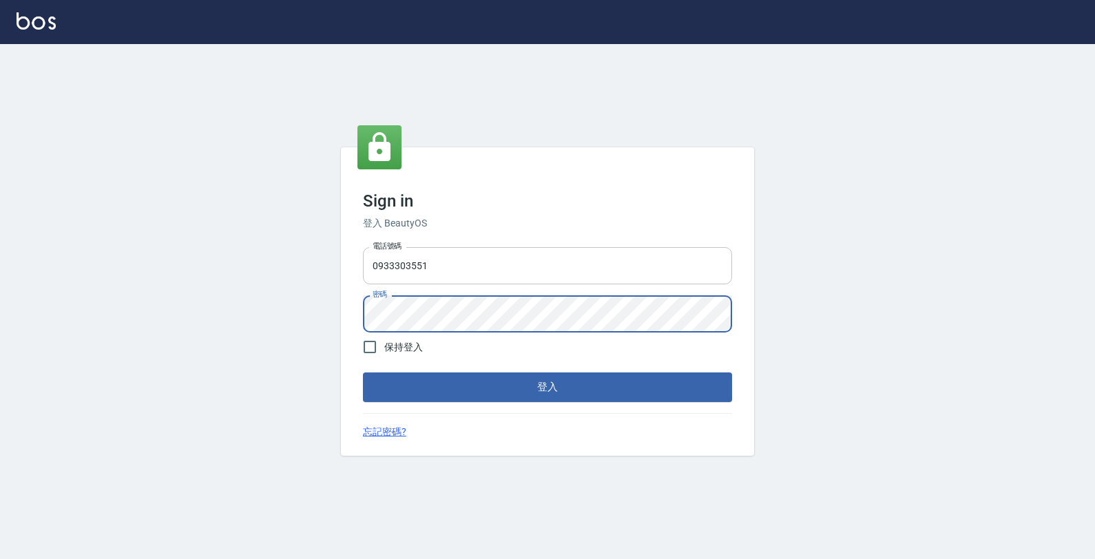
click at [363, 372] on button "登入" at bounding box center [547, 386] width 369 height 29
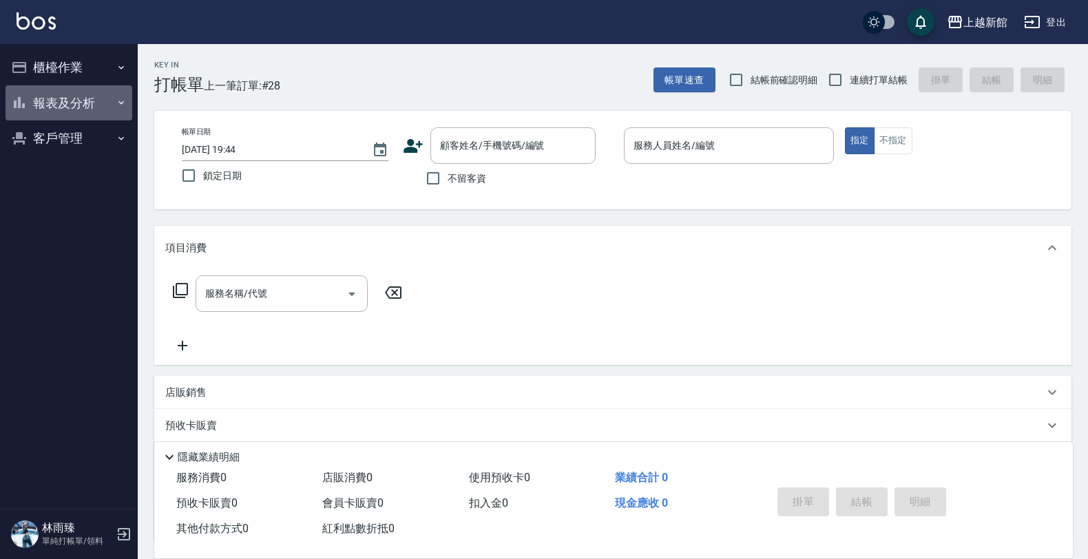
click at [84, 94] on button "報表及分析" at bounding box center [69, 103] width 127 height 36
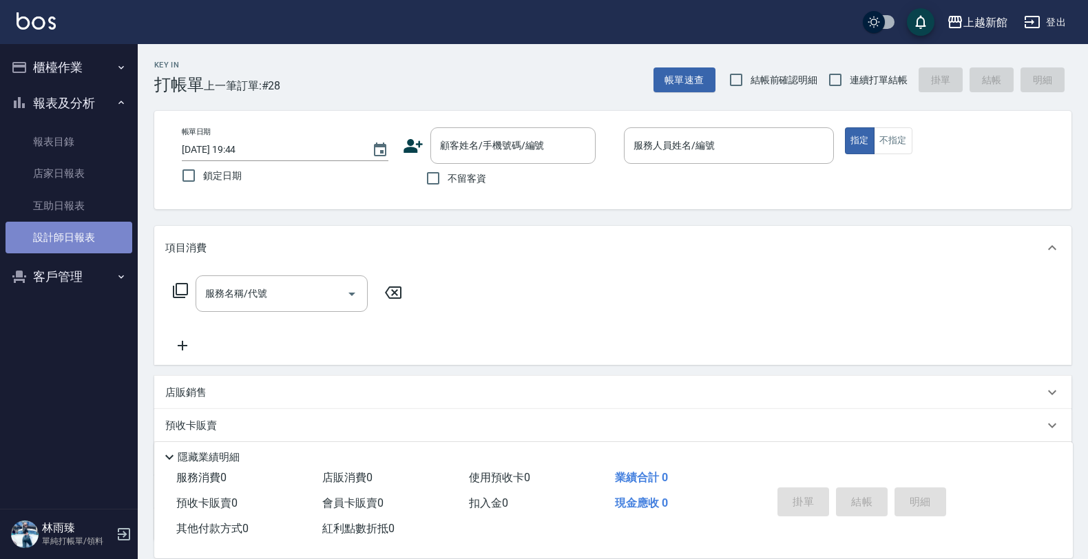
drag, startPoint x: 81, startPoint y: 203, endPoint x: 56, endPoint y: 243, distance: 47.4
click at [56, 243] on link "設計師日報表" at bounding box center [69, 238] width 127 height 32
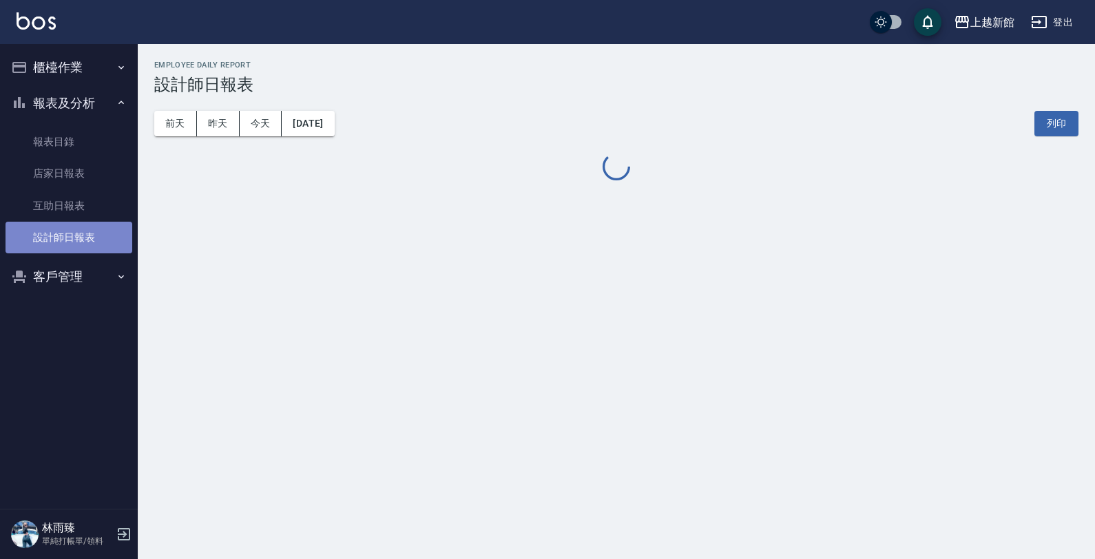
click at [54, 243] on link "設計師日報表" at bounding box center [69, 238] width 127 height 32
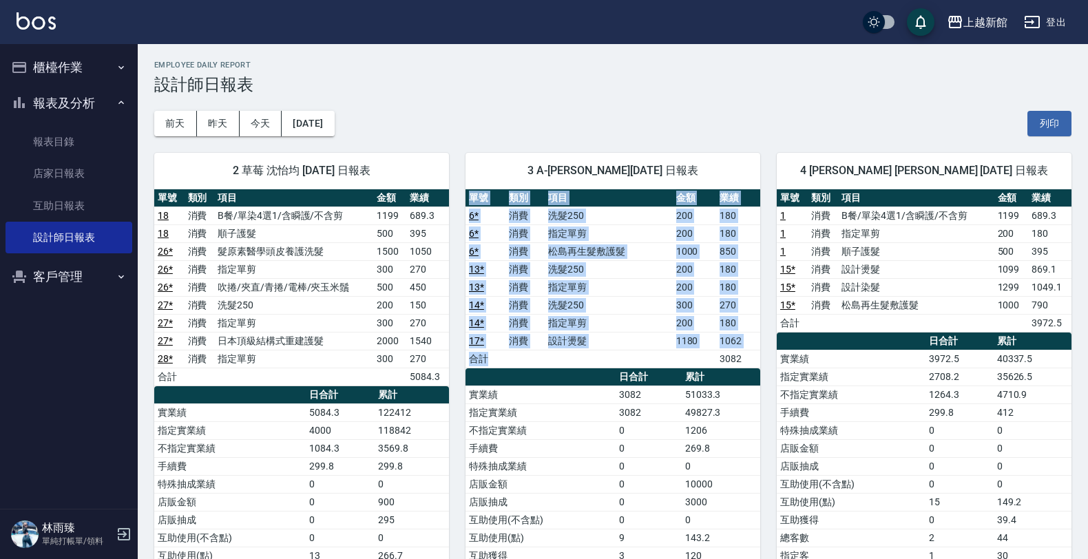
drag, startPoint x: 456, startPoint y: 215, endPoint x: 584, endPoint y: 365, distance: 196.3
click at [584, 365] on div "3 A-Mia 俞秋萍 08/19/2025 日報表 單號 類別 項目 金額 業績 6 * 消費 洗髮250 200 180 6 * 消費 指定單剪 200 …" at bounding box center [604, 421] width 311 height 571
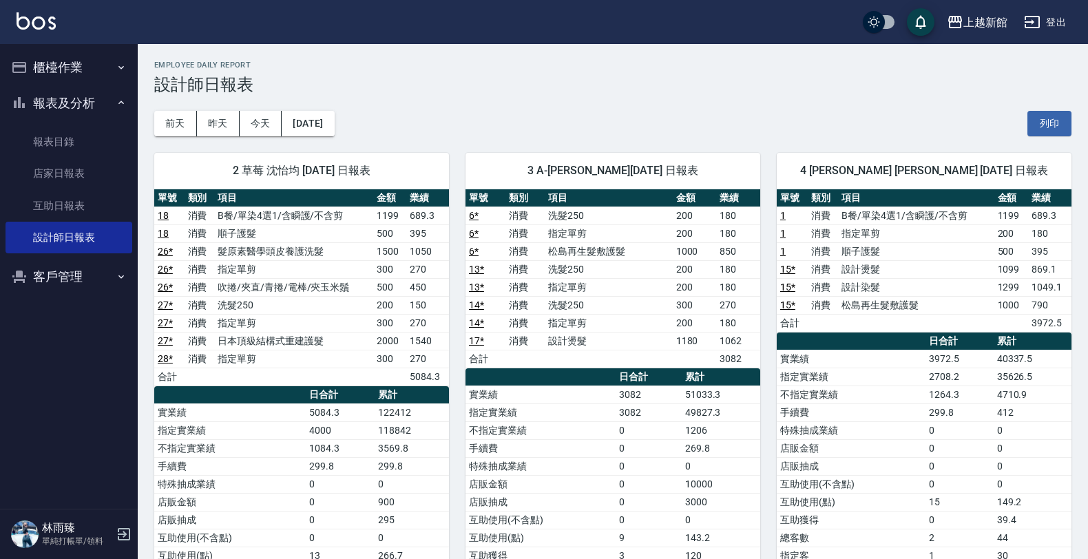
click at [563, 437] on td "不指定實業績" at bounding box center [540, 430] width 150 height 18
click at [116, 526] on icon "button" at bounding box center [124, 534] width 17 height 17
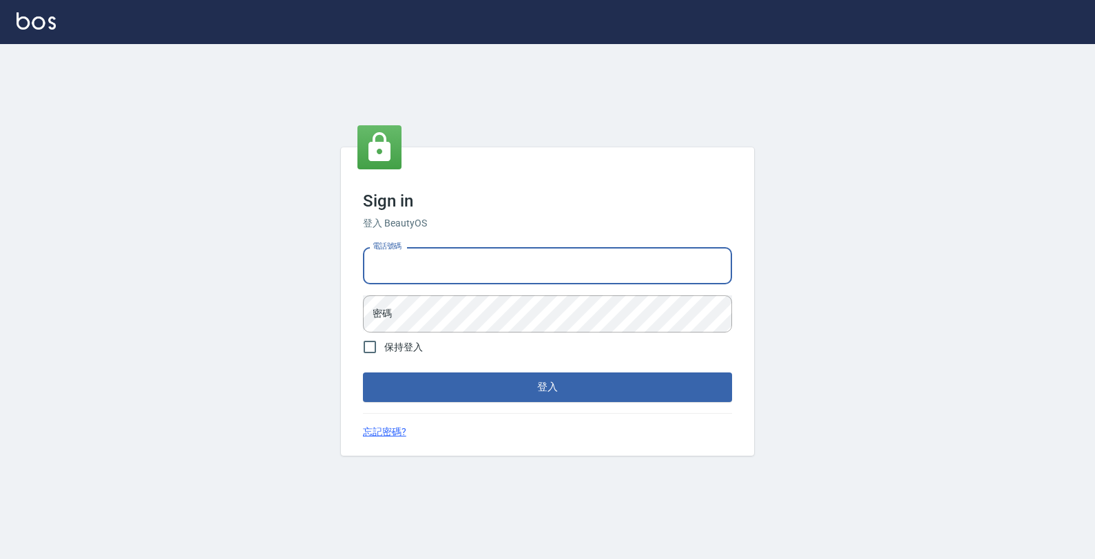
click at [604, 266] on input "電話號碼" at bounding box center [547, 265] width 369 height 37
type input "0989043922"
click at [363, 372] on button "登入" at bounding box center [547, 386] width 369 height 29
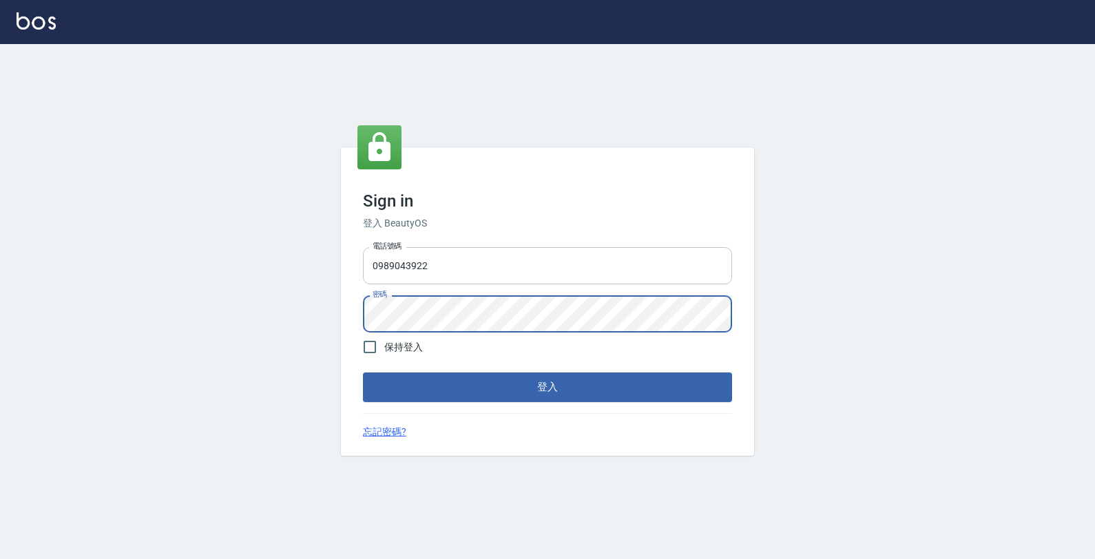
click at [363, 372] on button "登入" at bounding box center [547, 386] width 369 height 29
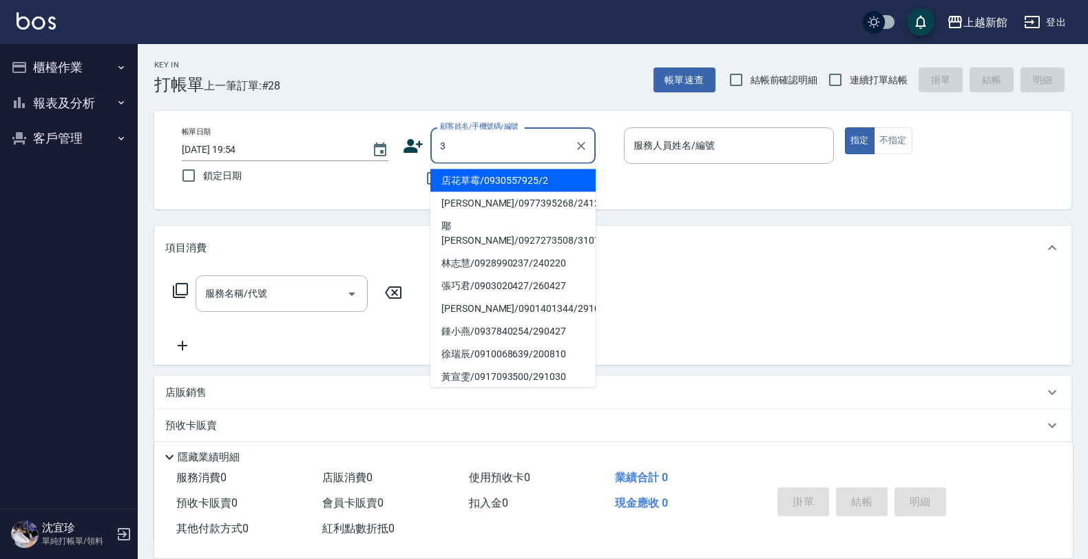
type input "店花草霉/0930557925/2"
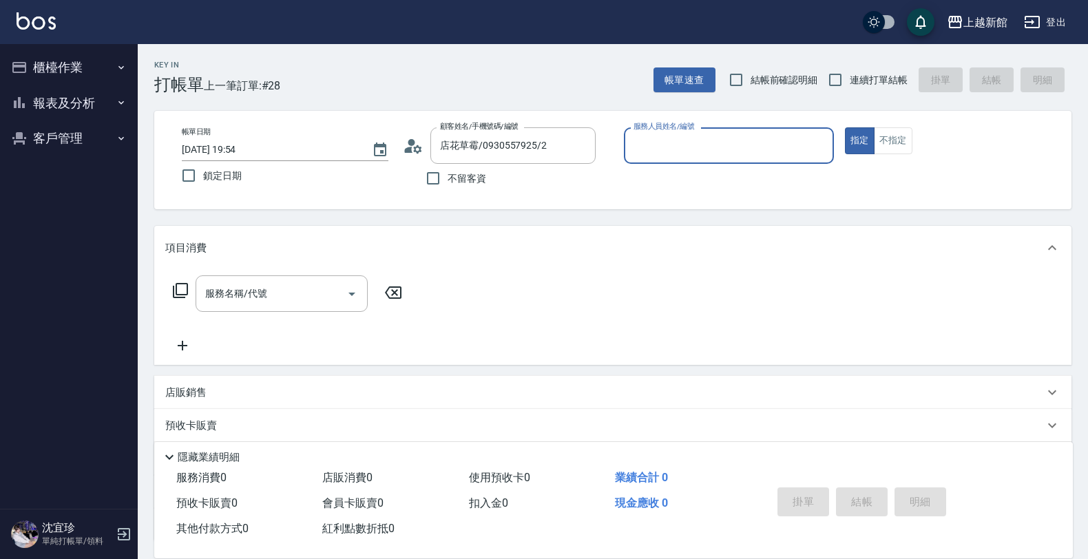
click at [845, 127] on button "指定" at bounding box center [860, 140] width 30 height 27
type button "true"
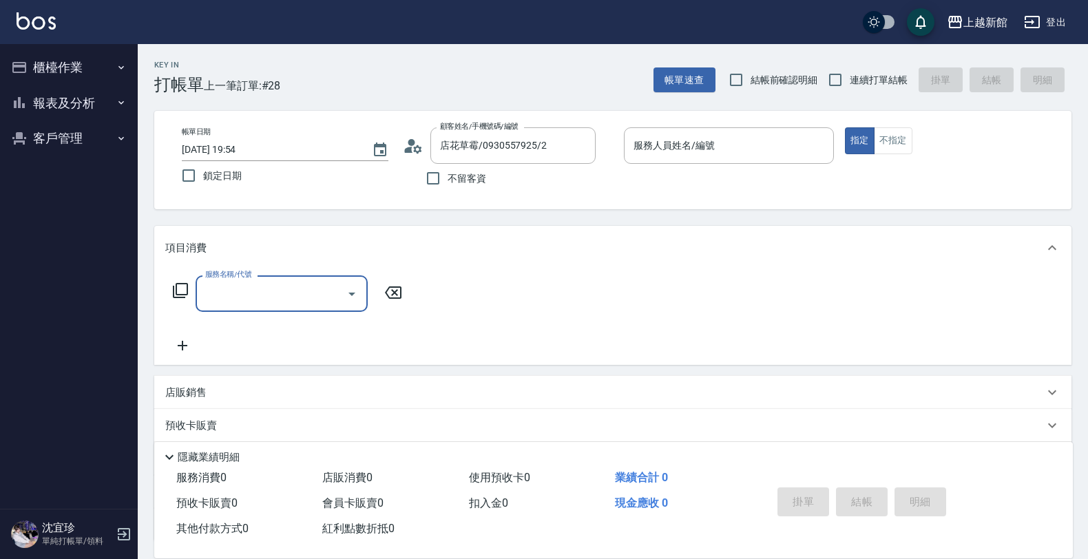
type input "阿咪/3_阿咪/3"
type input "A-Mia -3"
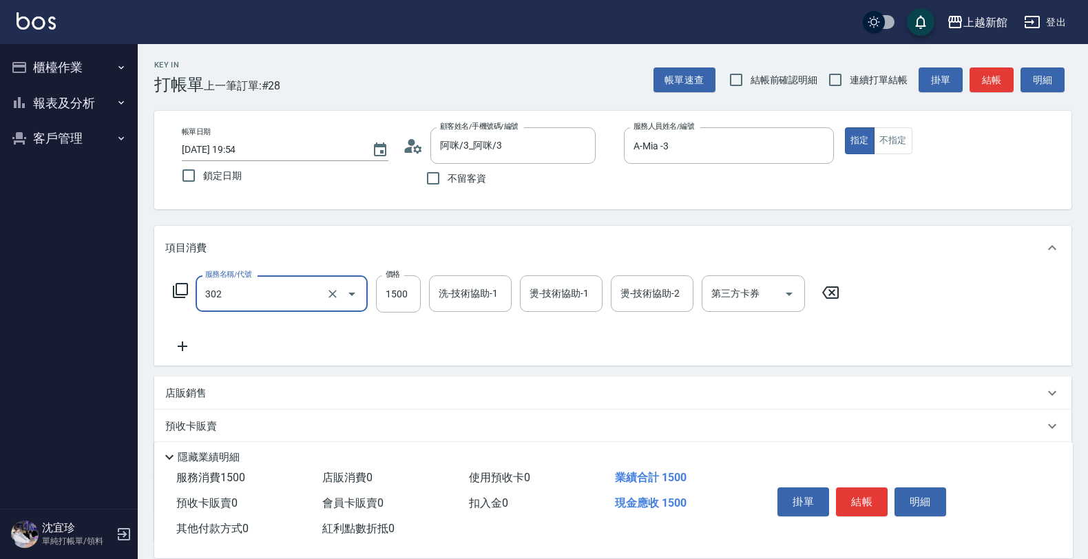
type input "設計燙髮(302)"
type input "1180"
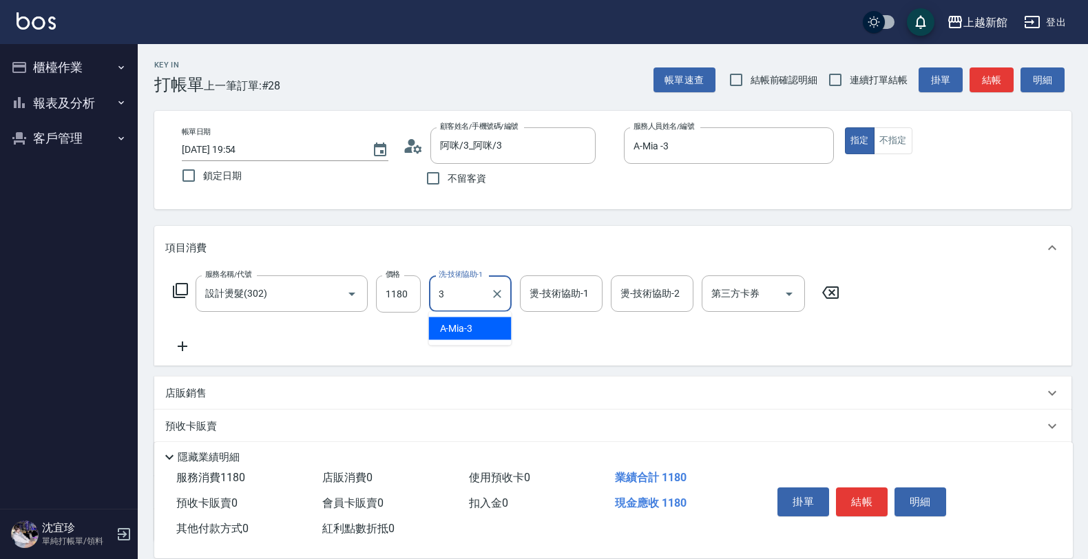
type input "A-Mia -3"
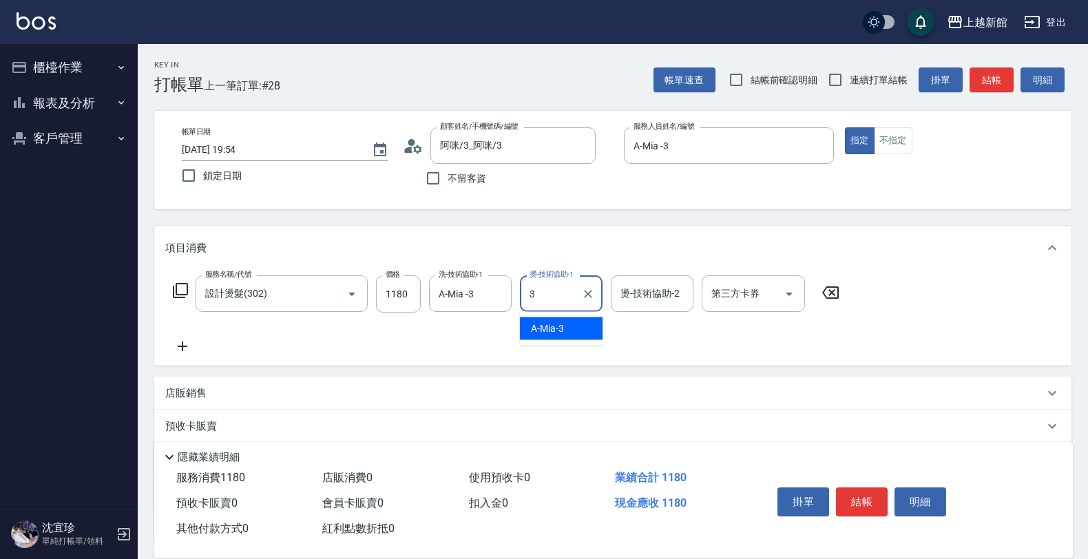
type input "A-Mia -3"
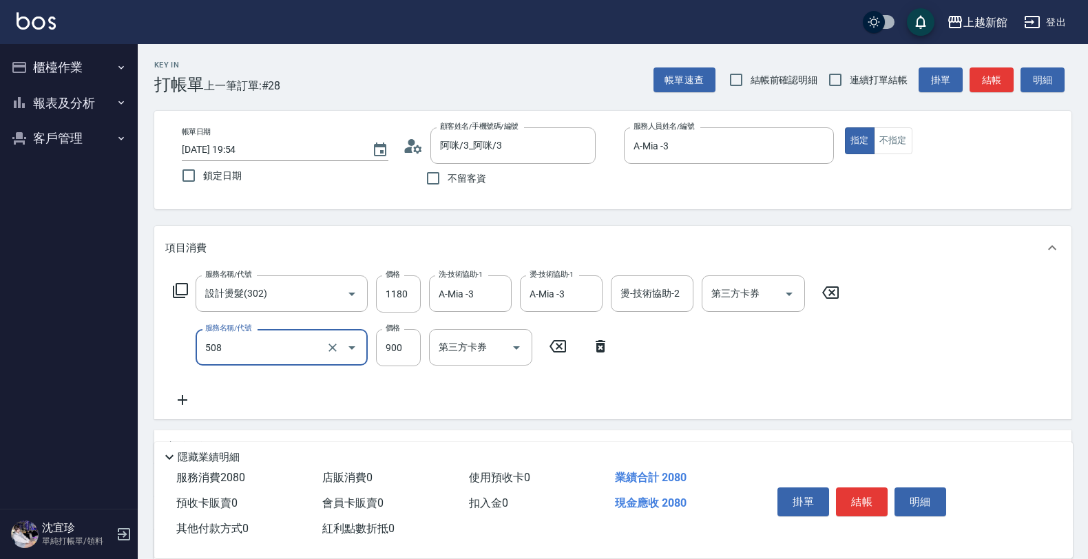
type input "松島再生髮敷護髮(508)"
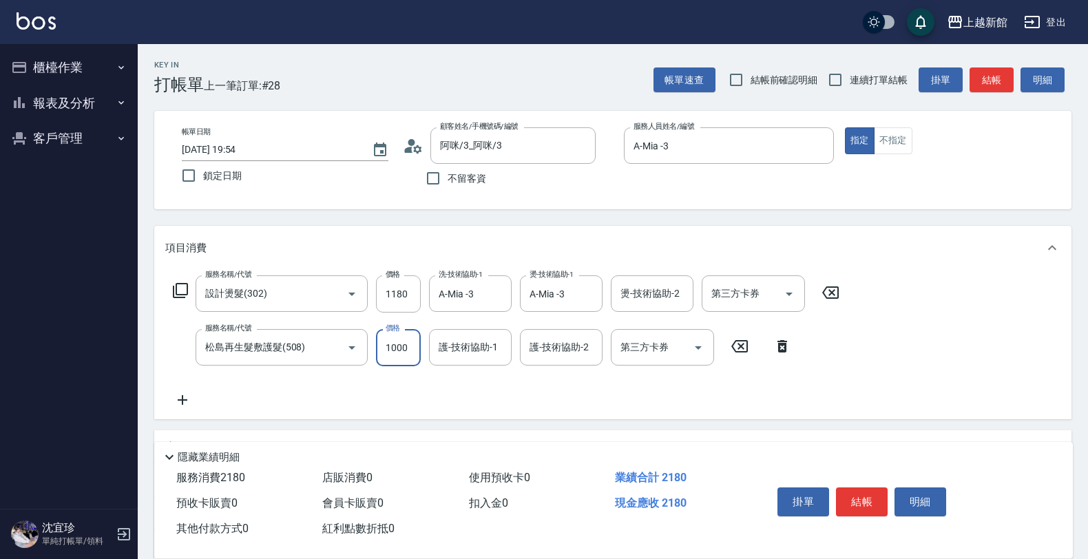
type input "1000"
type input "A-Mia -3"
click at [824, 78] on input "連續打單結帳" at bounding box center [835, 79] width 29 height 29
checkbox input "true"
drag, startPoint x: 499, startPoint y: 291, endPoint x: 493, endPoint y: 304, distance: 14.5
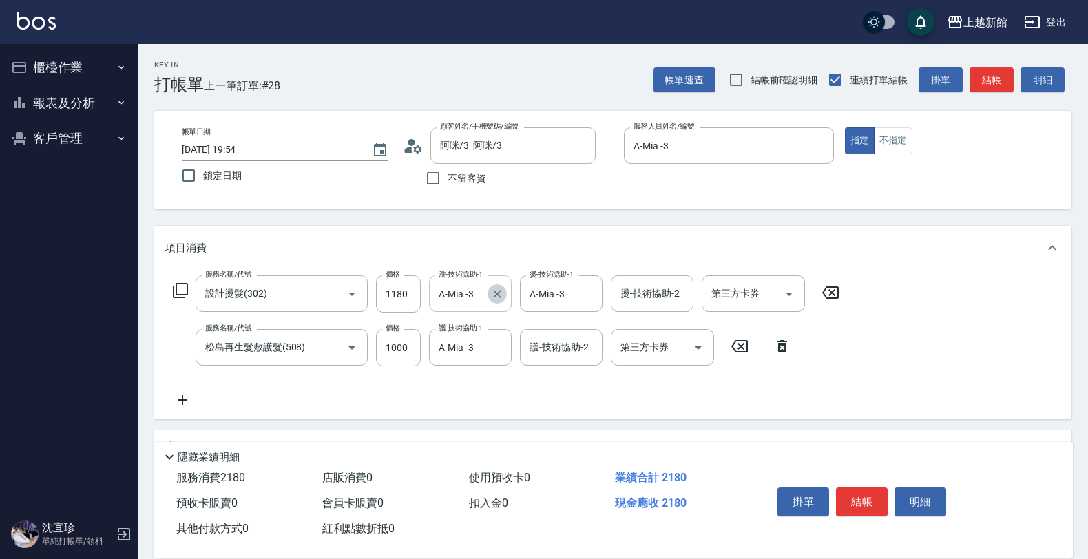
click at [494, 301] on button "Clear" at bounding box center [496, 293] width 19 height 19
type input "小敏-24"
type input "A"
type input "小敏-24"
click at [501, 349] on icon "Clear" at bounding box center [497, 348] width 14 height 14
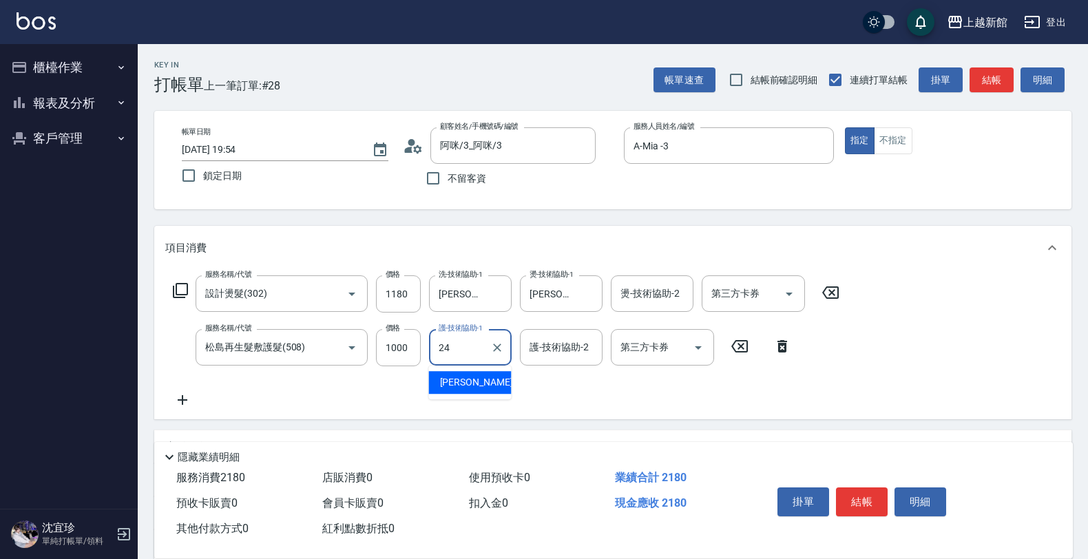
type input "小敏-24"
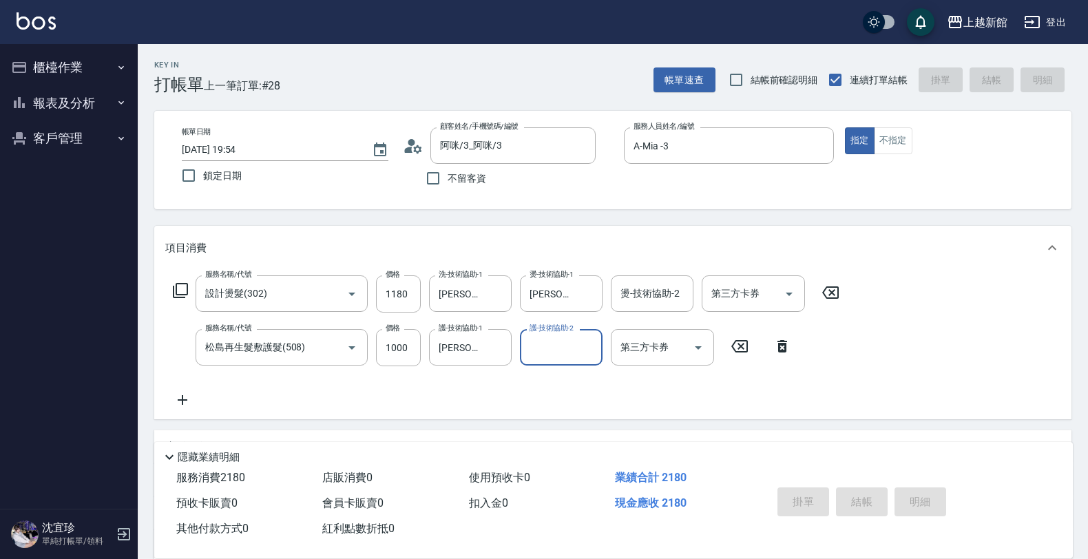
type input "2025/08/19 19:59"
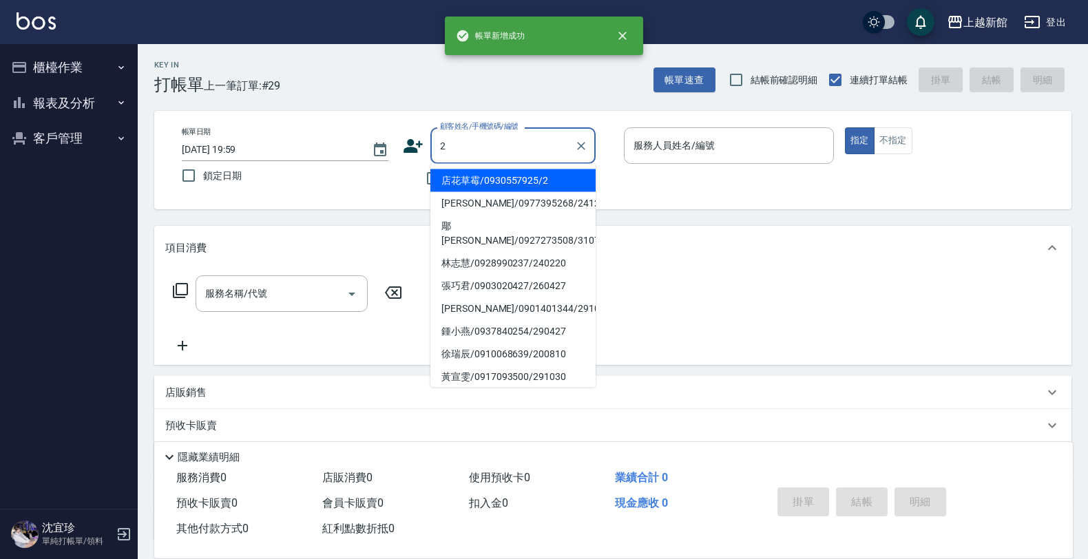
type input "店花草霉/0930557925/2"
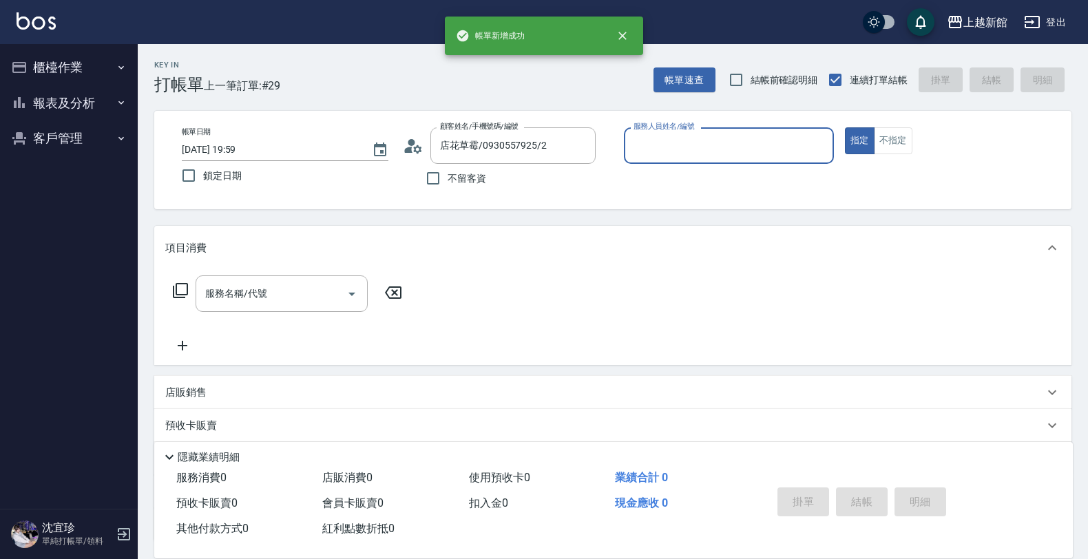
type input "草莓-2"
click at [845, 127] on button "指定" at bounding box center [860, 140] width 30 height 27
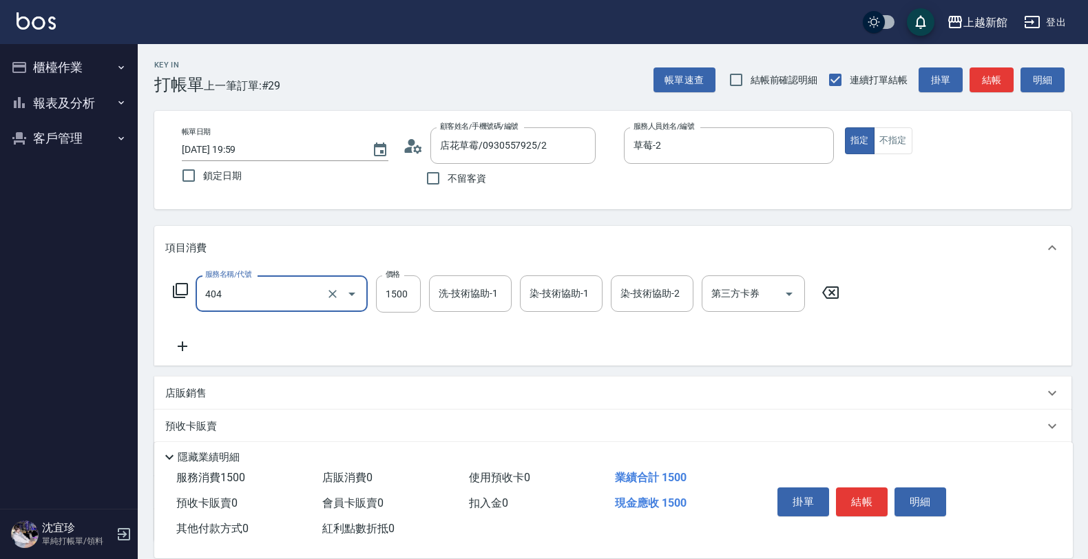
type input "設計染髮(404)"
type input "1000"
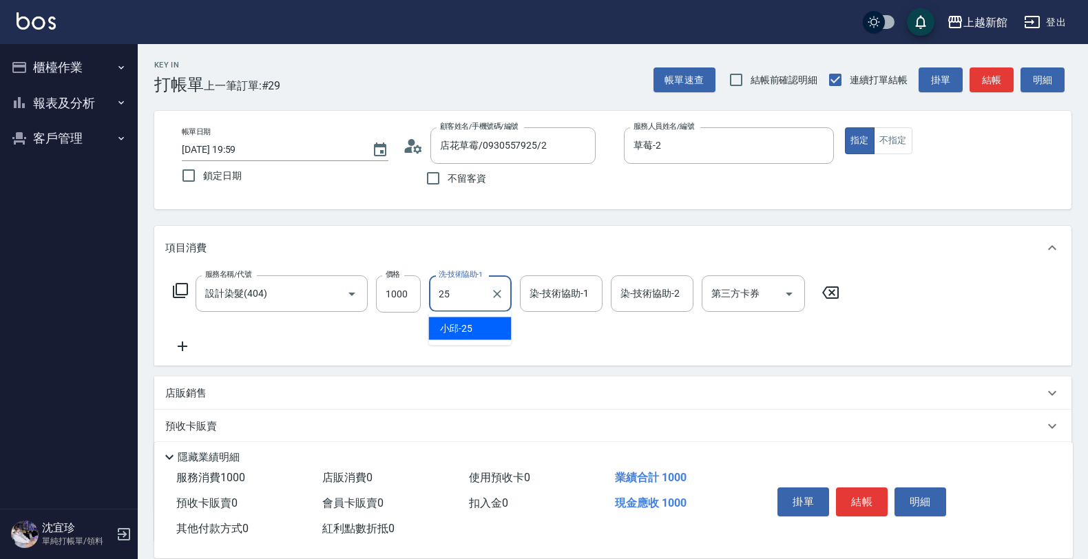
type input "小邱-25"
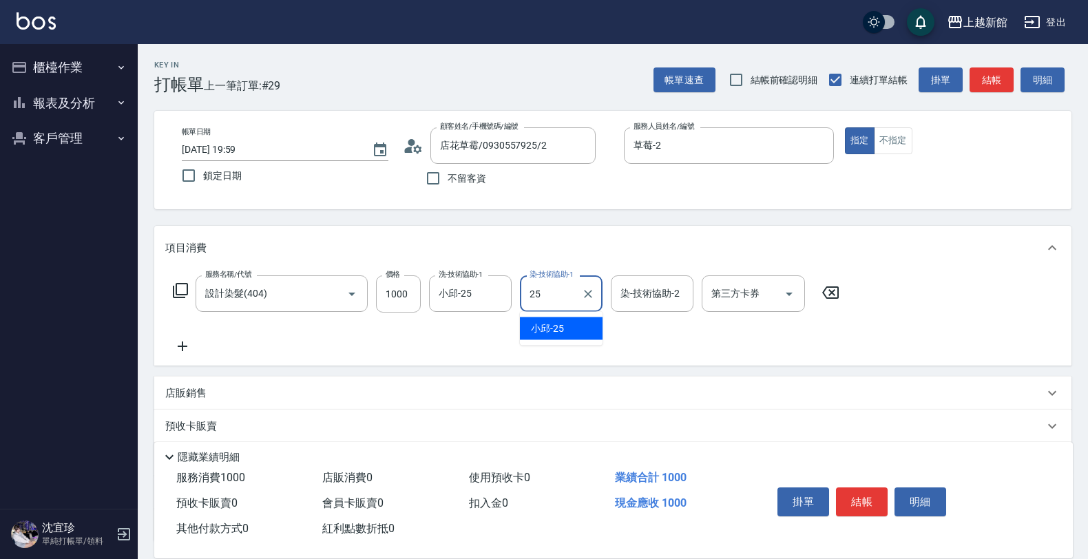
type input "小邱-25"
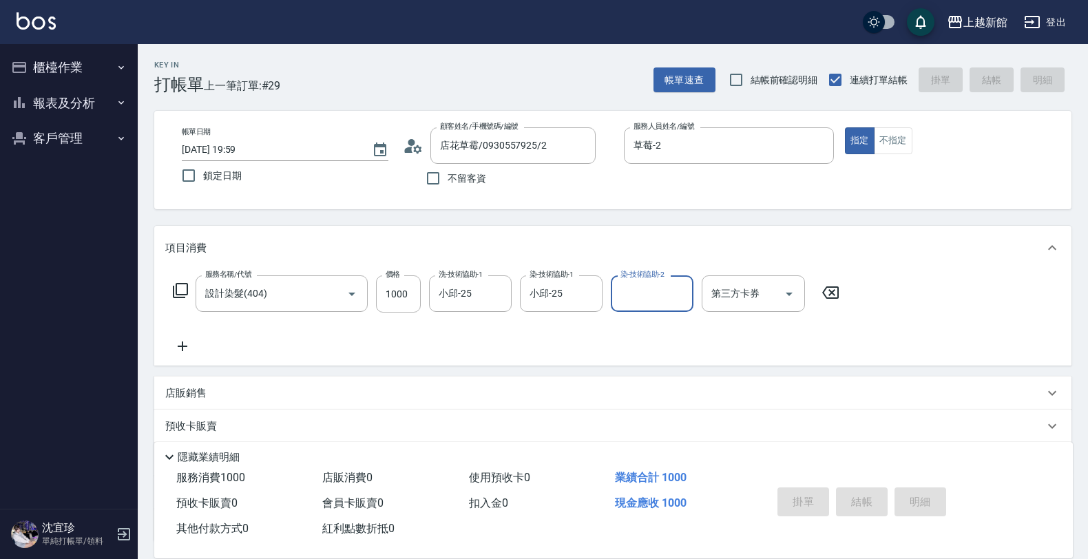
type input "2025/08/19 20:00"
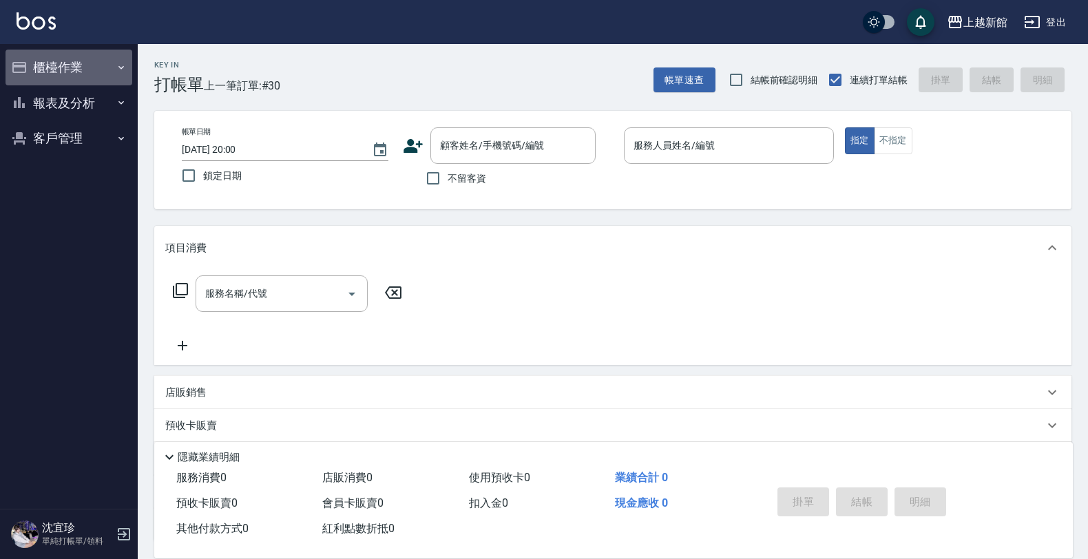
click at [87, 59] on button "櫃檯作業" at bounding box center [69, 68] width 127 height 36
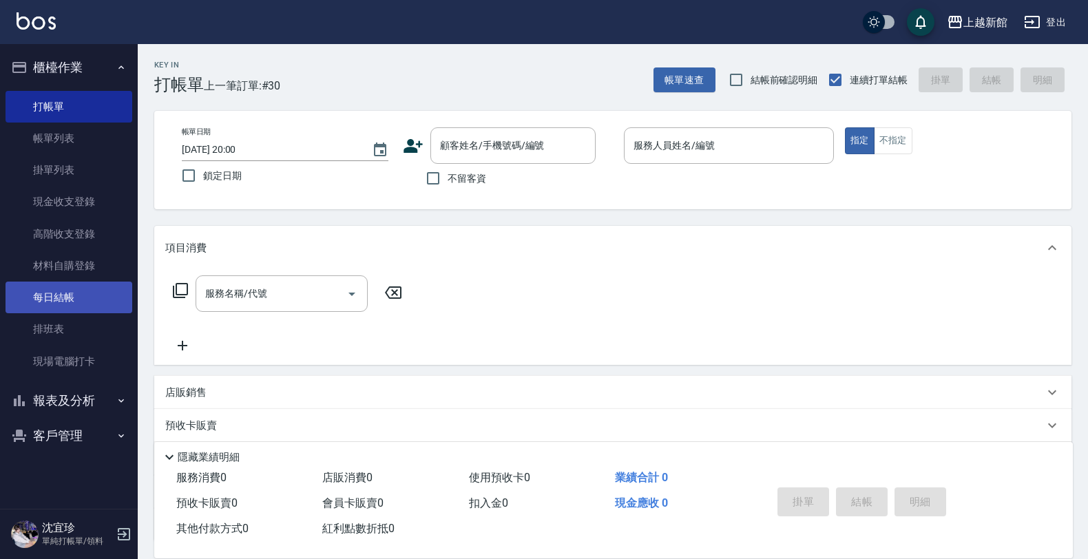
click at [80, 306] on link "每日結帳" at bounding box center [69, 298] width 127 height 32
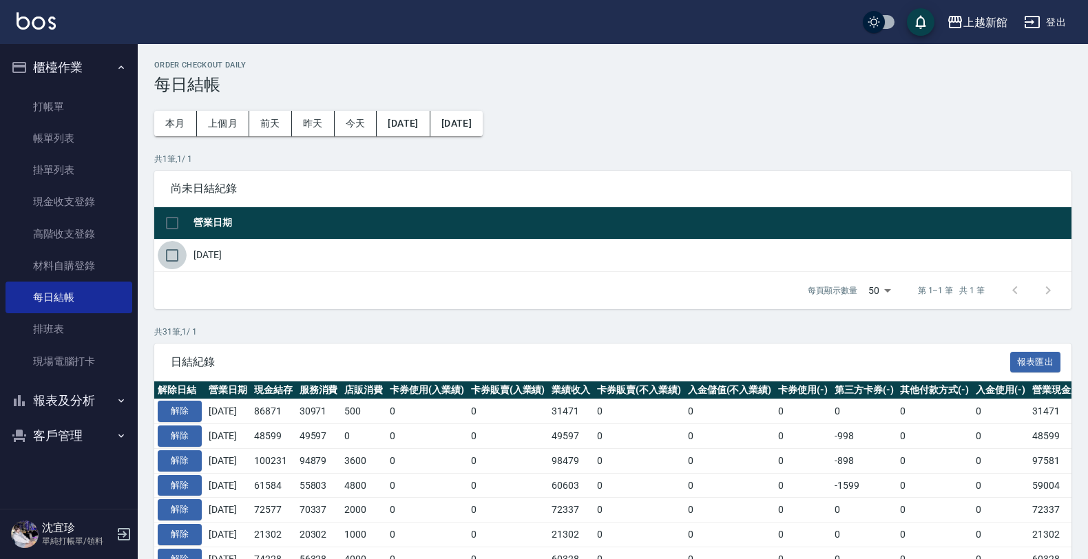
drag, startPoint x: 176, startPoint y: 263, endPoint x: 224, endPoint y: 361, distance: 109.6
click at [174, 263] on input "checkbox" at bounding box center [172, 255] width 29 height 29
checkbox input "true"
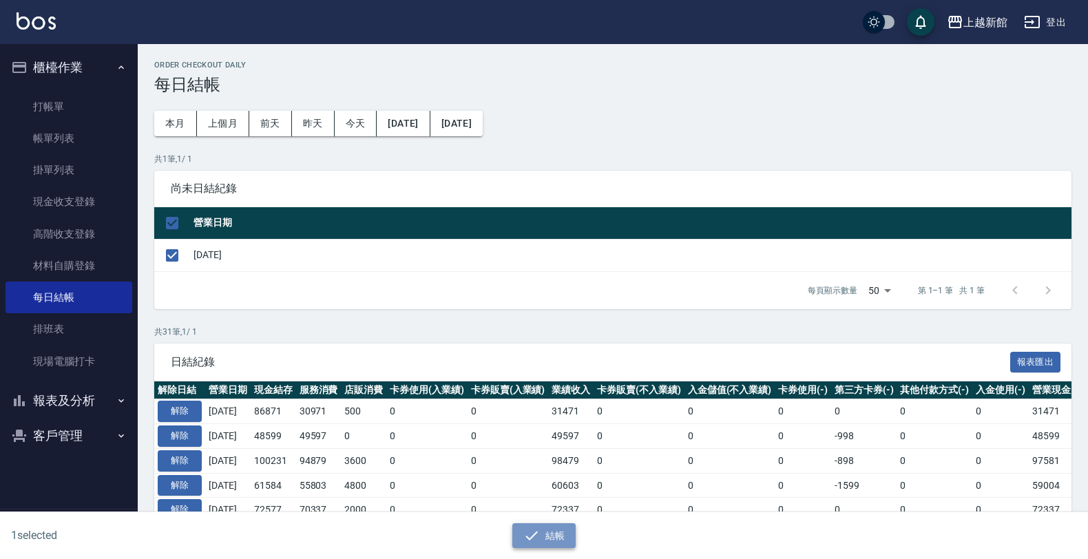
click at [569, 537] on button "結帳" at bounding box center [544, 535] width 64 height 25
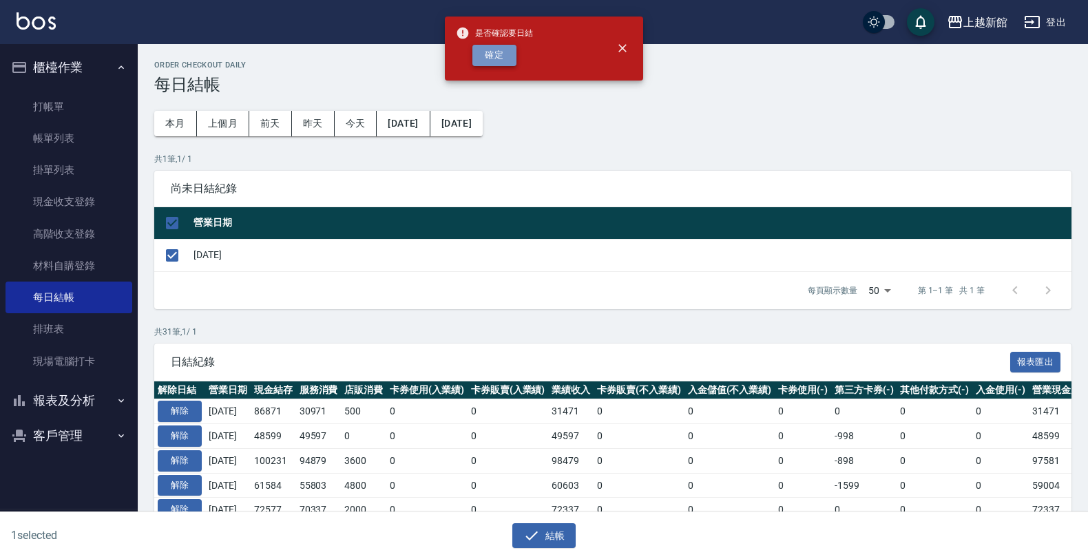
click at [506, 56] on button "確定" at bounding box center [494, 55] width 44 height 21
checkbox input "false"
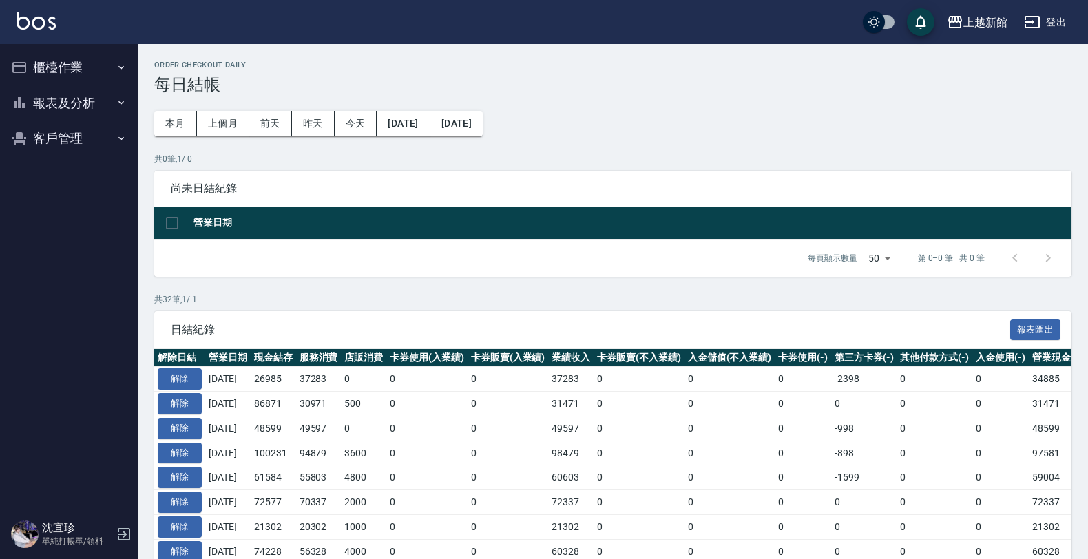
click at [64, 74] on button "櫃檯作業" at bounding box center [69, 68] width 127 height 36
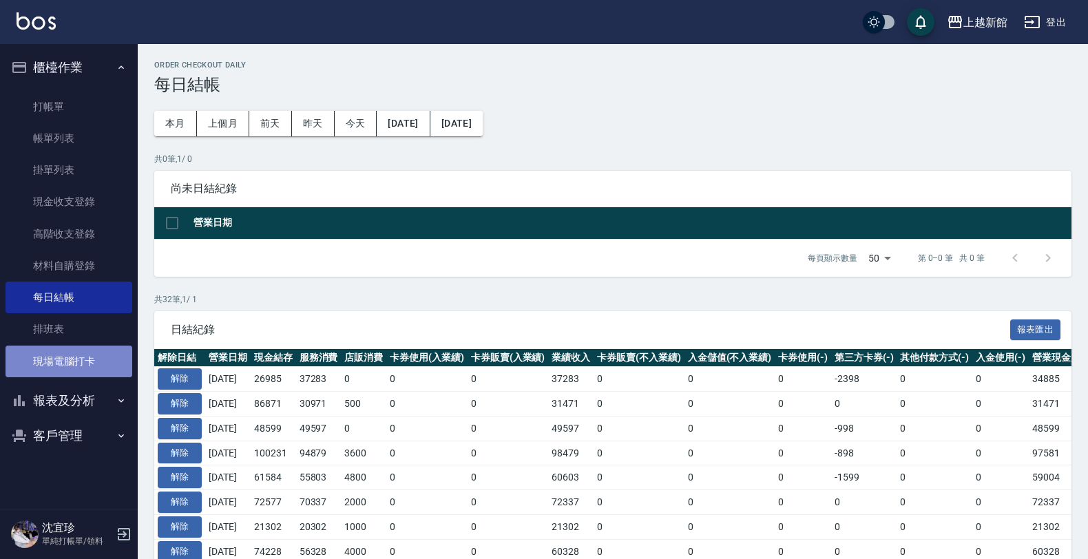
click at [67, 362] on link "現場電腦打卡" at bounding box center [69, 362] width 127 height 32
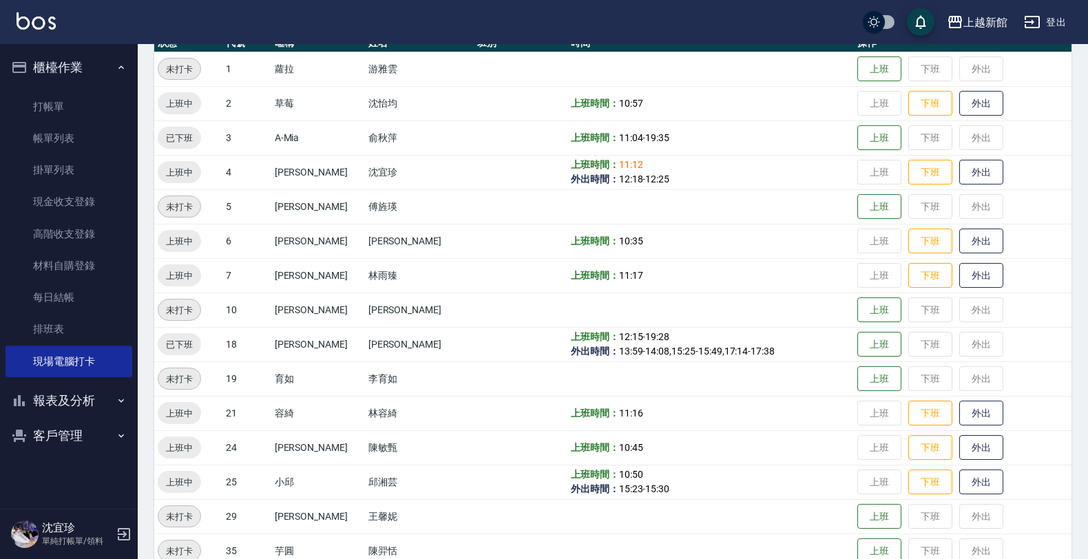
scroll to position [172, 0]
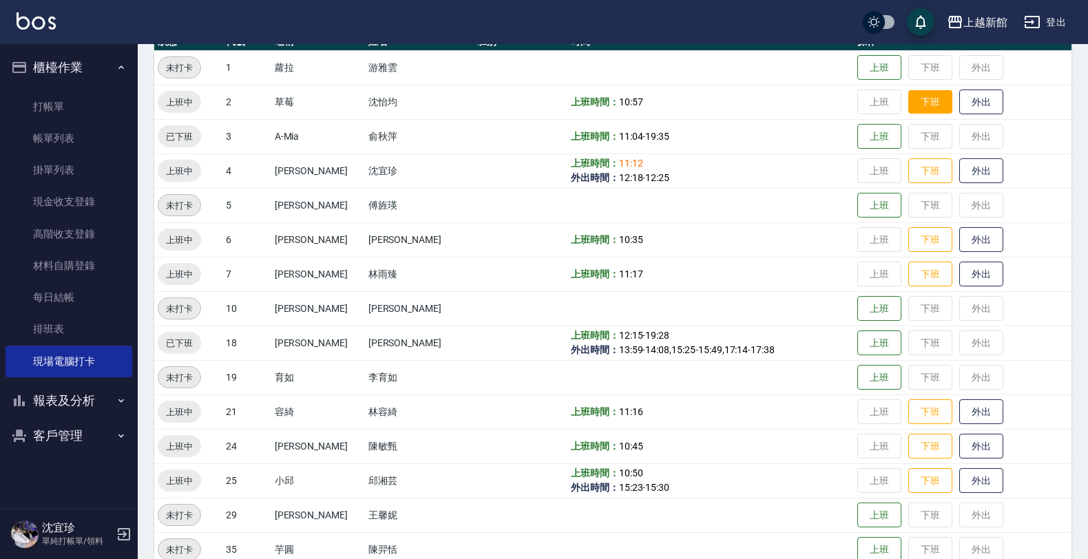
click at [917, 103] on button "下班" at bounding box center [930, 102] width 44 height 24
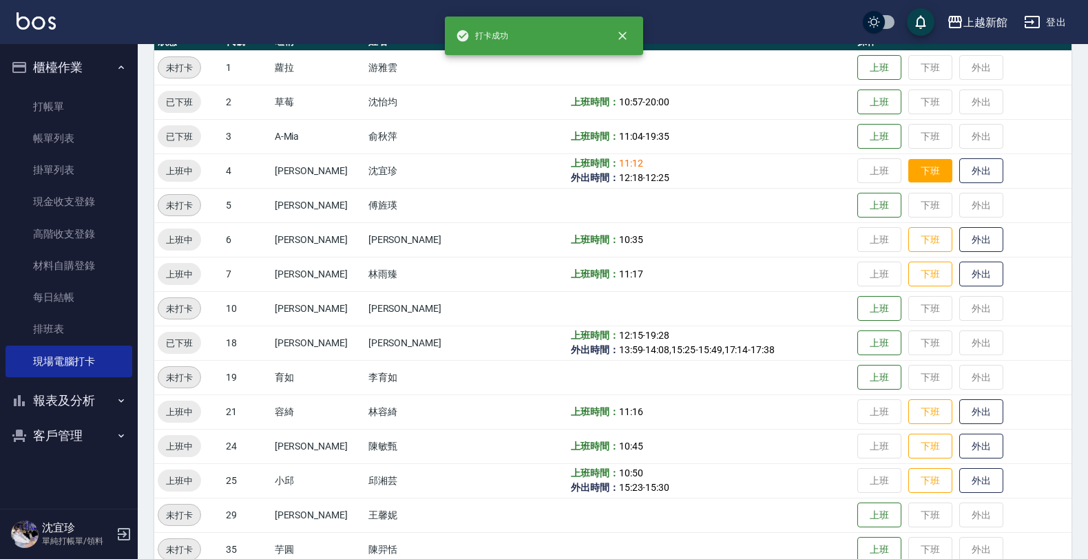
click at [914, 183] on td "上班 下班 外出" at bounding box center [963, 171] width 218 height 34
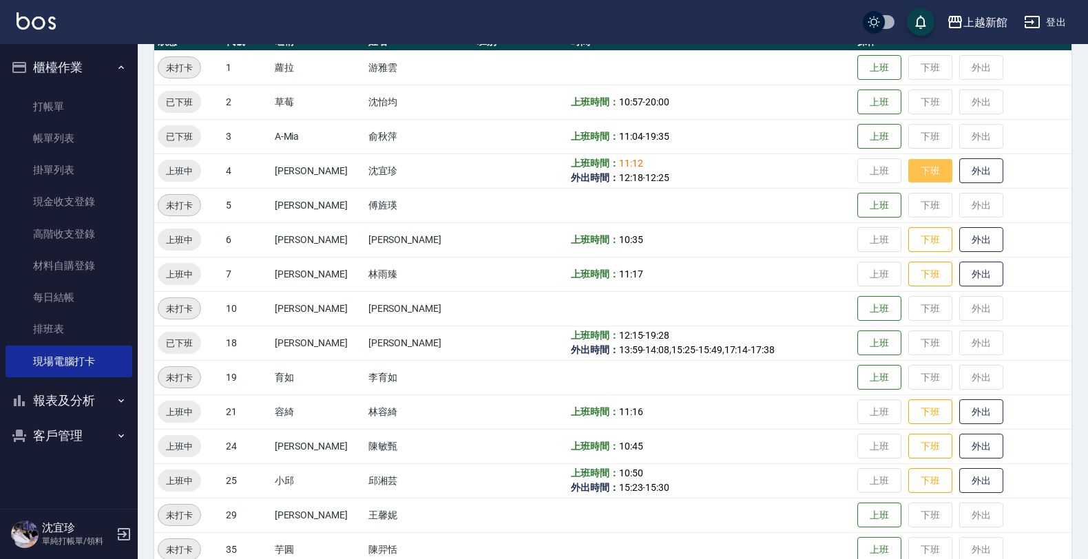
click at [918, 159] on button "下班" at bounding box center [930, 171] width 44 height 24
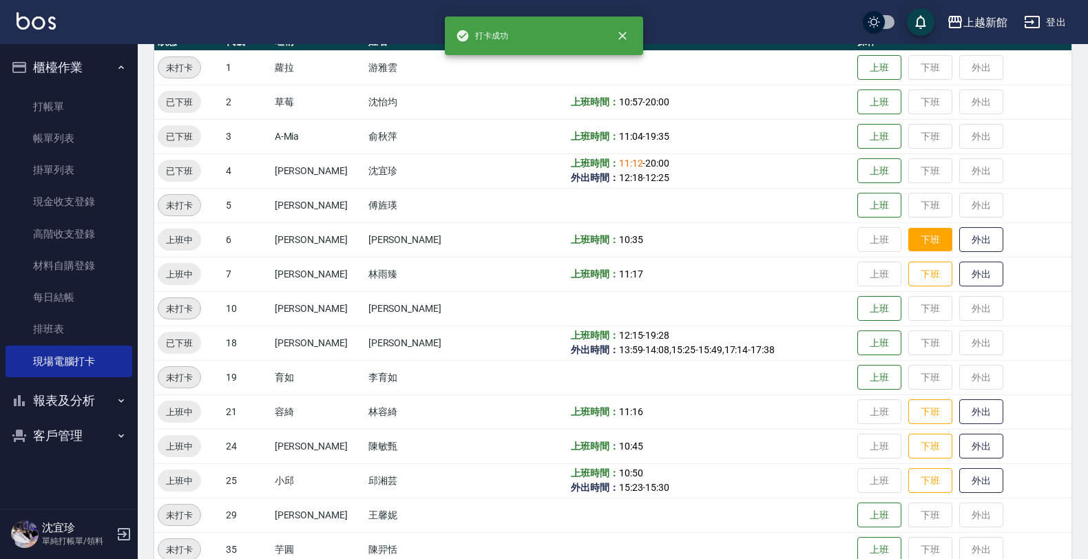
click at [924, 245] on button "下班" at bounding box center [930, 240] width 44 height 24
click at [923, 276] on button "下班" at bounding box center [930, 274] width 44 height 24
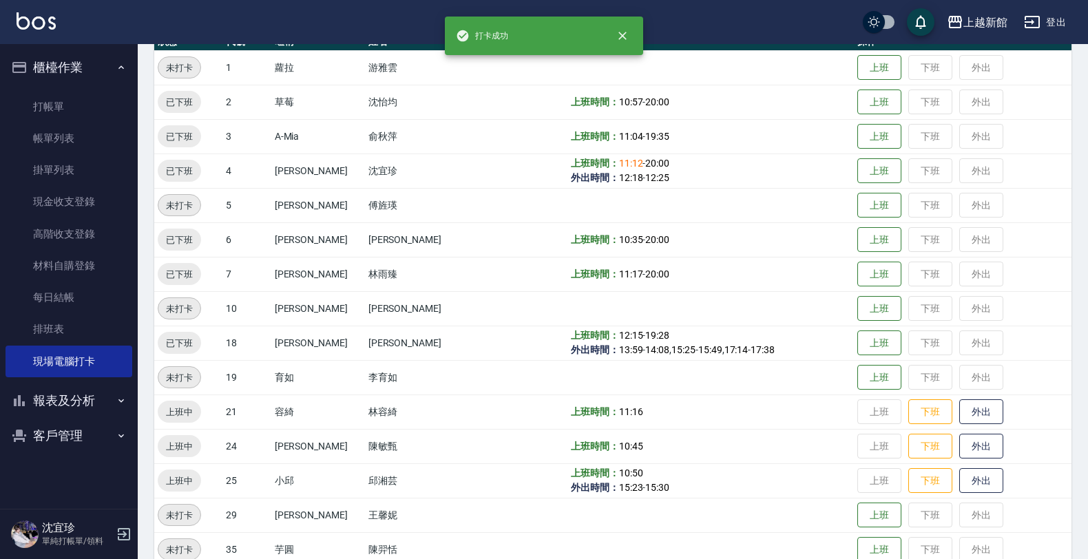
scroll to position [258, 0]
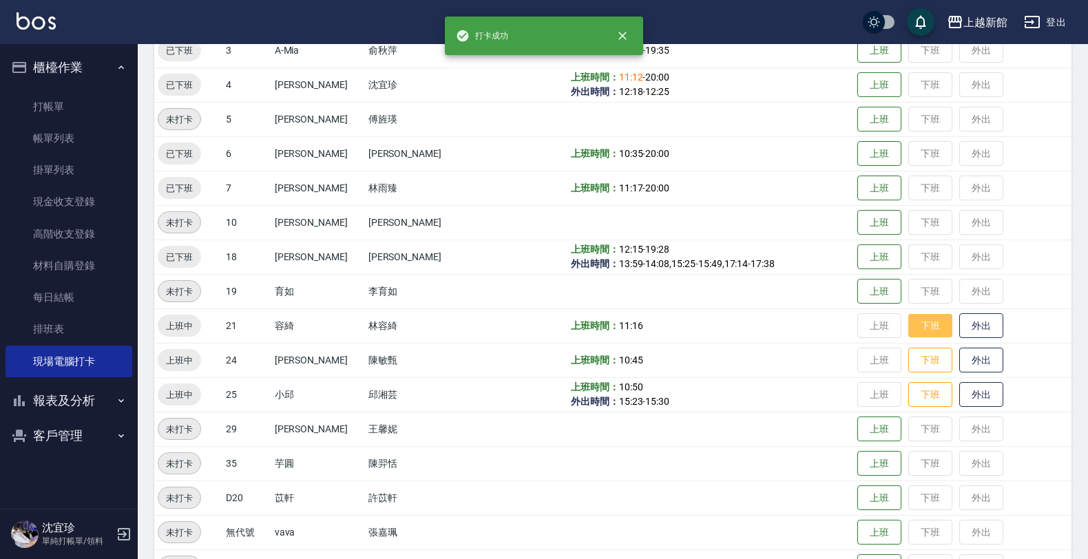
click at [925, 318] on button "下班" at bounding box center [930, 326] width 44 height 24
click at [921, 367] on button "下班" at bounding box center [930, 360] width 44 height 24
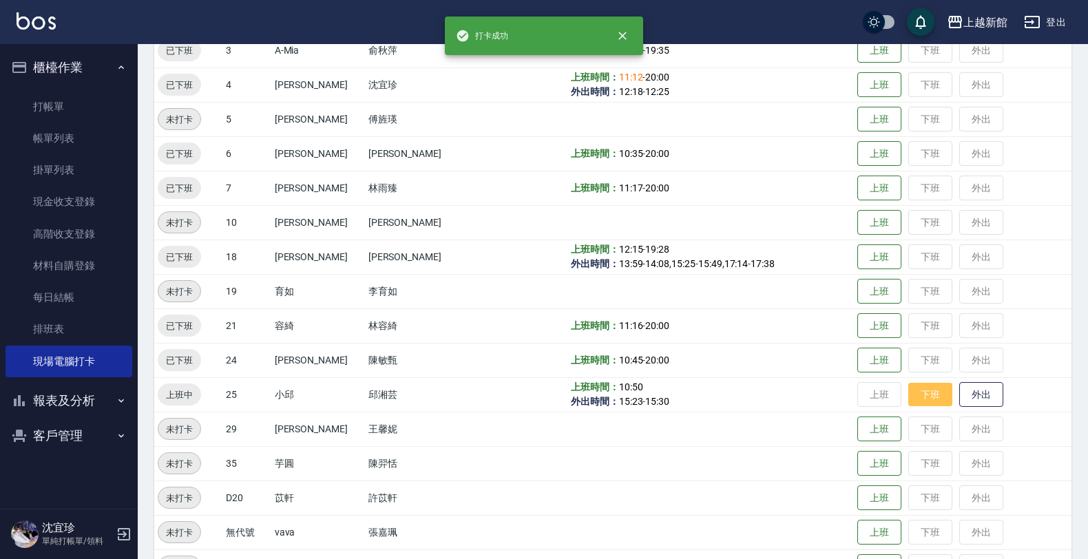
click at [919, 400] on button "下班" at bounding box center [930, 395] width 44 height 24
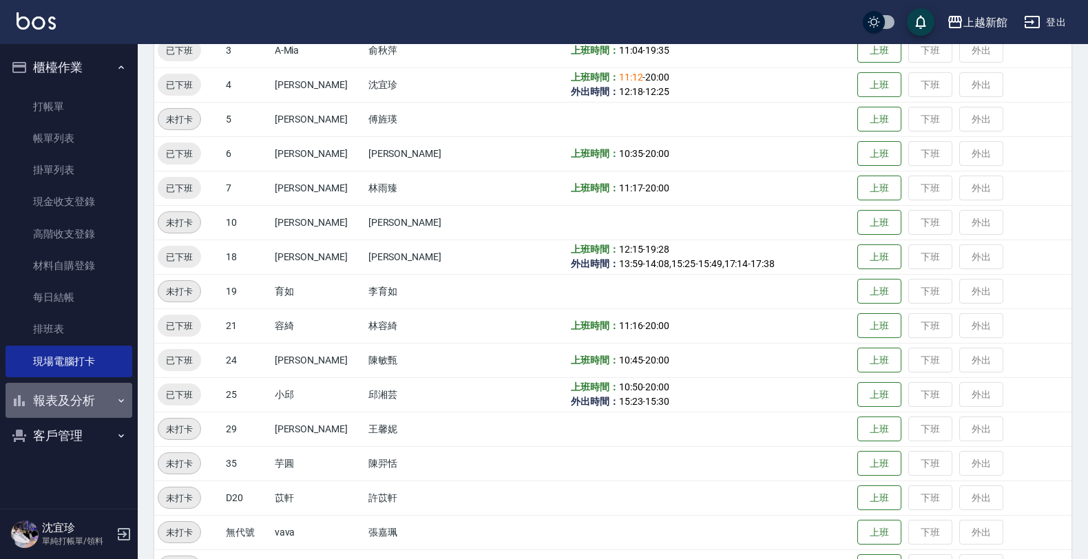
click at [94, 396] on button "報表及分析" at bounding box center [69, 401] width 127 height 36
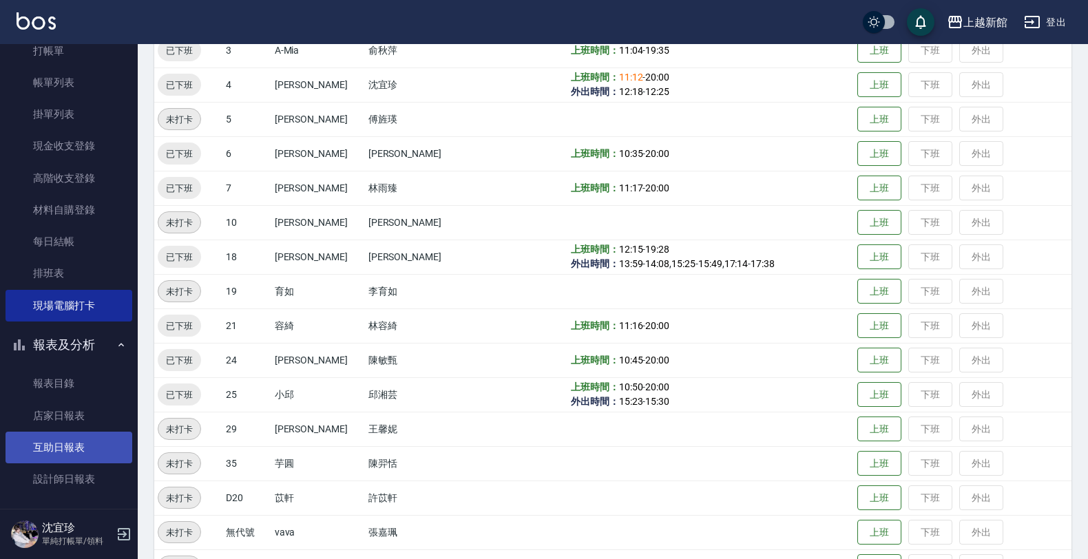
scroll to position [100, 0]
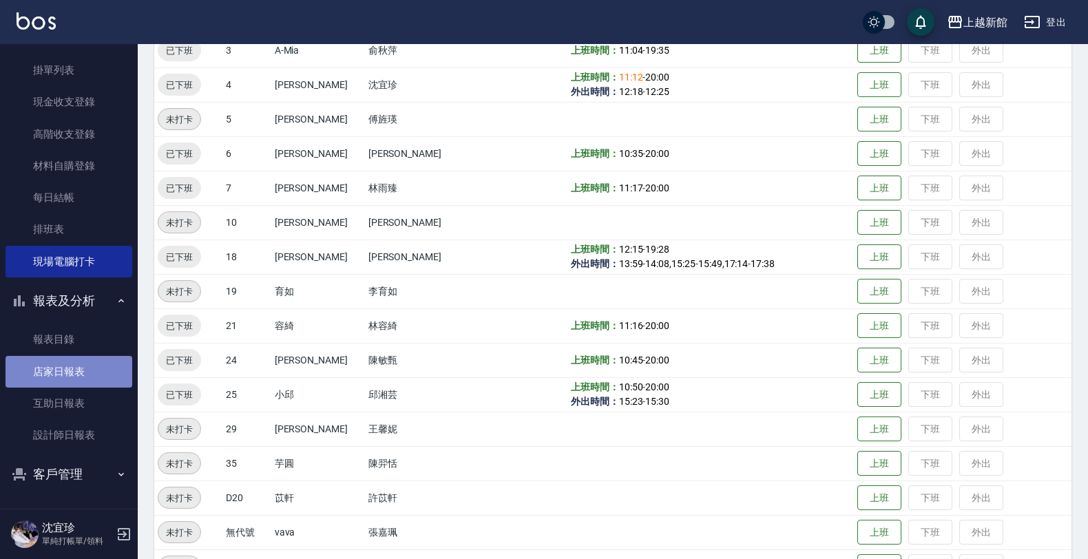
click at [88, 376] on link "店家日報表" at bounding box center [69, 372] width 127 height 32
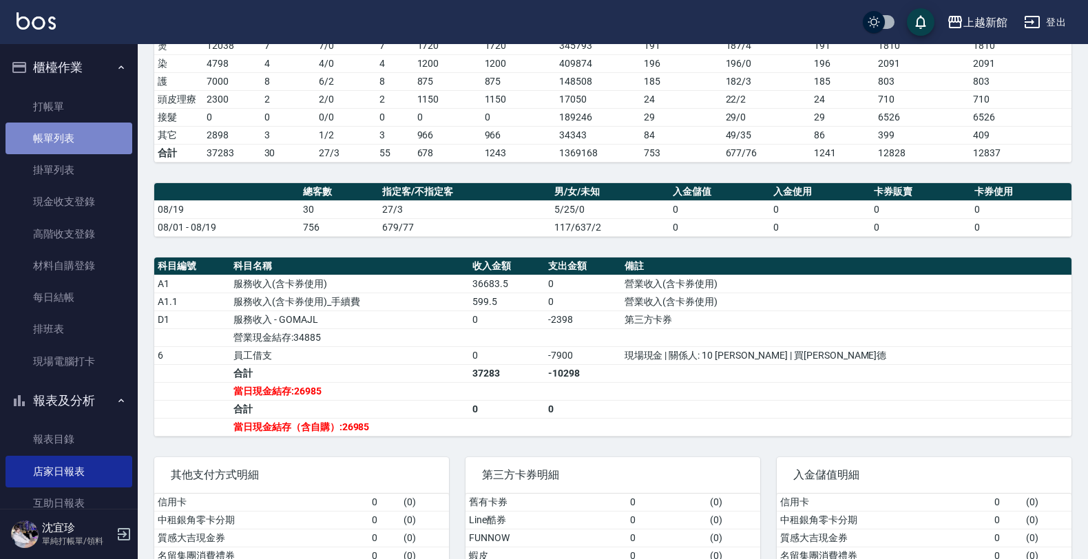
drag, startPoint x: 76, startPoint y: 136, endPoint x: 77, endPoint y: 148, distance: 12.5
click at [74, 136] on link "帳單列表" at bounding box center [69, 139] width 127 height 32
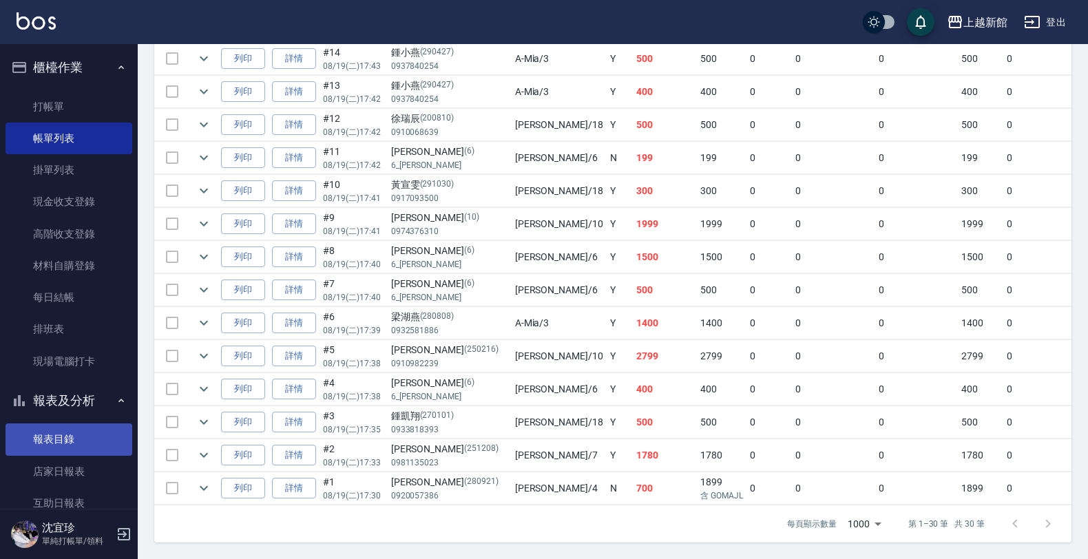
scroll to position [86, 0]
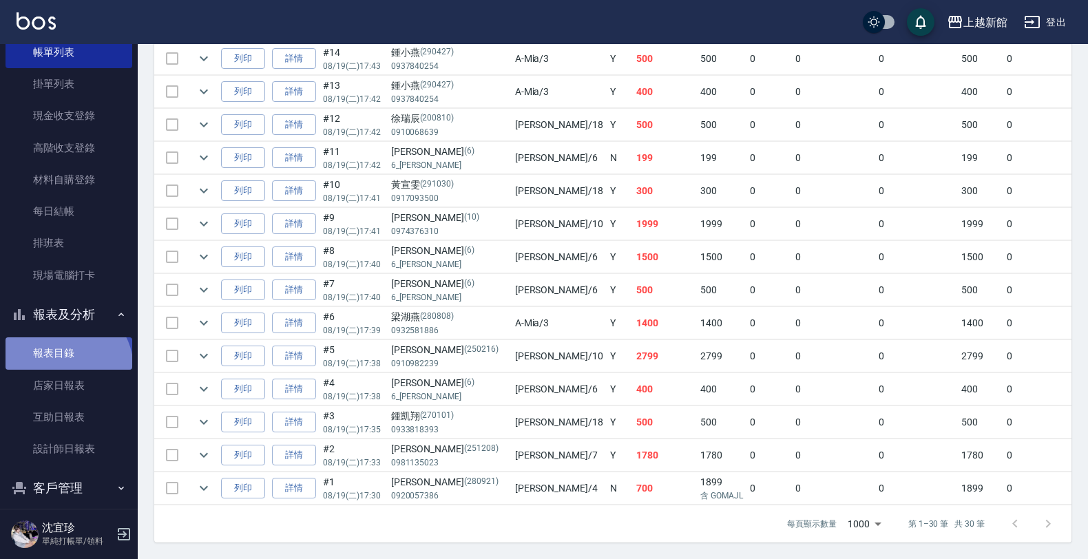
drag, startPoint x: 64, startPoint y: 368, endPoint x: 59, endPoint y: 386, distance: 17.9
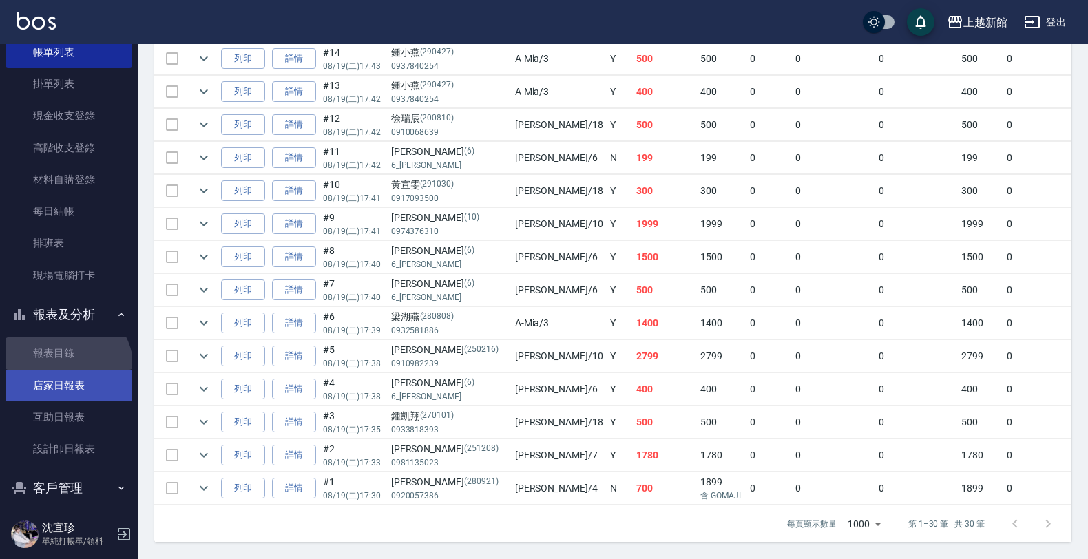
click at [63, 368] on link "報表目錄" at bounding box center [69, 353] width 127 height 32
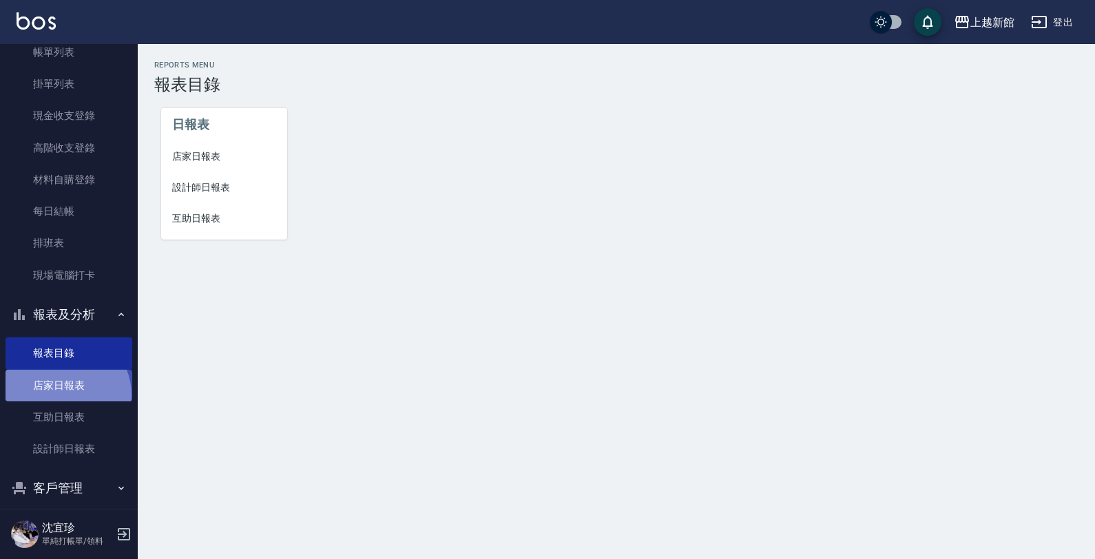
click at [63, 394] on link "店家日報表" at bounding box center [69, 386] width 127 height 32
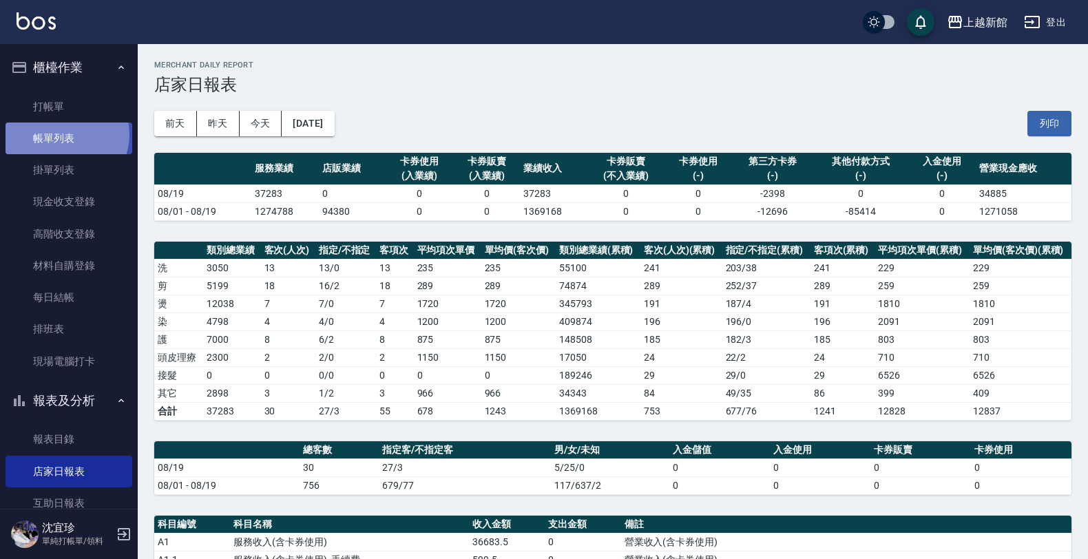
drag, startPoint x: 65, startPoint y: 136, endPoint x: 93, endPoint y: 138, distance: 27.7
click at [65, 136] on link "帳單列表" at bounding box center [69, 139] width 127 height 32
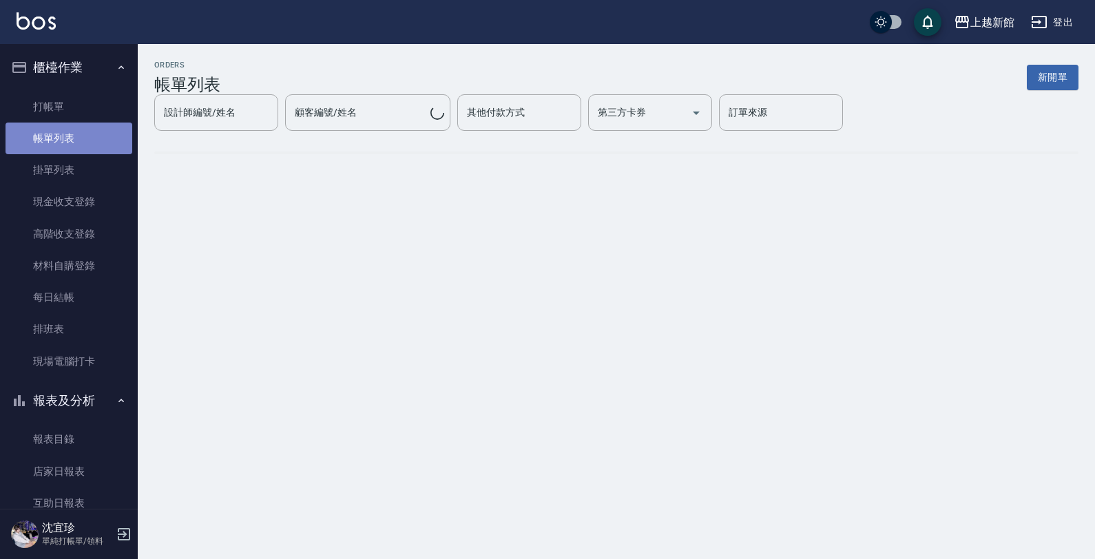
click at [92, 139] on link "帳單列表" at bounding box center [69, 139] width 127 height 32
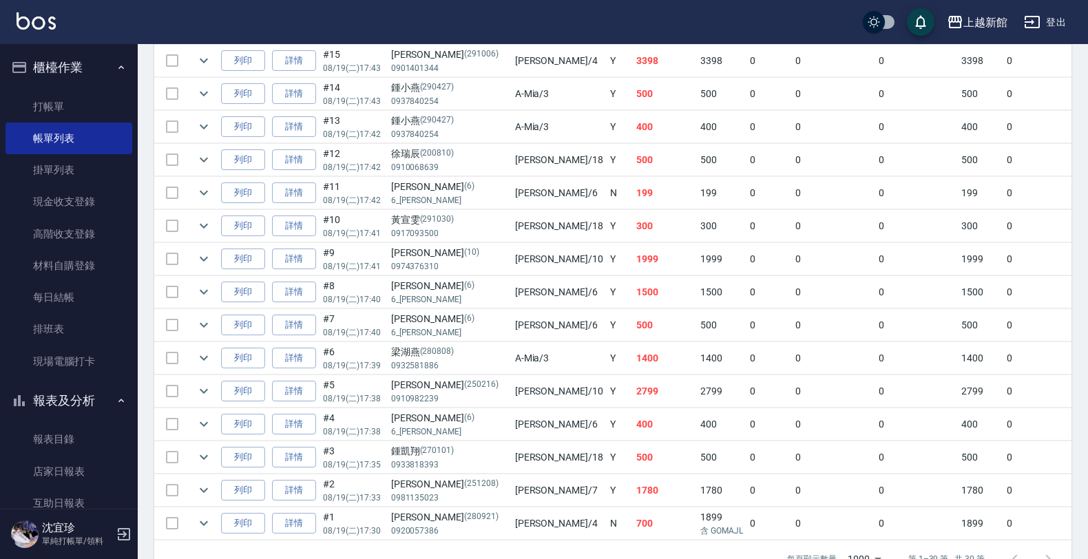
scroll to position [836, 0]
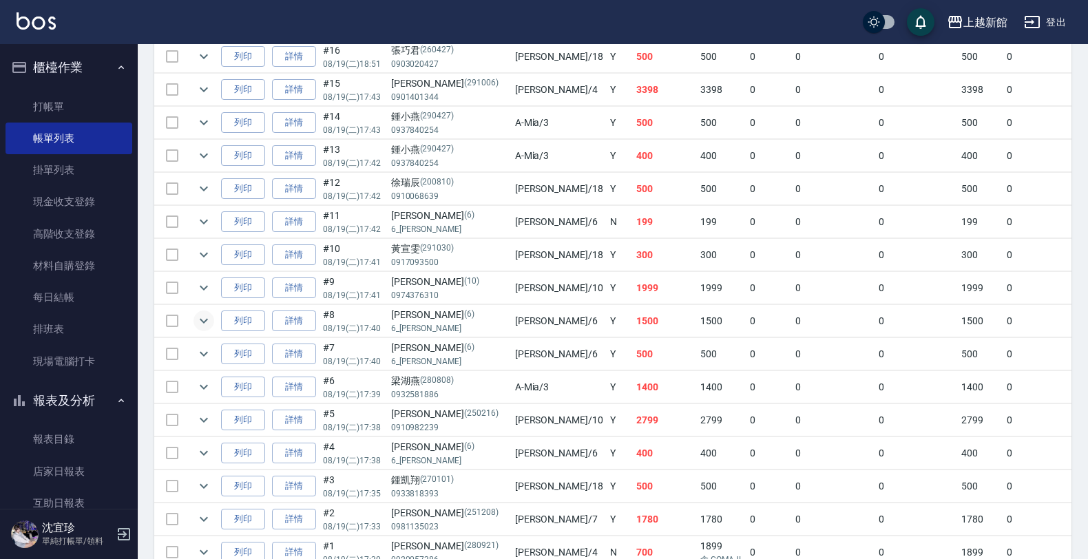
click at [207, 321] on icon "expand row" at bounding box center [204, 321] width 17 height 17
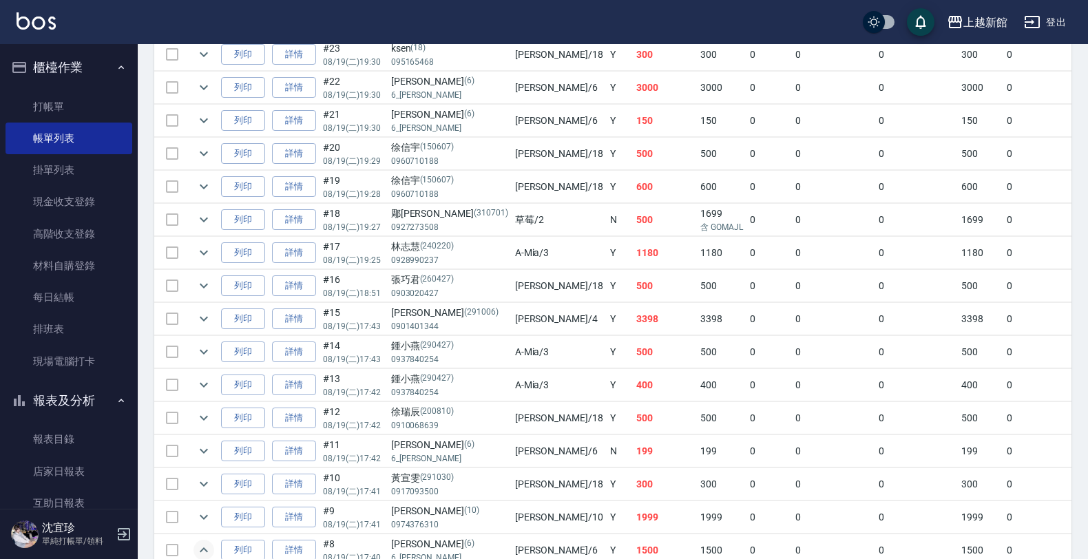
scroll to position [578, 0]
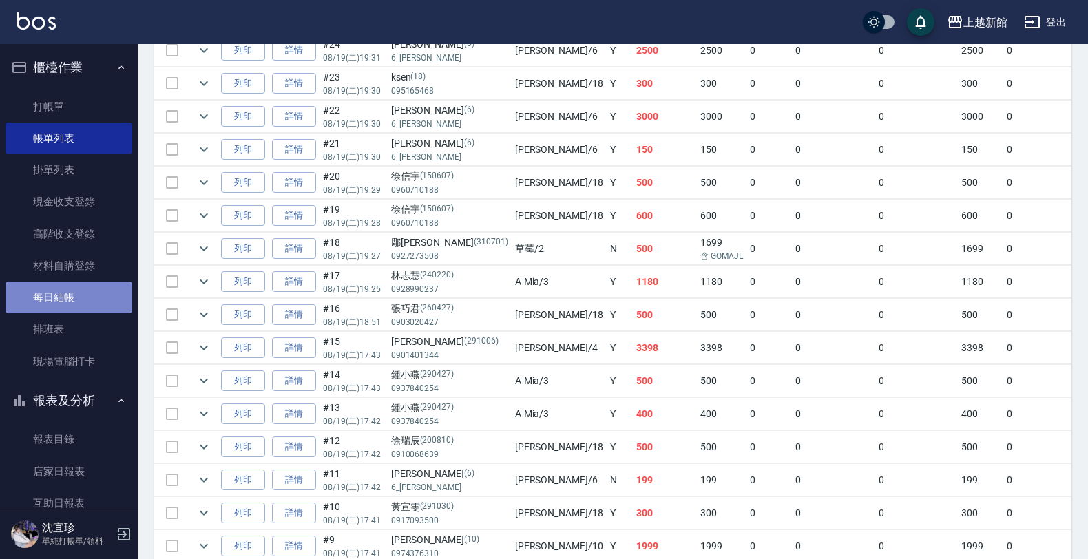
click at [78, 291] on link "每日結帳" at bounding box center [69, 298] width 127 height 32
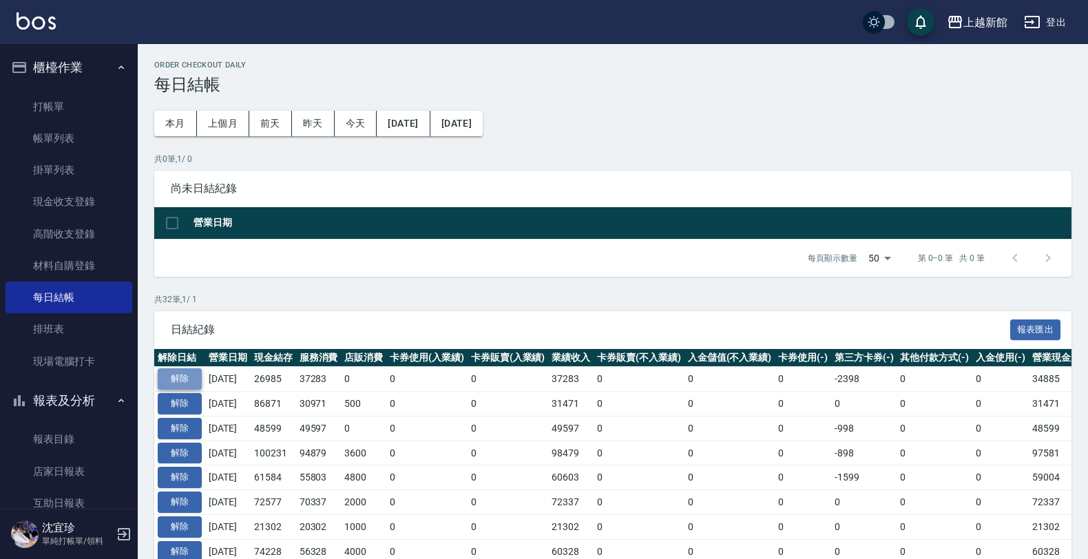
click at [198, 372] on button "解除" at bounding box center [180, 378] width 44 height 21
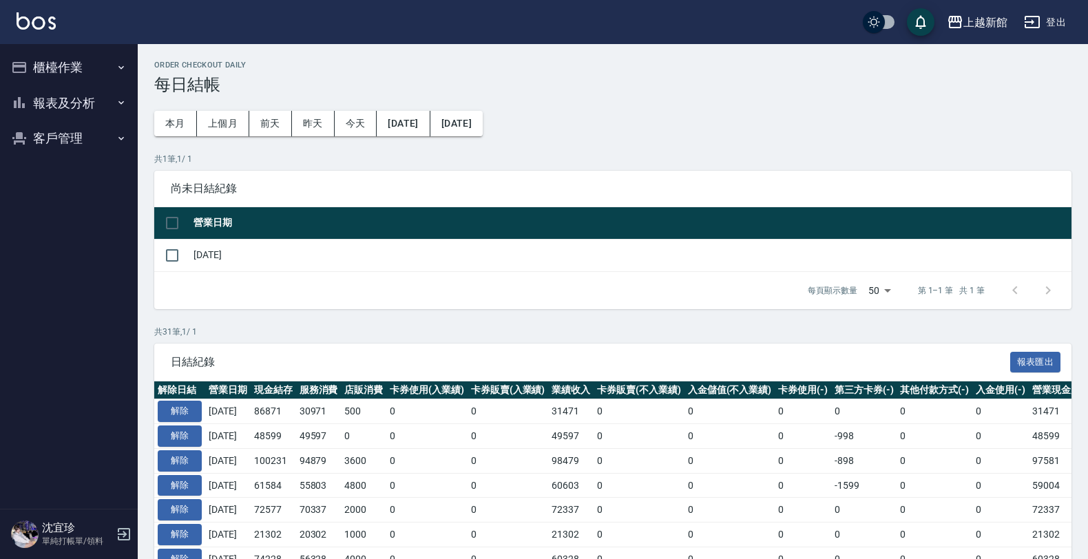
click at [81, 66] on button "櫃檯作業" at bounding box center [69, 68] width 127 height 36
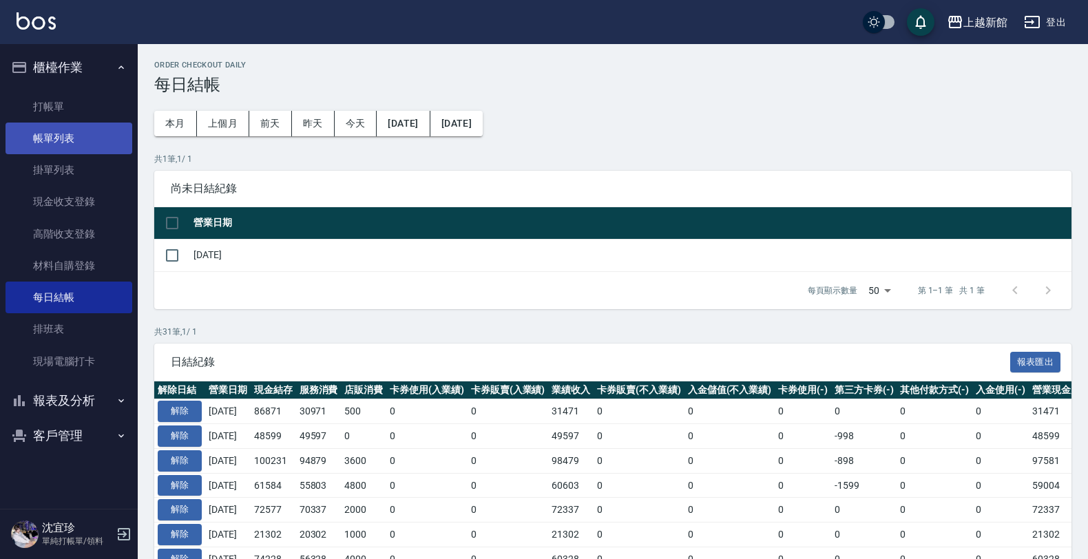
click at [102, 131] on link "帳單列表" at bounding box center [69, 139] width 127 height 32
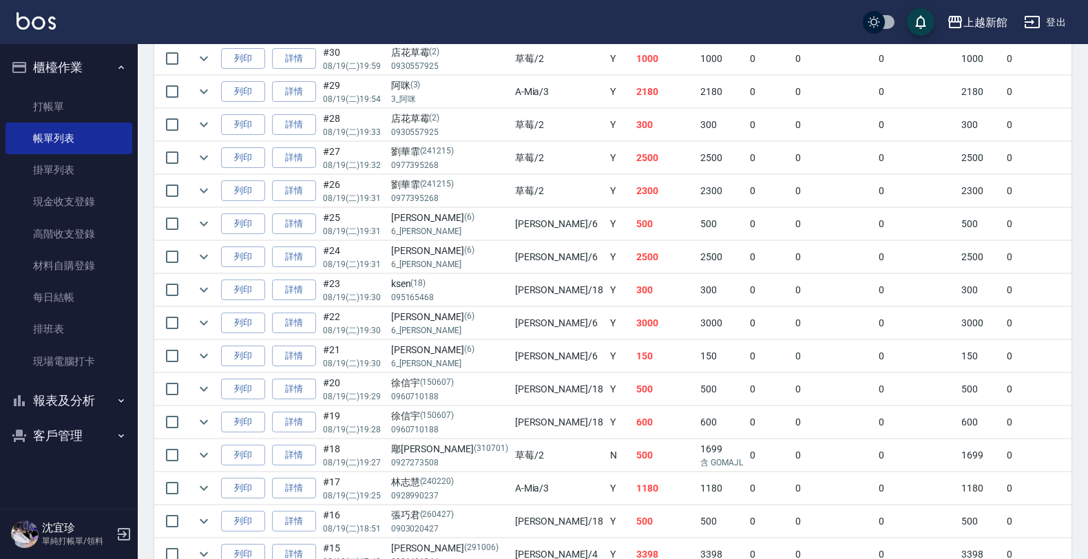
scroll to position [258, 0]
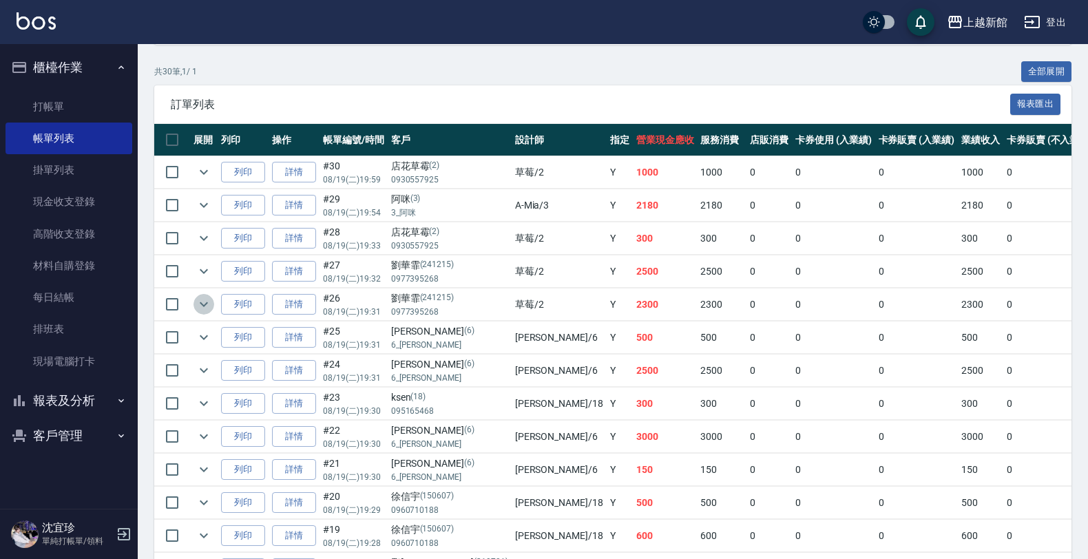
click at [200, 311] on icon "expand row" at bounding box center [204, 304] width 17 height 17
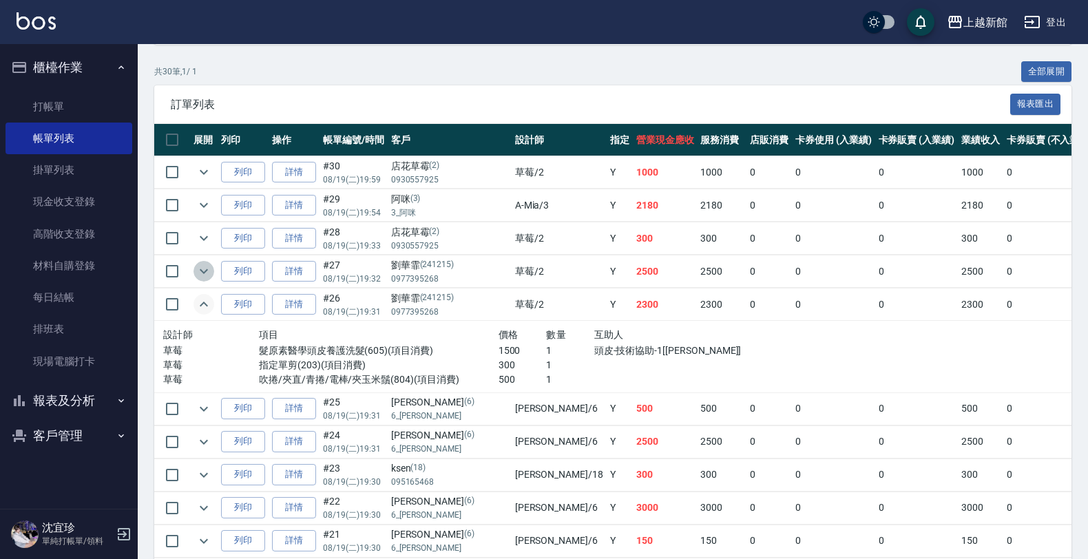
click at [201, 274] on icon "expand row" at bounding box center [204, 271] width 17 height 17
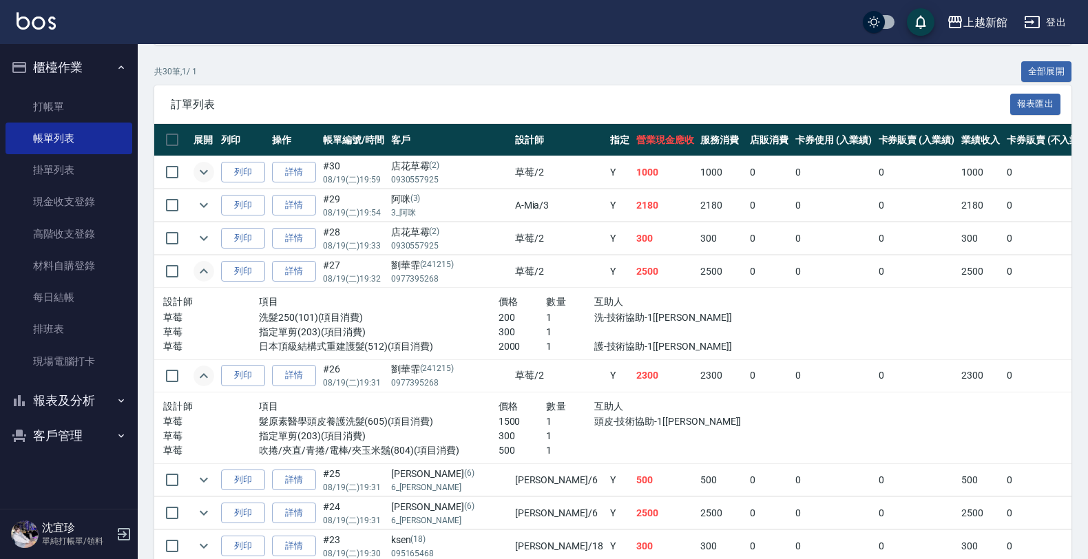
click at [202, 174] on icon "expand row" at bounding box center [204, 172] width 17 height 17
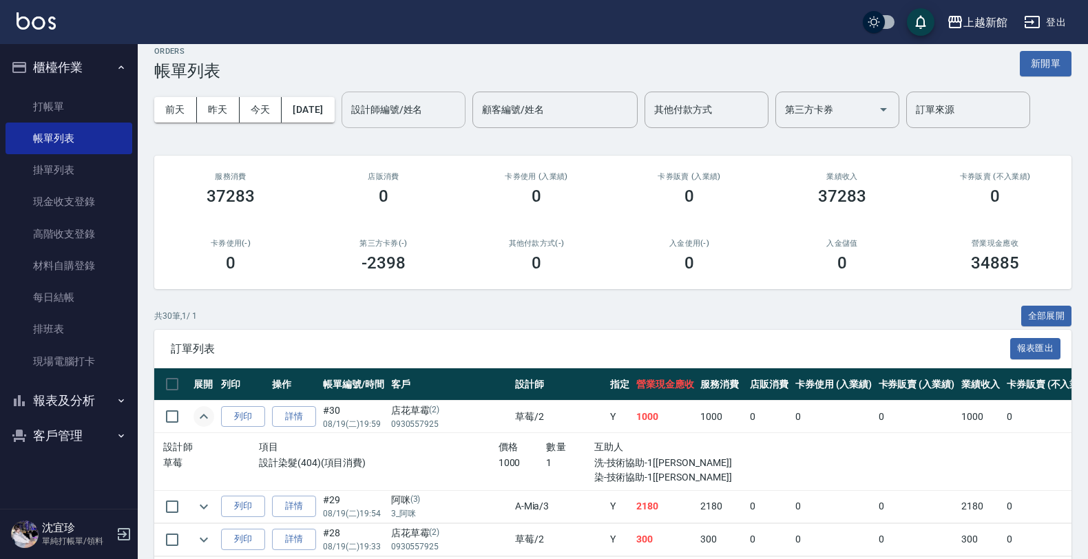
scroll to position [0, 0]
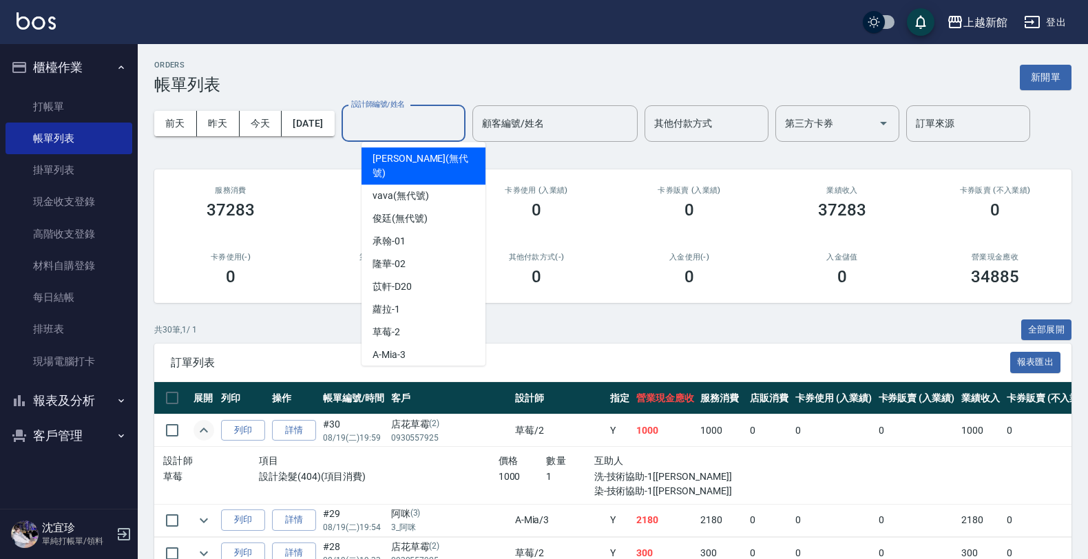
click at [379, 129] on input "設計師編號/姓名" at bounding box center [404, 124] width 112 height 24
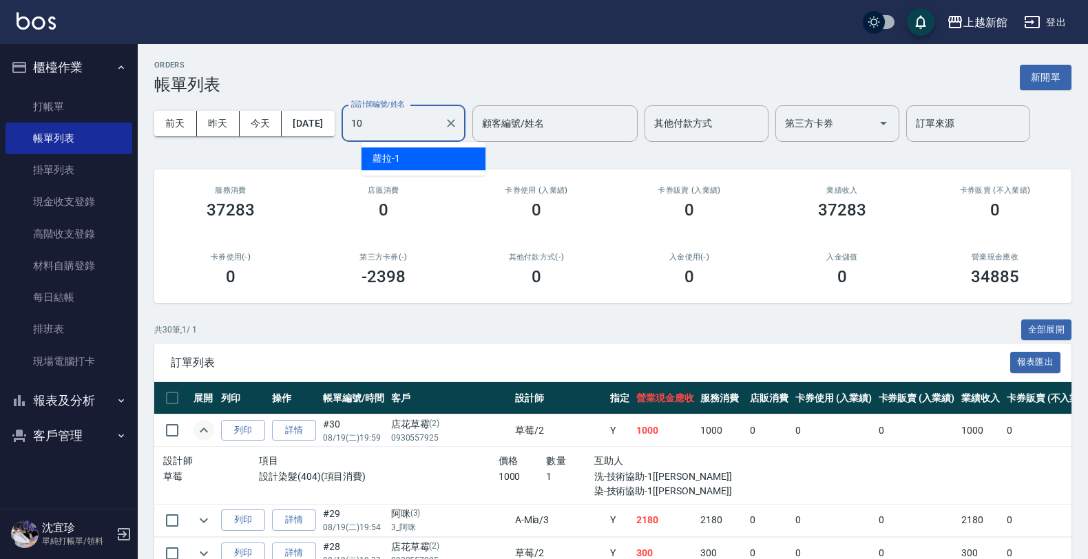
type input "瑪沙-10"
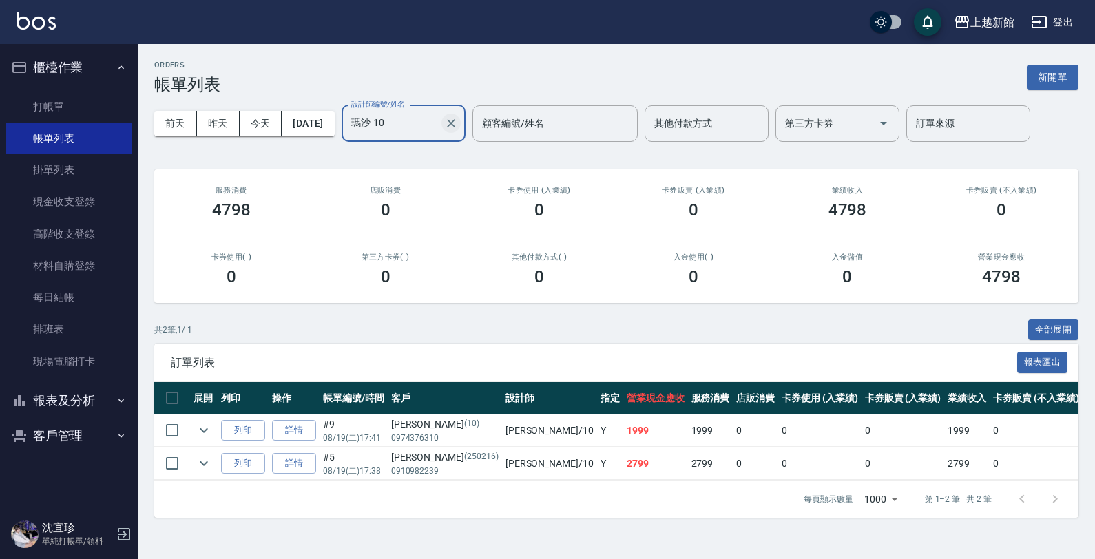
click at [458, 119] on icon "Clear" at bounding box center [451, 123] width 14 height 14
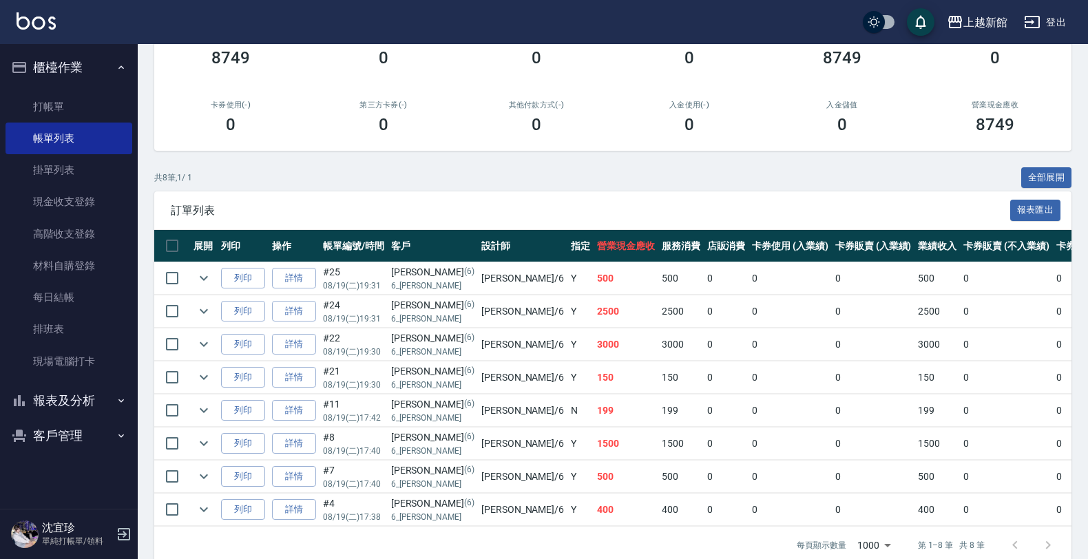
scroll to position [172, 0]
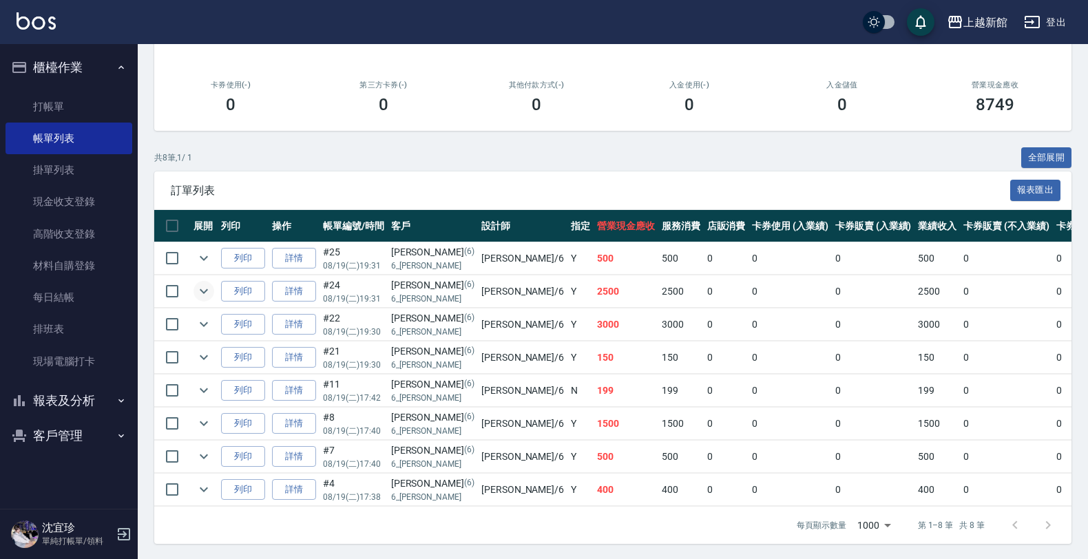
type input "[PERSON_NAME]-6"
click at [198, 286] on icon "expand row" at bounding box center [204, 291] width 17 height 17
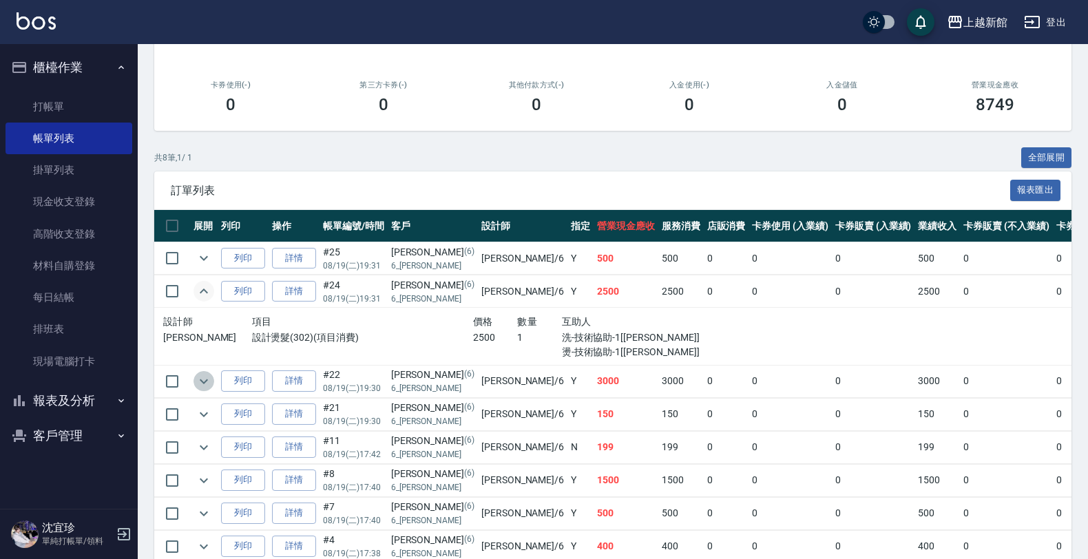
click at [202, 383] on icon "expand row" at bounding box center [204, 381] width 17 height 17
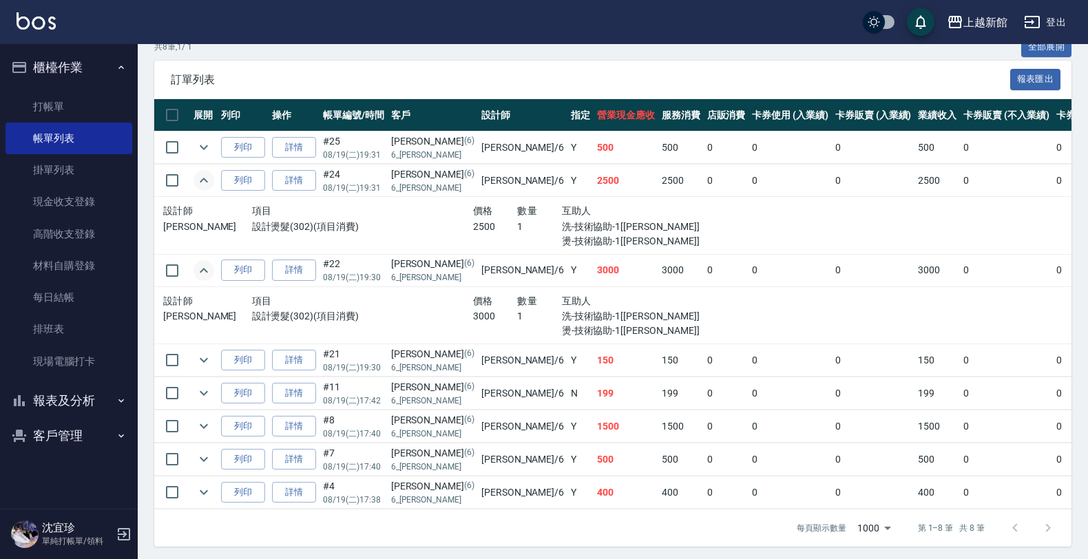
scroll to position [302, 0]
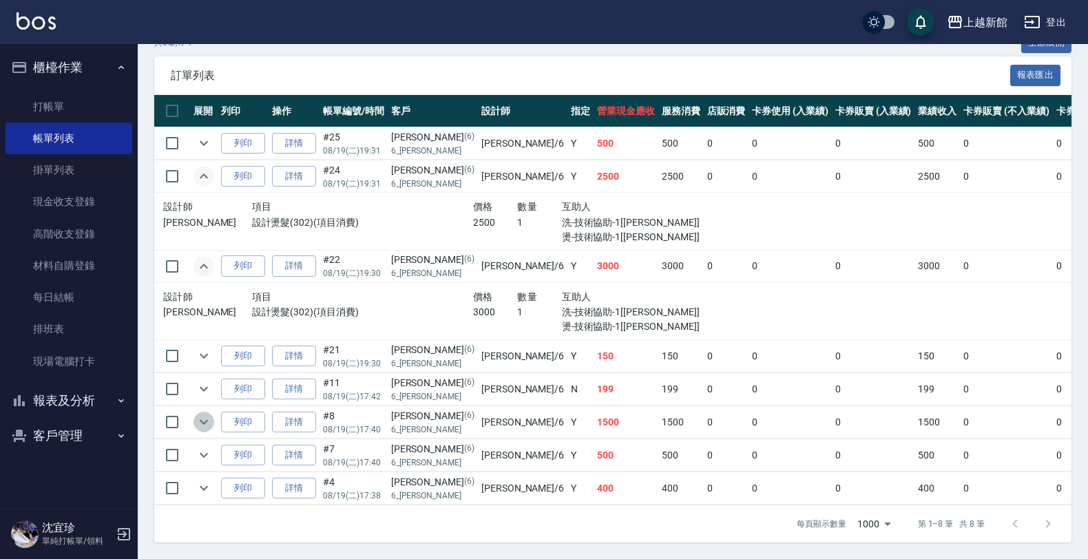
click at [201, 420] on icon "expand row" at bounding box center [204, 422] width 8 height 5
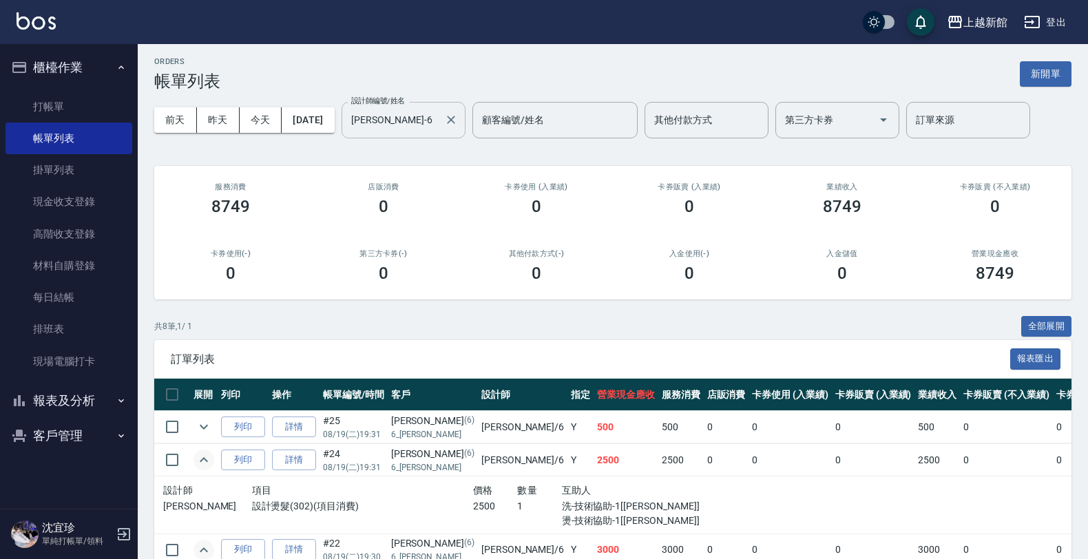
scroll to position [0, 0]
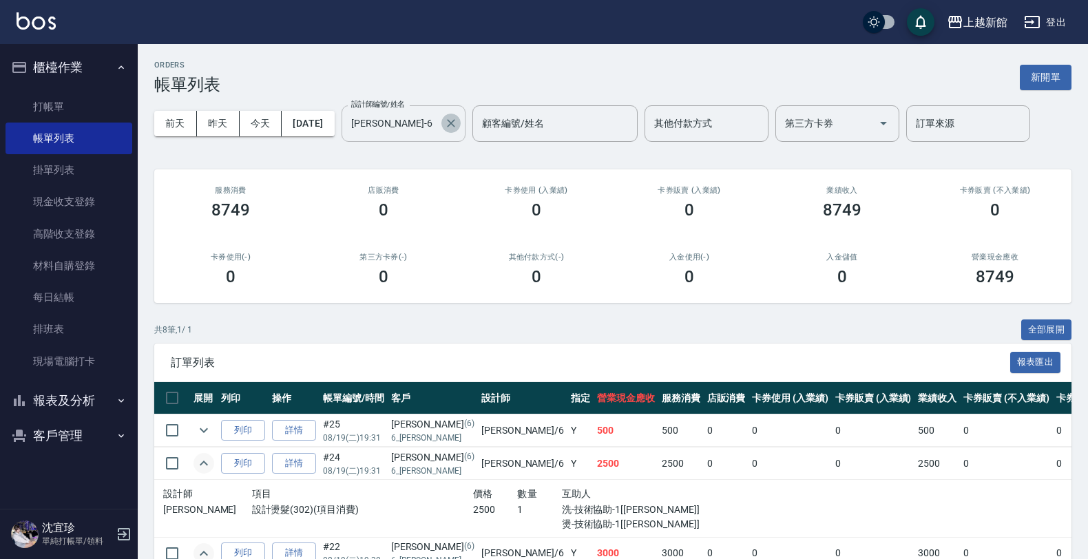
click at [455, 121] on icon "Clear" at bounding box center [451, 123] width 8 height 8
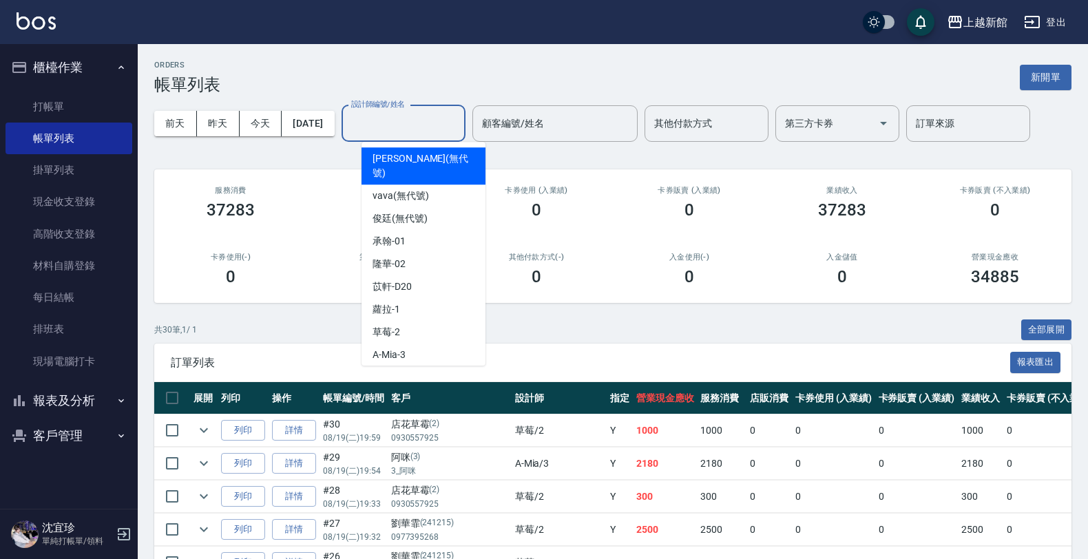
click at [410, 125] on input "設計師編號/姓名" at bounding box center [404, 124] width 112 height 24
type input "莫尼卡-7"
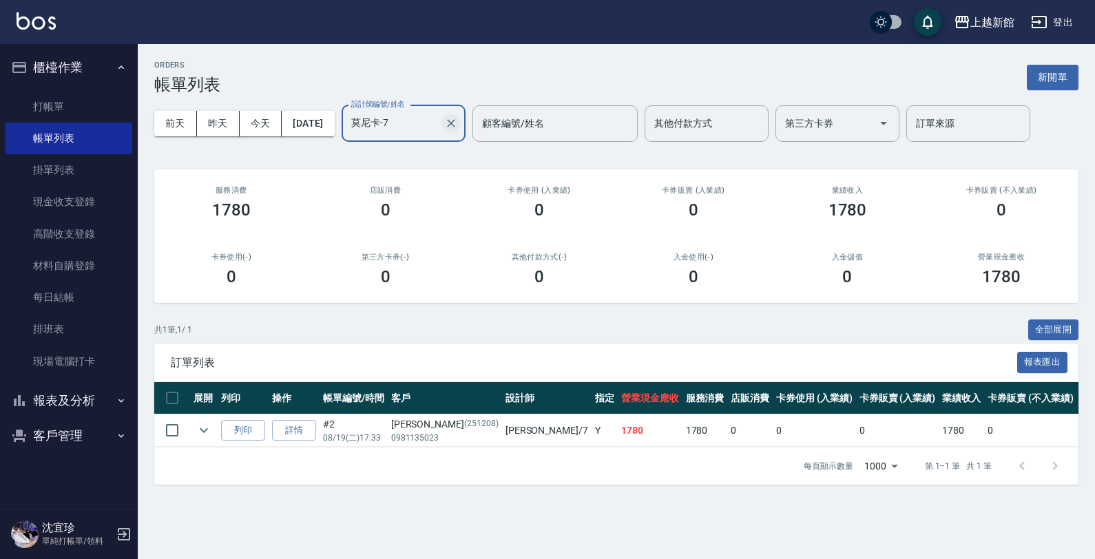
click at [458, 124] on icon "Clear" at bounding box center [451, 123] width 14 height 14
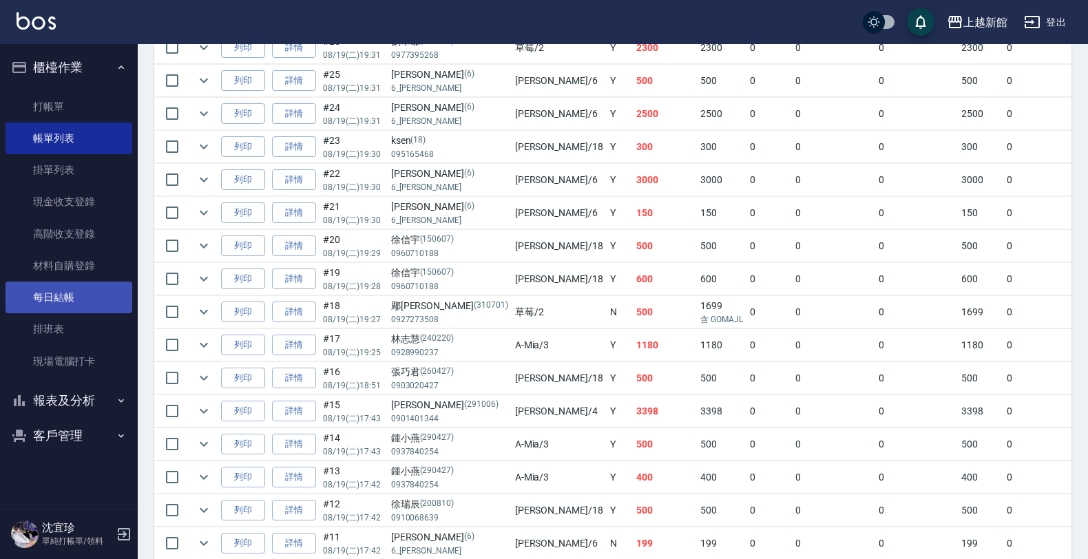
scroll to position [516, 0]
click at [76, 301] on link "每日結帳" at bounding box center [69, 298] width 127 height 32
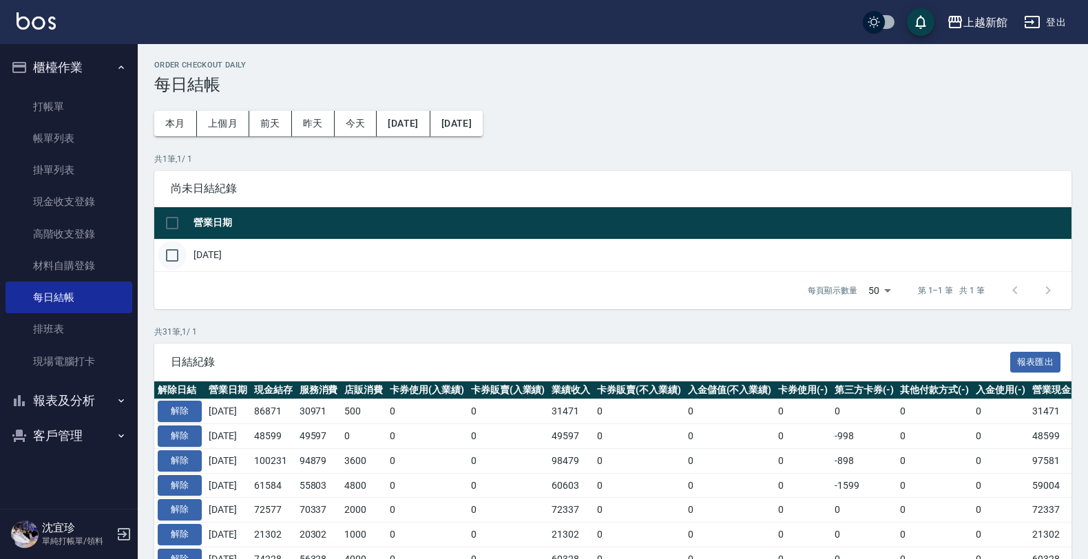
click at [174, 262] on input "checkbox" at bounding box center [172, 255] width 29 height 29
checkbox input "true"
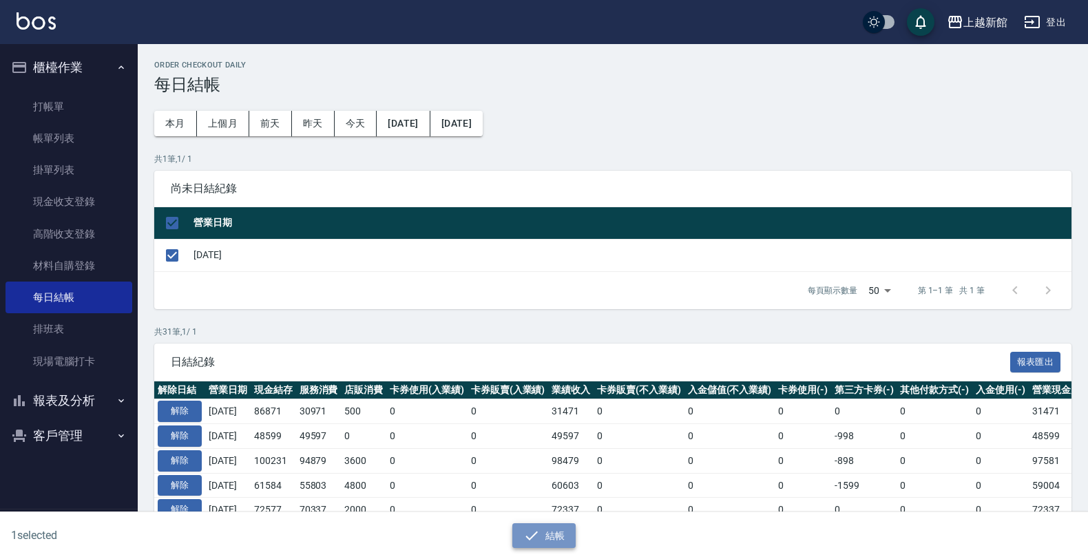
click at [527, 530] on icon "button" at bounding box center [531, 535] width 17 height 17
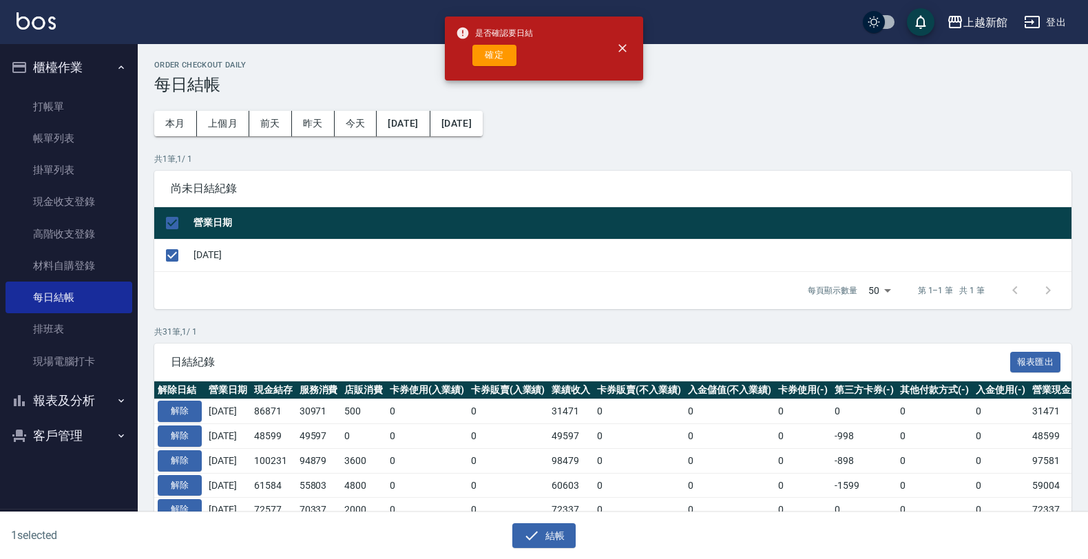
click at [494, 43] on div "是否確認要日結 確定" at bounding box center [494, 49] width 77 height 56
click at [494, 54] on button "確定" at bounding box center [494, 55] width 44 height 21
checkbox input "false"
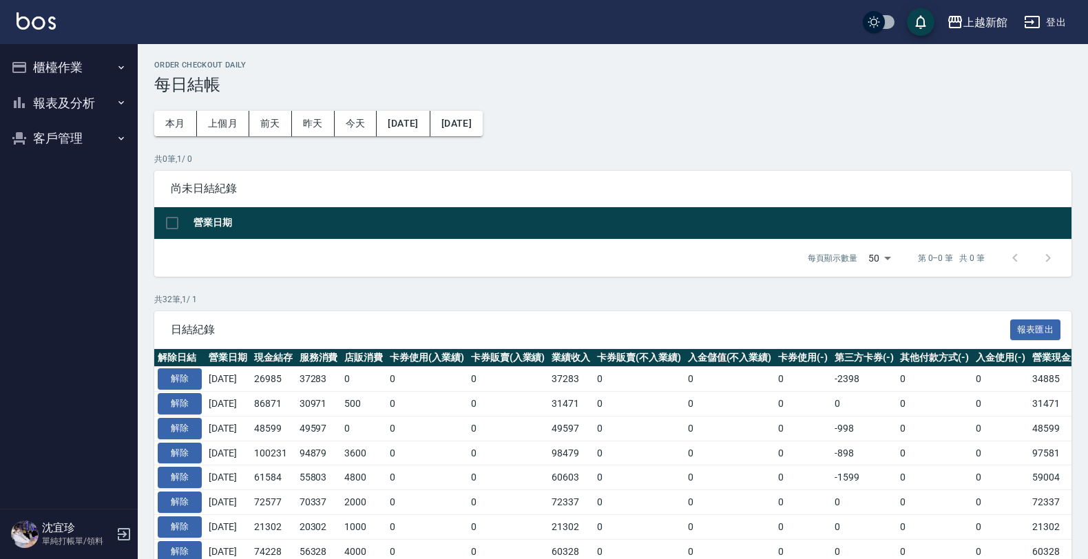
click at [88, 87] on ul "櫃檯作業 打帳單 帳單列表 掛單列表 現金收支登錄 高階收支登錄 材料自購登錄 每日結帳 排班表 現場電腦打卡 報表及分析 報表目錄 店家日報表 互助日報表 …" at bounding box center [69, 103] width 127 height 118
click at [97, 112] on button "報表及分析" at bounding box center [69, 103] width 127 height 36
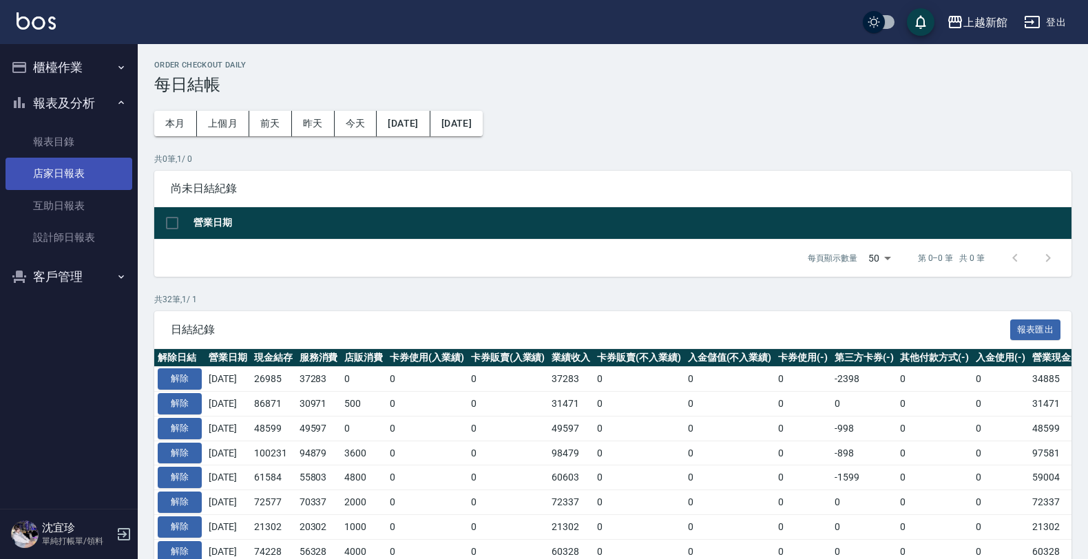
click at [105, 165] on link "店家日報表" at bounding box center [69, 174] width 127 height 32
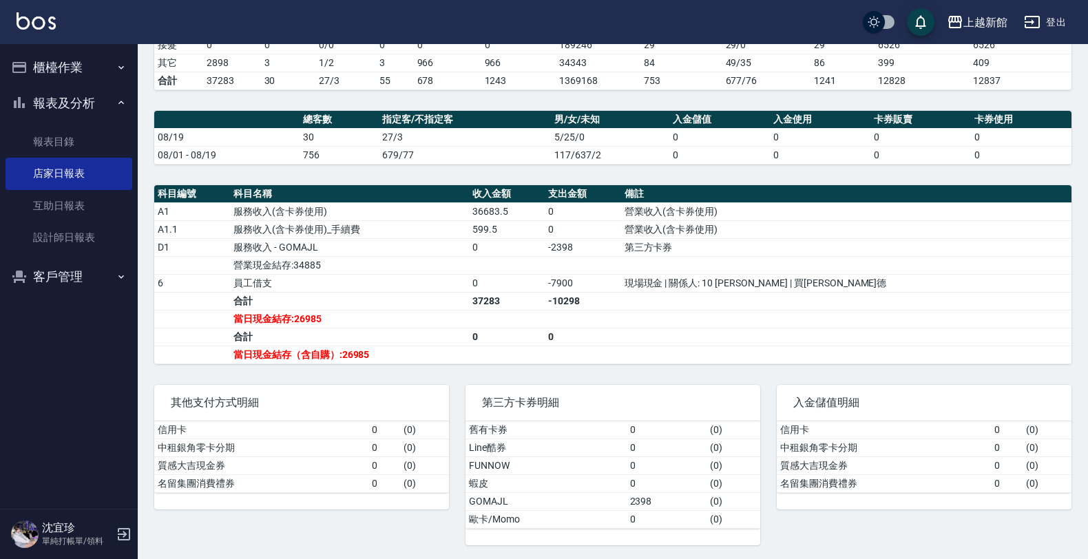
scroll to position [337, 0]
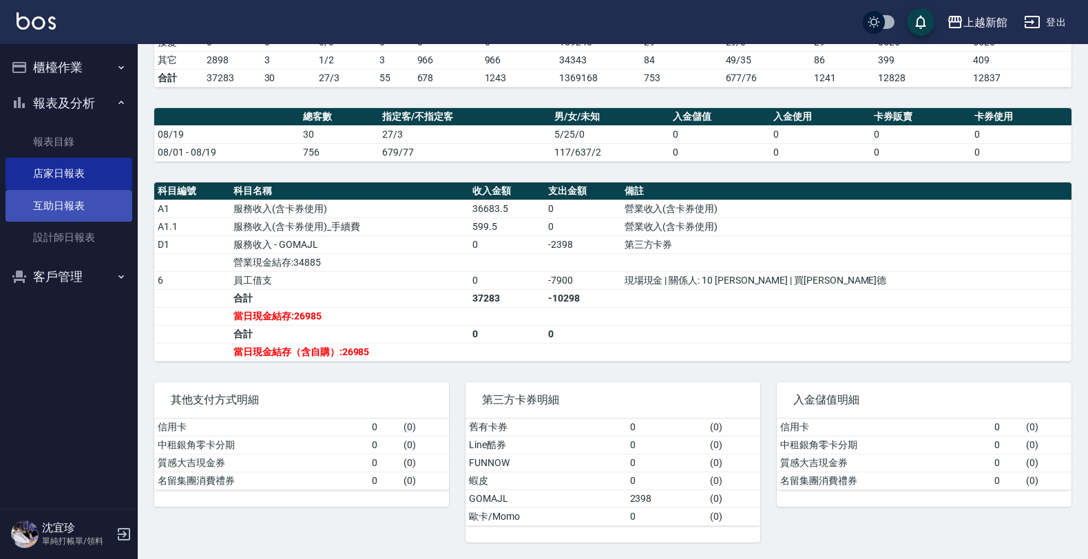
click at [61, 200] on link "互助日報表" at bounding box center [69, 206] width 127 height 32
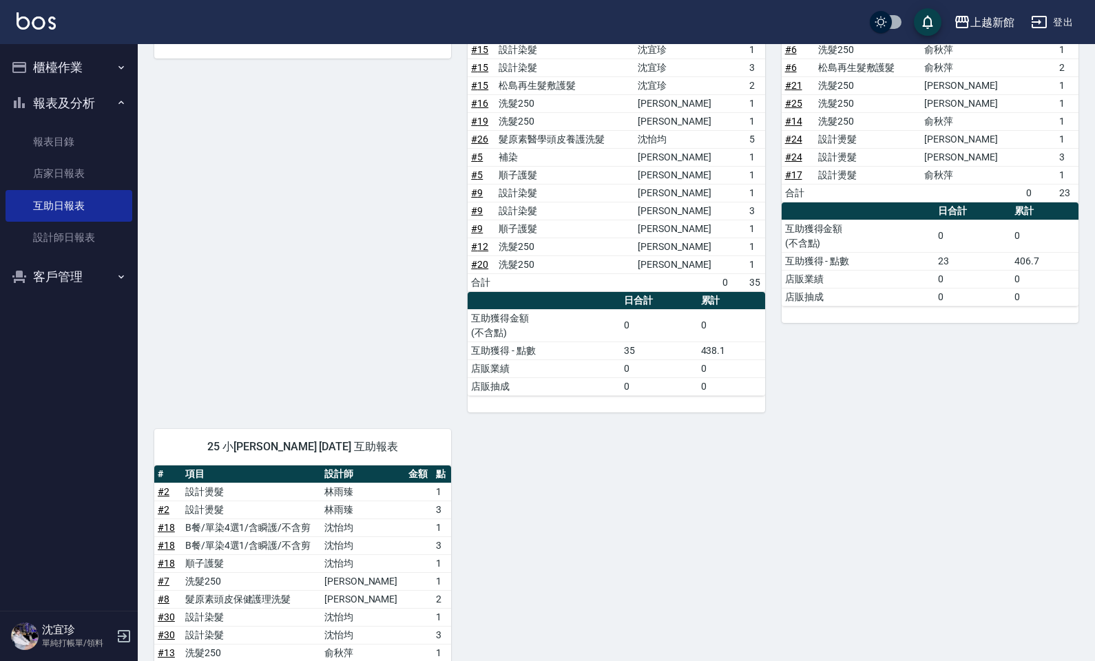
scroll to position [540, 0]
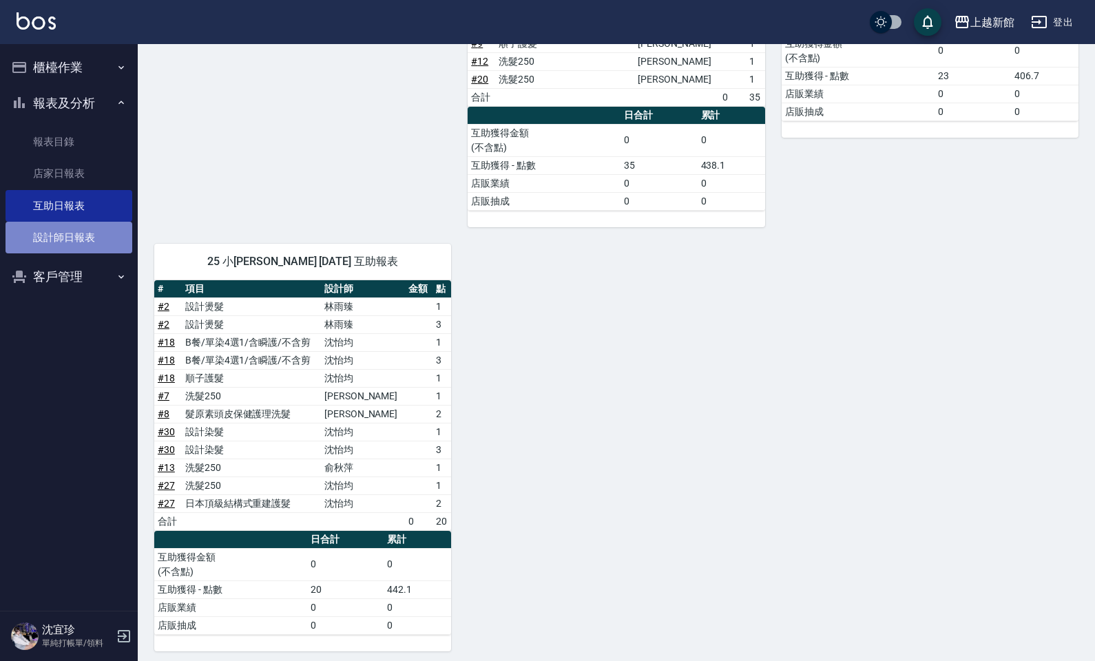
click at [83, 246] on link "設計師日報表" at bounding box center [69, 238] width 127 height 32
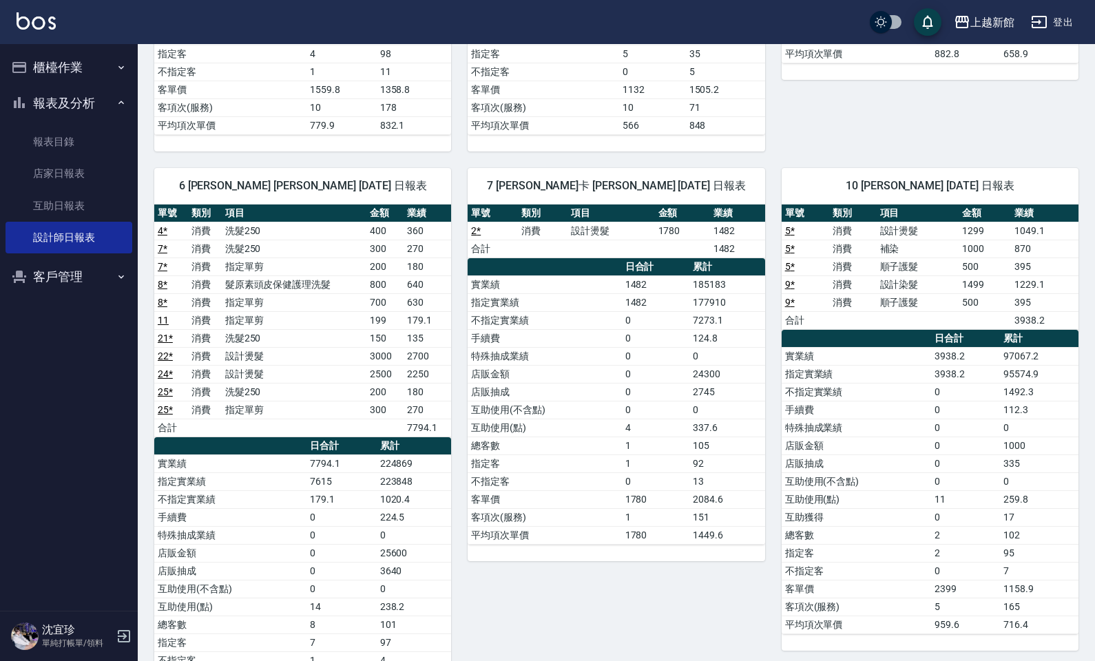
scroll to position [534, 0]
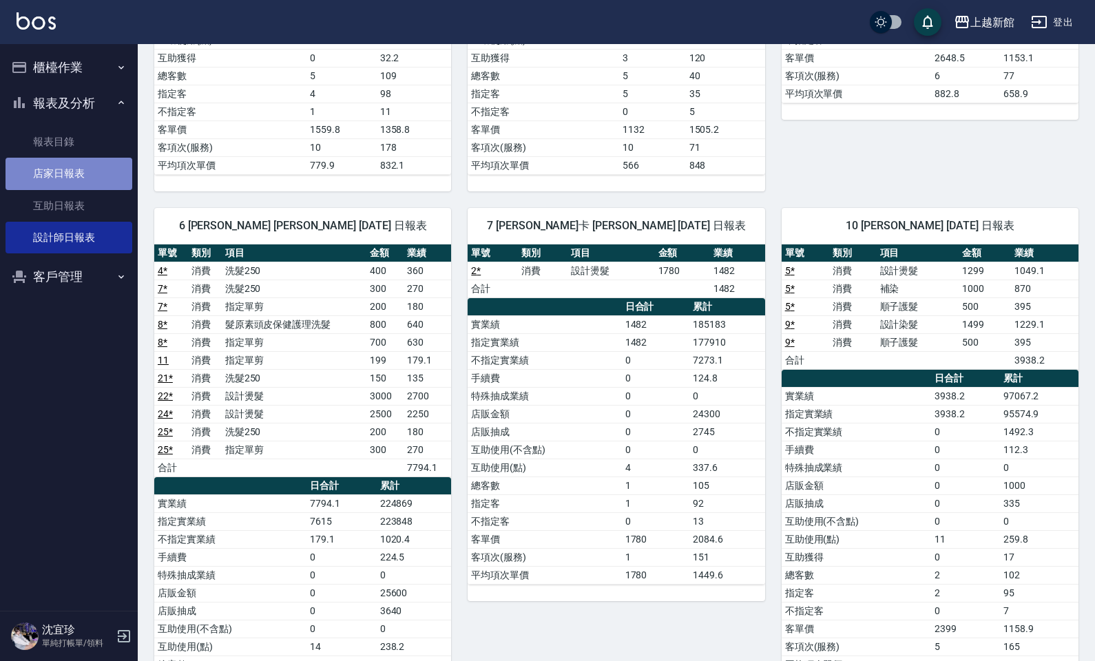
click at [65, 173] on link "店家日報表" at bounding box center [69, 174] width 127 height 32
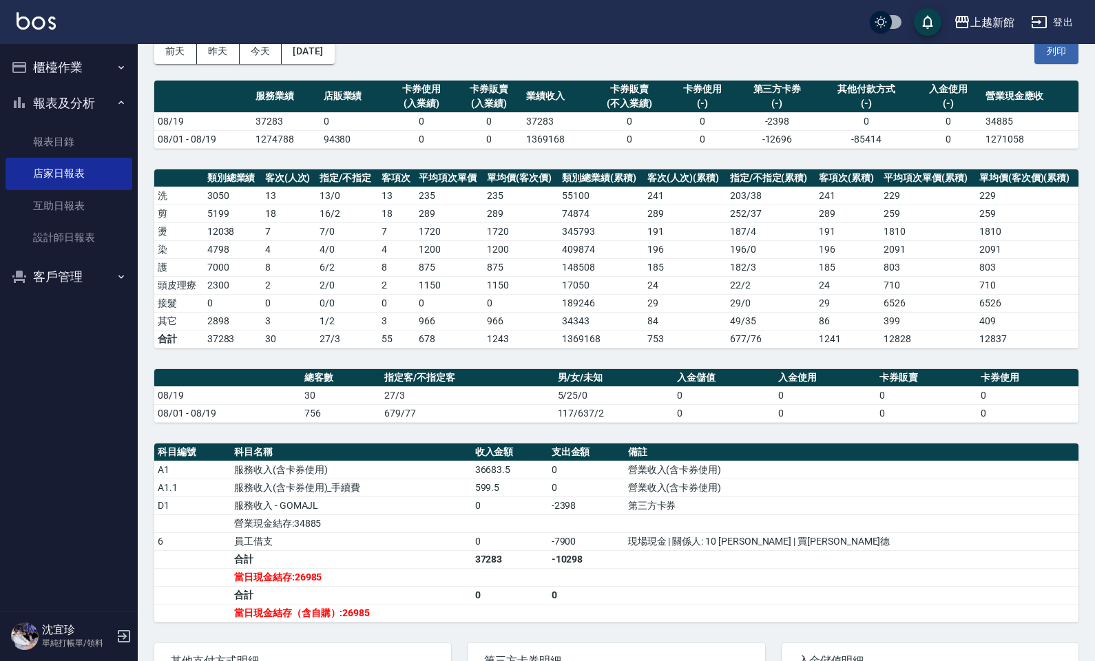
scroll to position [70, 0]
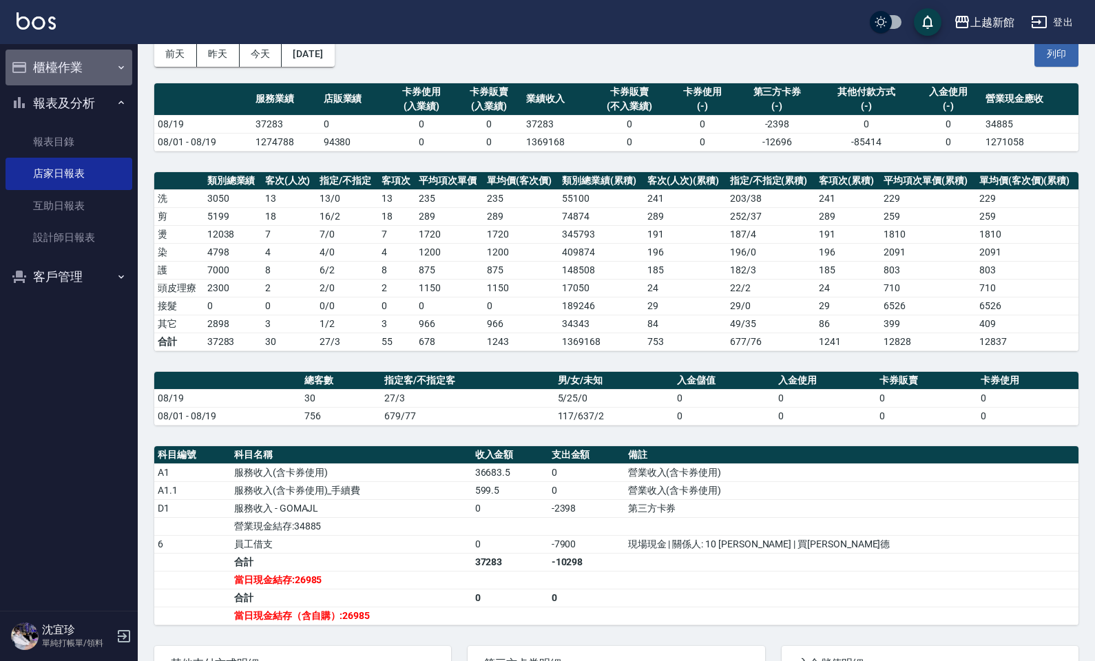
drag, startPoint x: 72, startPoint y: 76, endPoint x: 59, endPoint y: 107, distance: 33.6
click at [71, 78] on button "櫃檯作業" at bounding box center [69, 68] width 127 height 36
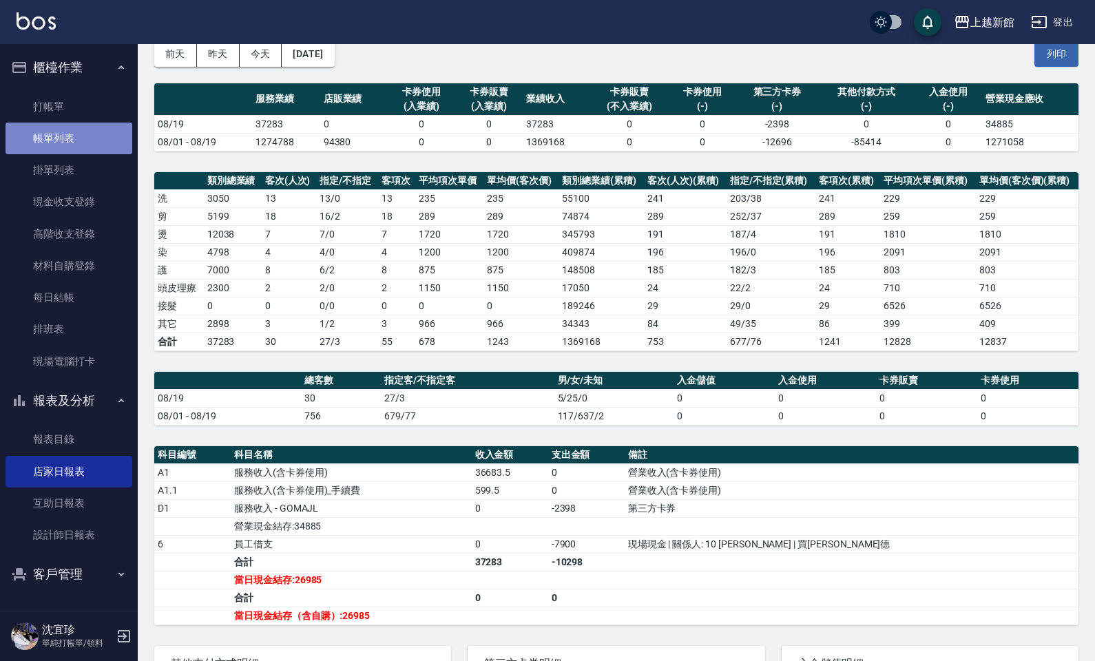
click at [76, 138] on link "帳單列表" at bounding box center [69, 139] width 127 height 32
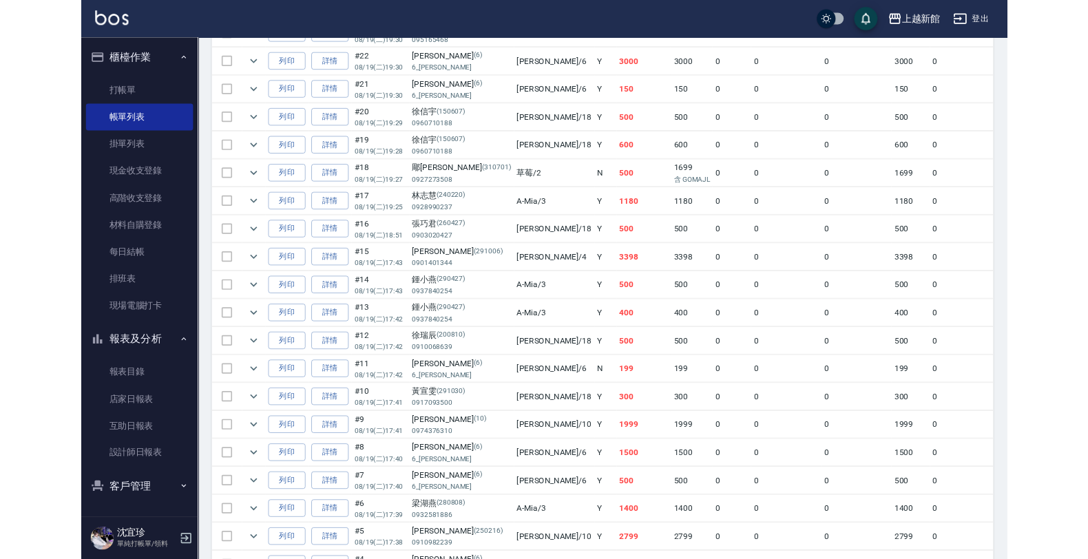
scroll to position [775, 0]
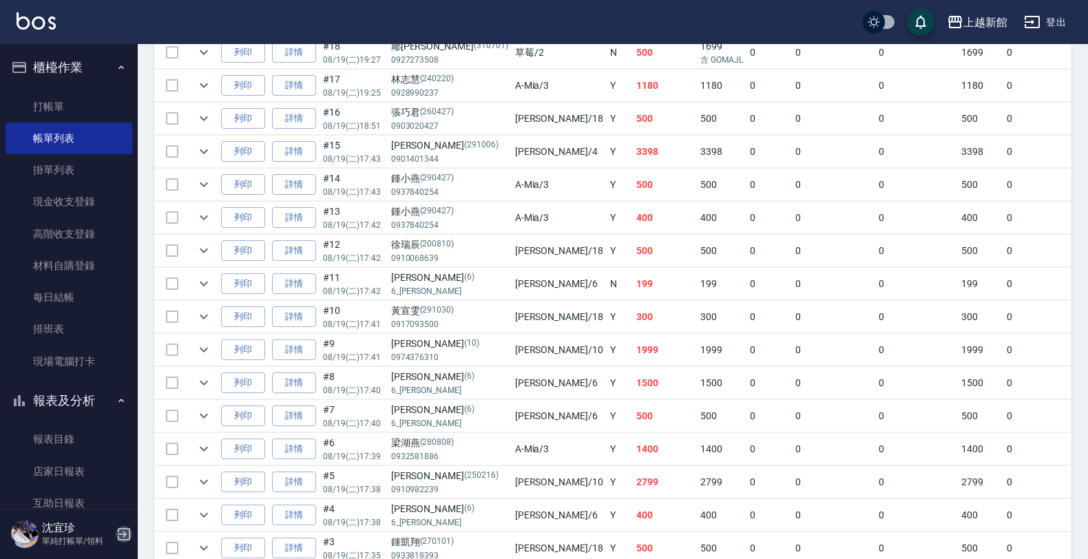
click at [125, 531] on icon "button" at bounding box center [124, 534] width 17 height 17
